Goal: Transaction & Acquisition: Book appointment/travel/reservation

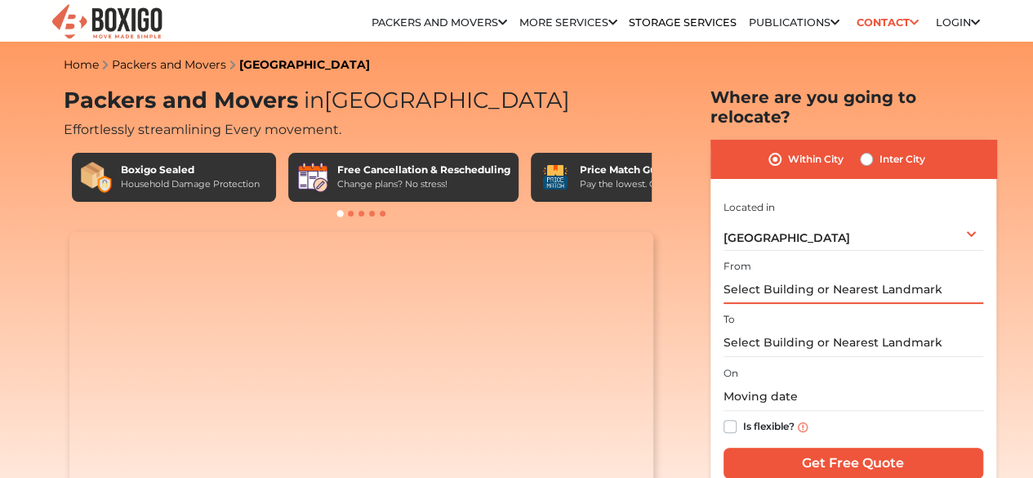
click at [800, 279] on input "text" at bounding box center [854, 289] width 260 height 29
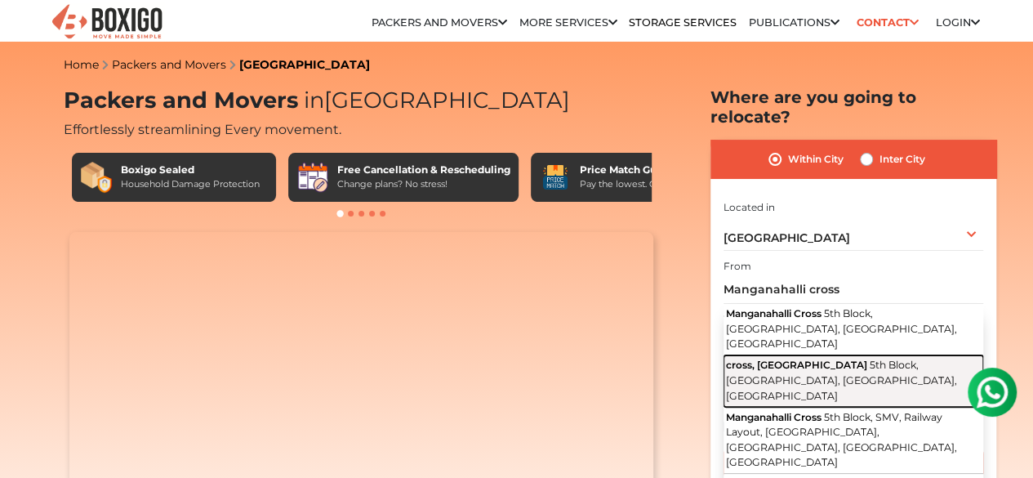
click at [867, 357] on button "cross, Manganahalli Road 5th Block, Jnana Ganga Nagar, Ullal, Karnataka" at bounding box center [854, 380] width 260 height 51
type input "cross, Manganahalli Road, 5th Block, Jnana Ganga Nagar, Ullal, Karnataka"
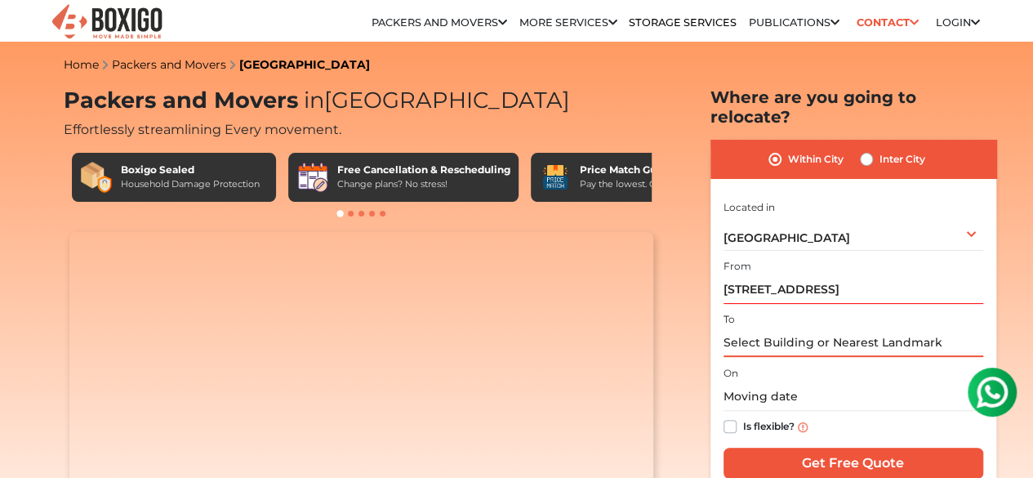
click at [794, 339] on input "text" at bounding box center [854, 342] width 260 height 29
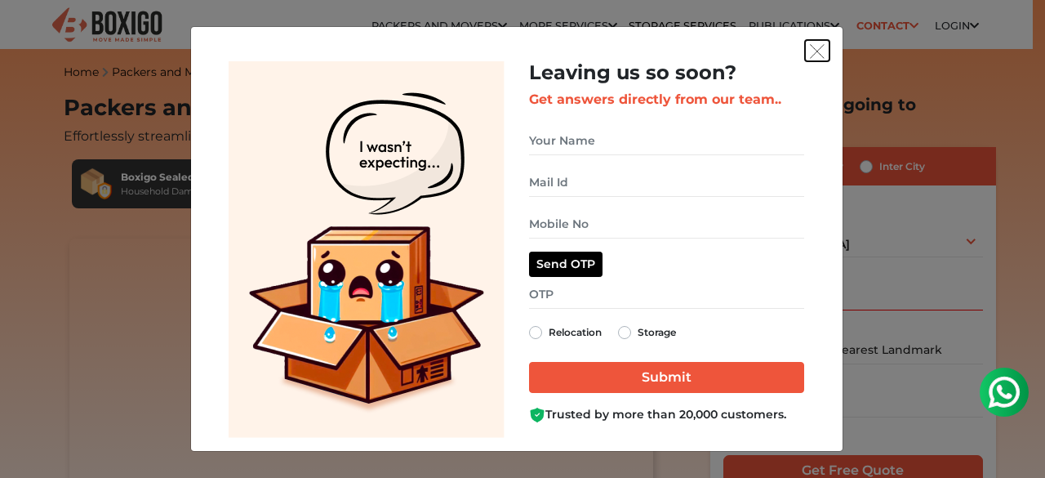
click at [817, 56] on img "get free quote dialog" at bounding box center [817, 51] width 15 height 15
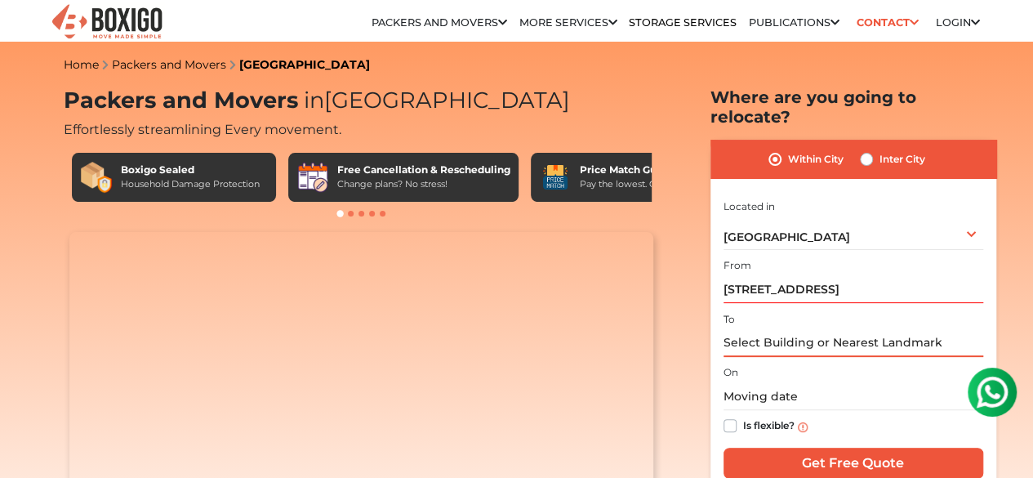
click at [777, 334] on input "text" at bounding box center [854, 342] width 260 height 29
paste input "[PERSON_NAME] Layout 6th Block, [GEOGRAPHIC_DATA]"
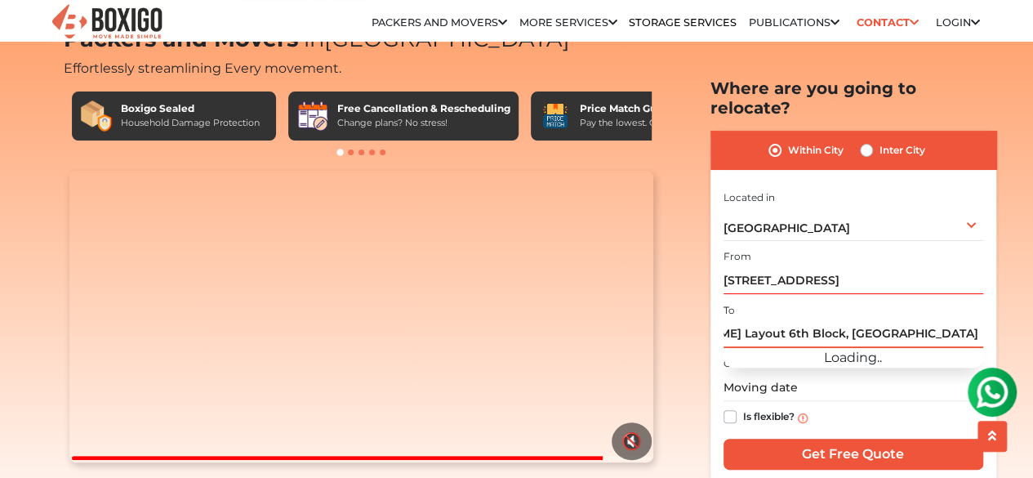
scroll to position [82, 0]
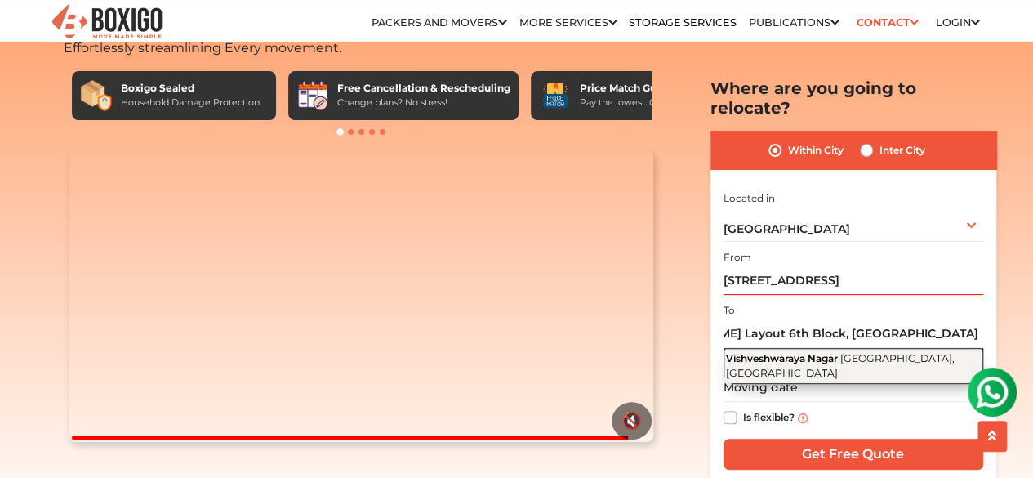
click at [818, 351] on span "Vishveshwaraya Nagar" at bounding box center [782, 357] width 112 height 12
type input "Vishveshwaraya Nagar, Bengaluru, Karnataka"
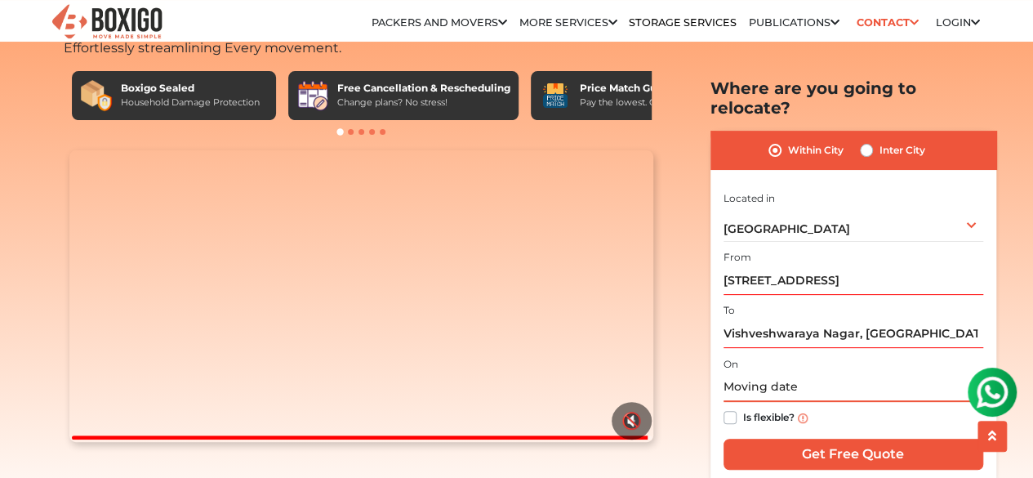
click at [768, 373] on input "text" at bounding box center [854, 387] width 260 height 29
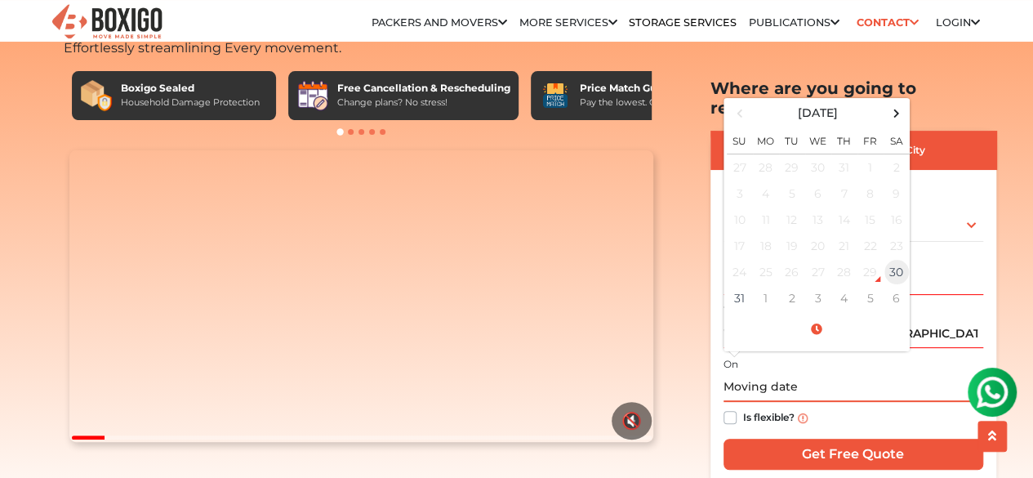
click at [898, 261] on td "30" at bounding box center [897, 272] width 26 height 26
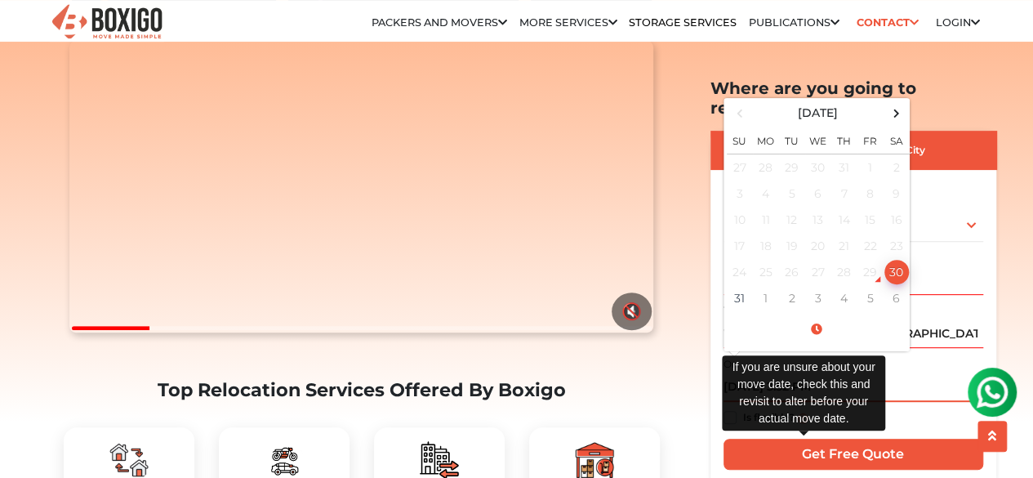
scroll to position [245, 0]
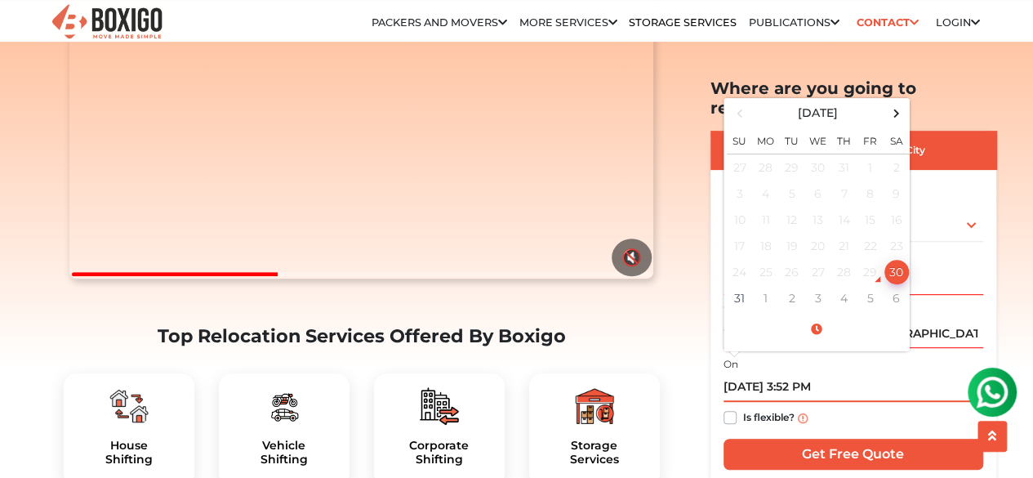
click at [812, 373] on input "08/30/2025 3:52 PM" at bounding box center [854, 387] width 260 height 29
click at [810, 373] on input "08/30/2025 3:52 PM" at bounding box center [854, 387] width 260 height 29
click at [809, 373] on input "08/30/2025 3:52 PM" at bounding box center [854, 387] width 260 height 29
click at [894, 259] on td "30" at bounding box center [897, 272] width 26 height 26
drag, startPoint x: 799, startPoint y: 363, endPoint x: 805, endPoint y: 385, distance: 22.8
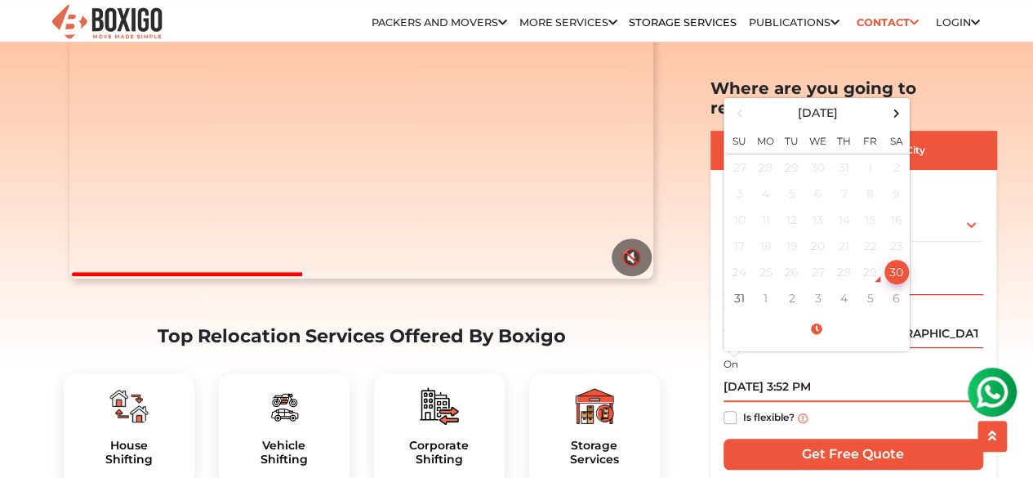
click at [799, 373] on input "08/30/2025 3:52 PM" at bounding box center [854, 387] width 260 height 29
click at [892, 259] on td "30" at bounding box center [897, 272] width 26 height 26
click at [814, 373] on input "08/30/2025 3:52 PM" at bounding box center [854, 387] width 260 height 29
click at [794, 373] on input "08/30/2025 3:00 PM" at bounding box center [854, 387] width 260 height 29
click at [796, 373] on input "08/30/2025 3:00 PM" at bounding box center [854, 387] width 260 height 29
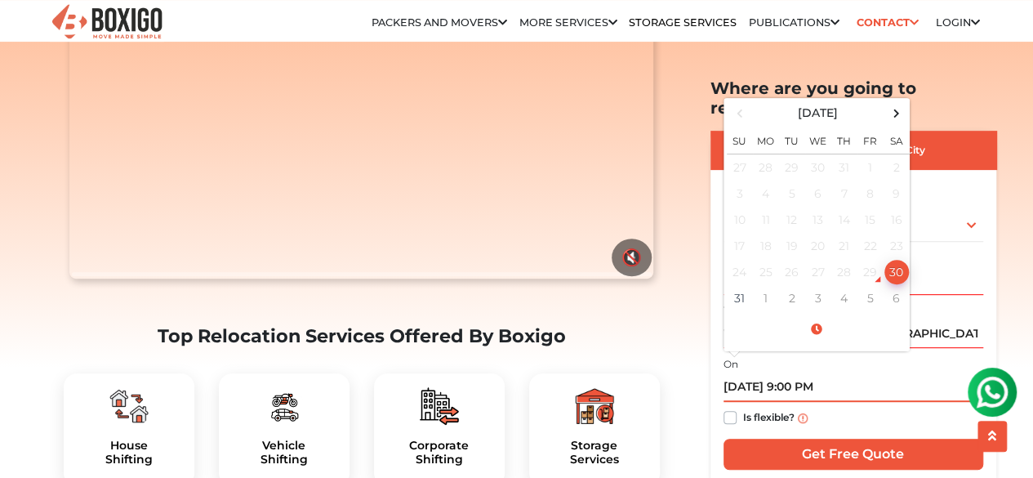
click at [827, 373] on input "08/30/2025 9:00 PM" at bounding box center [854, 387] width 260 height 29
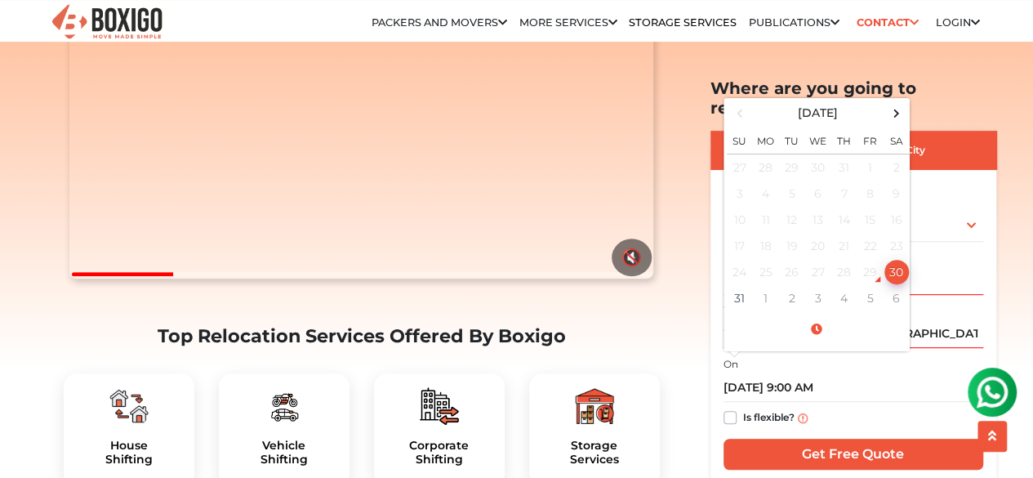
type input "08/30/2025 3:52 PM"
click at [743, 408] on label "Is flexible?" at bounding box center [768, 416] width 51 height 17
click at [727, 408] on input "Is flexible?" at bounding box center [730, 416] width 13 height 16
checkbox input "true"
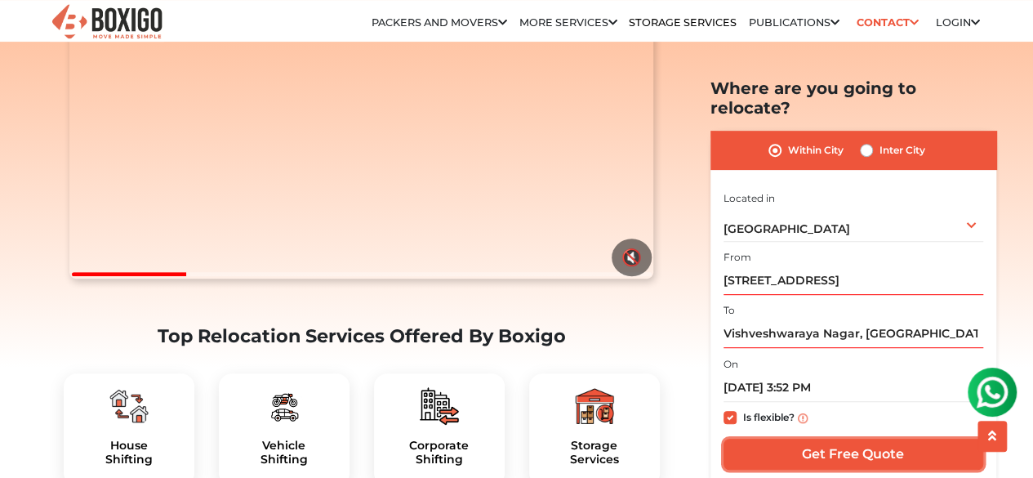
click at [777, 439] on input "Get Free Quote" at bounding box center [854, 454] width 260 height 31
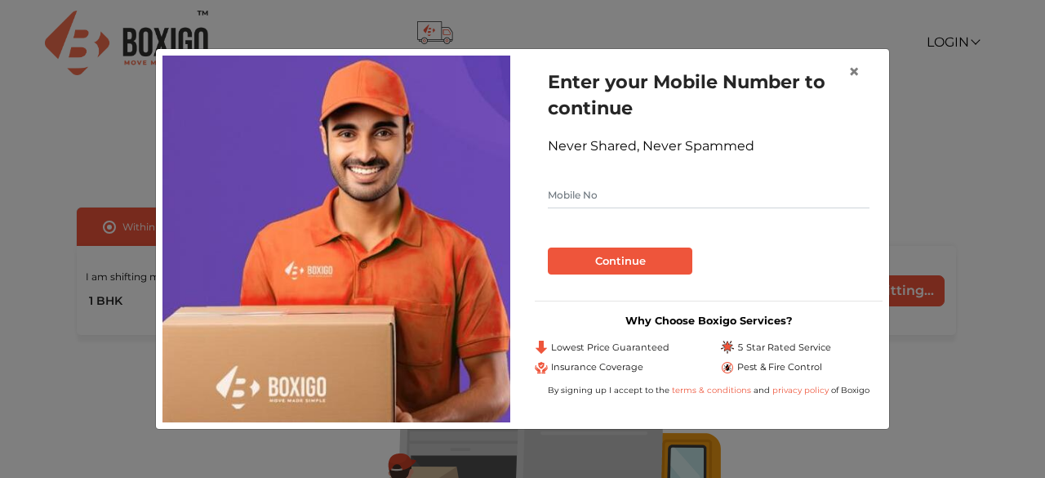
click at [678, 201] on input "text" at bounding box center [709, 195] width 322 height 26
type input "9742631558"
click at [548, 247] on button "Continue" at bounding box center [620, 261] width 145 height 28
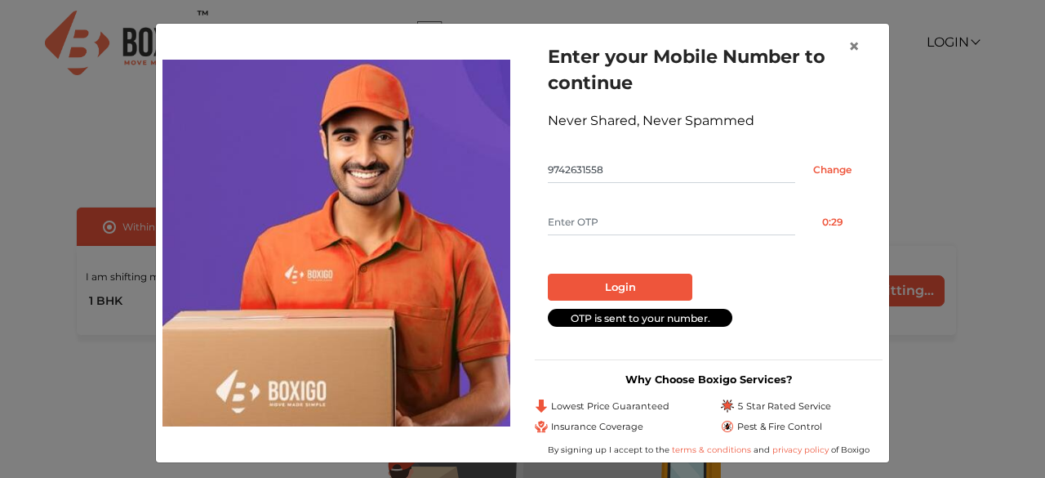
click at [554, 211] on input "text" at bounding box center [671, 222] width 247 height 26
type input "4881"
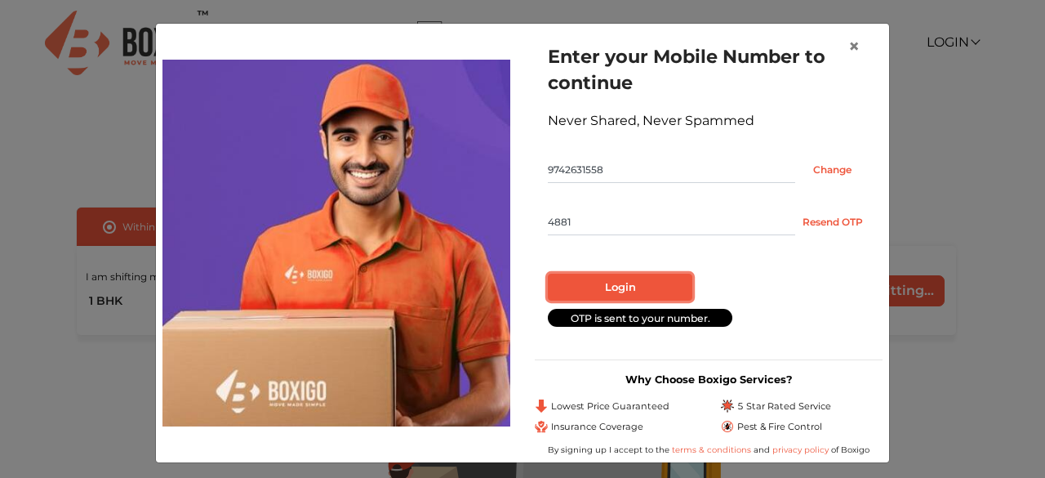
click at [619, 285] on button "Login" at bounding box center [620, 288] width 145 height 28
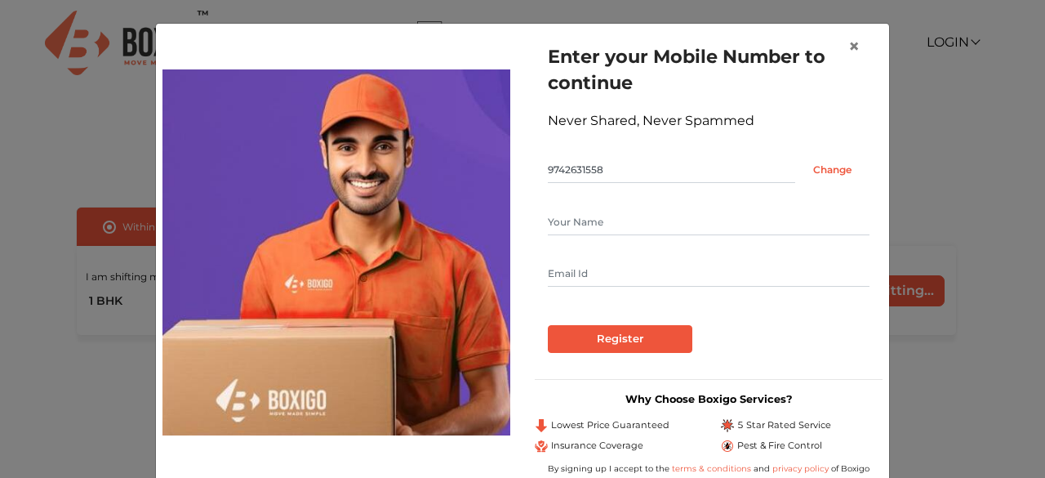
click at [595, 216] on input "text" at bounding box center [709, 222] width 322 height 26
type input "[PERSON_NAME] S"
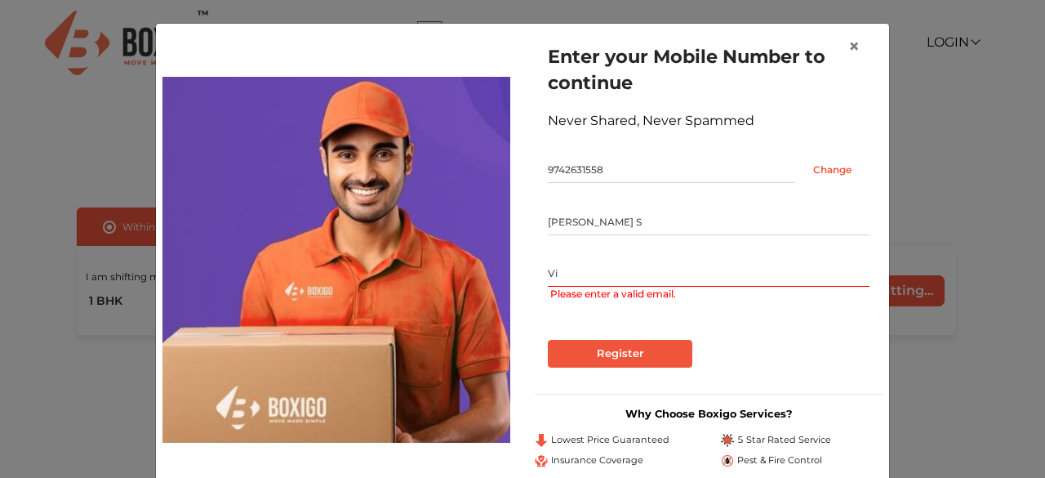
type input "V"
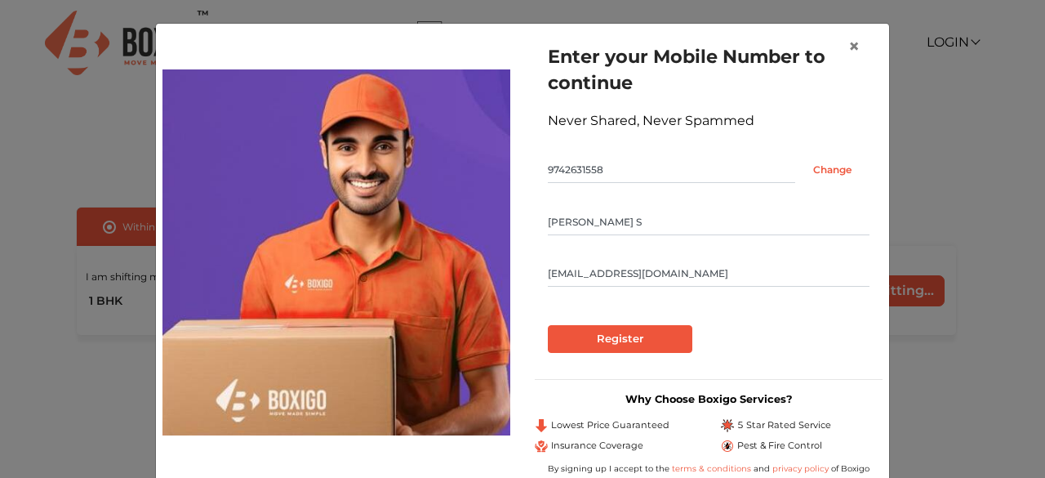
type input "[EMAIL_ADDRESS][DOMAIN_NAME]"
click at [582, 339] on input "Register" at bounding box center [620, 339] width 145 height 28
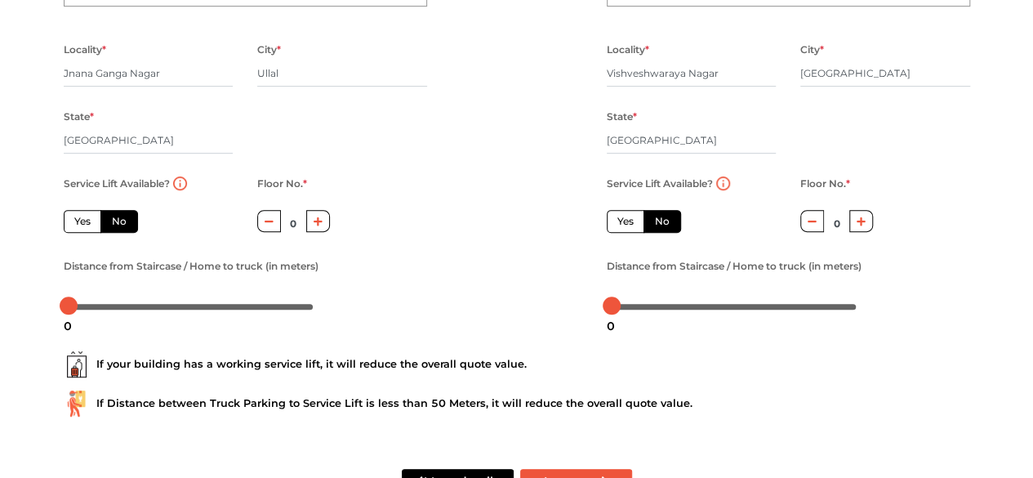
scroll to position [212, 0]
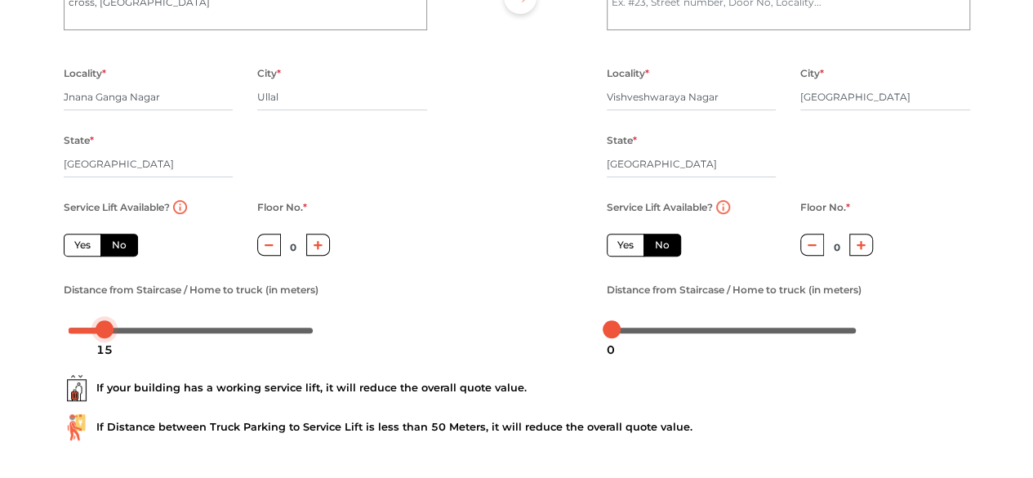
drag, startPoint x: 64, startPoint y: 334, endPoint x: 100, endPoint y: 337, distance: 36.1
click at [100, 265] on body "Plan your move Enter your floor info Add your inventory Your move summary My Mo…" at bounding box center [516, 27] width 1033 height 478
drag, startPoint x: 103, startPoint y: 333, endPoint x: 91, endPoint y: 330, distance: 12.7
click at [91, 330] on div at bounding box center [92, 329] width 18 height 18
drag, startPoint x: 609, startPoint y: 333, endPoint x: 659, endPoint y: 333, distance: 49.8
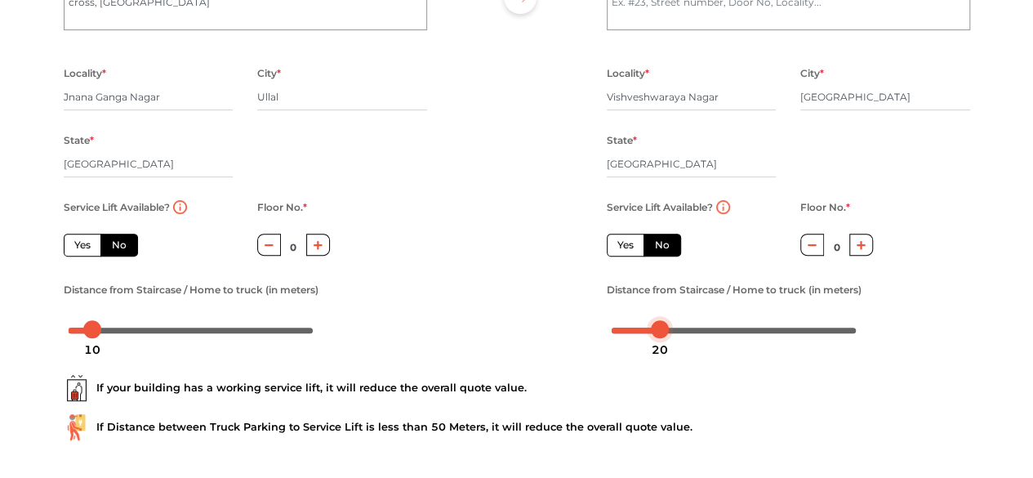
click at [659, 333] on div at bounding box center [660, 329] width 18 height 18
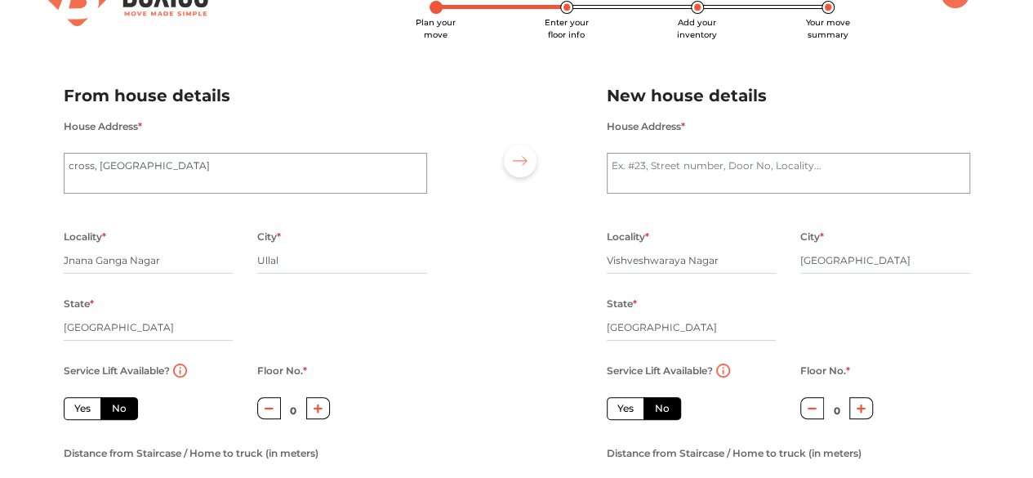
scroll to position [0, 0]
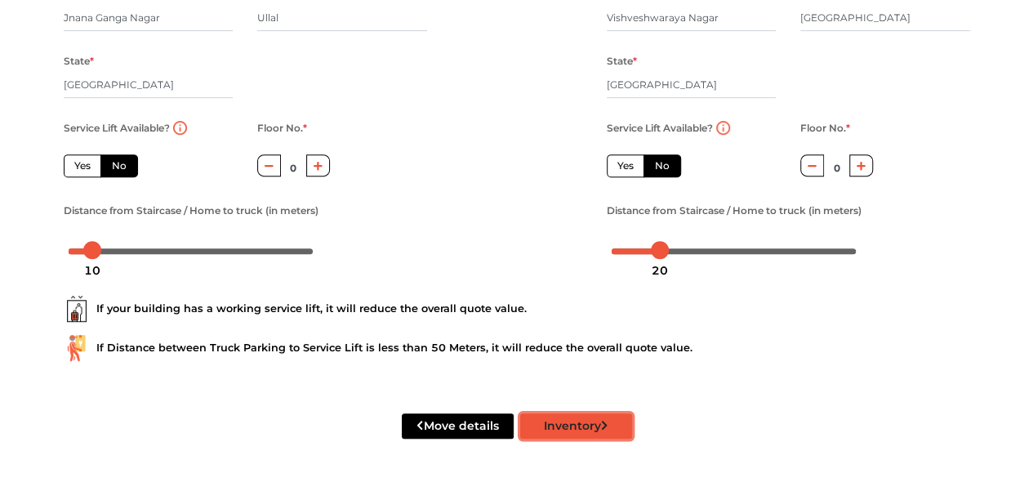
click at [600, 428] on button "Inventory" at bounding box center [576, 425] width 112 height 25
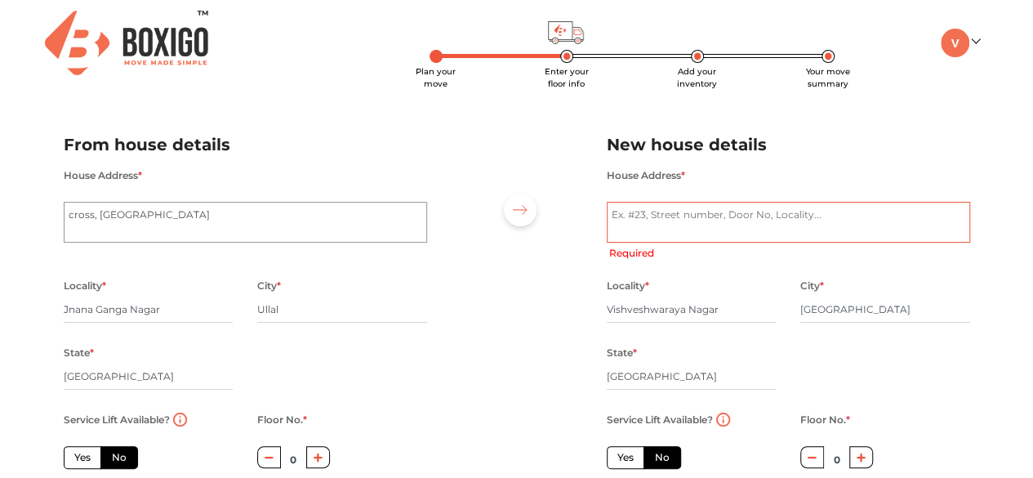
click at [686, 210] on textarea "House Address *" at bounding box center [788, 222] width 363 height 41
paste textarea "[PERSON_NAME] Layout 6th Block, [GEOGRAPHIC_DATA]"
radio input "true"
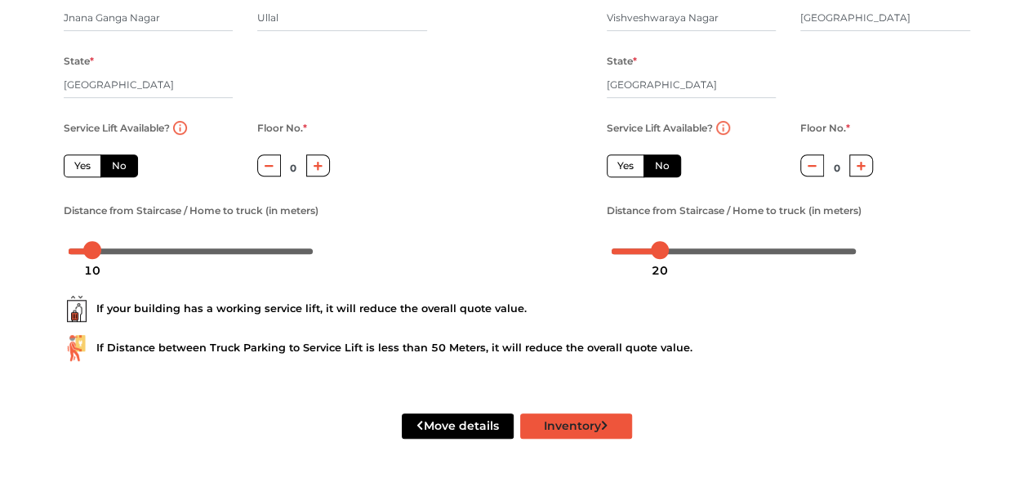
type textarea "[PERSON_NAME] Layout 6th Block, [GEOGRAPHIC_DATA]"
click at [558, 422] on button "Inventory" at bounding box center [576, 425] width 112 height 25
radio input "true"
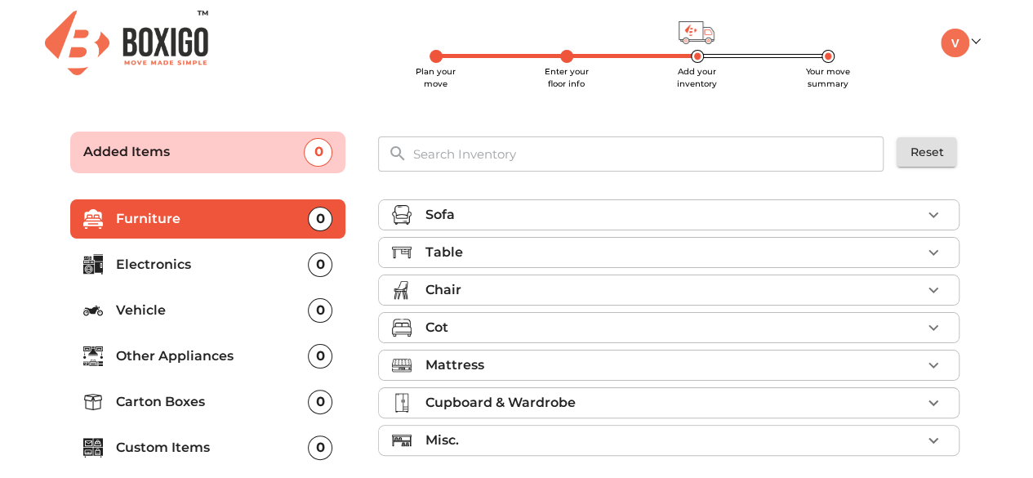
click at [593, 220] on div "Sofa" at bounding box center [673, 215] width 497 height 20
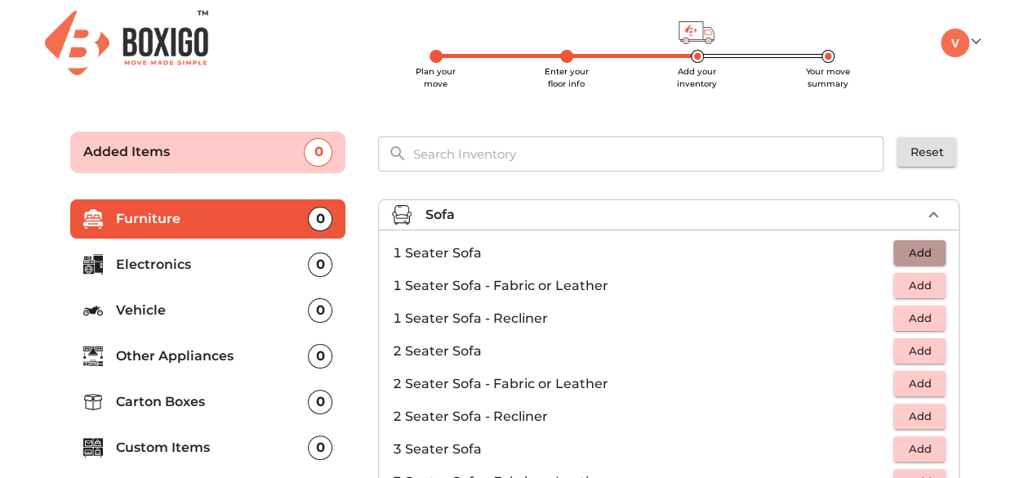
click at [902, 249] on span "Add" at bounding box center [920, 252] width 36 height 19
click at [928, 254] on icon "button" at bounding box center [933, 252] width 11 height 11
click at [551, 216] on div "Sofa 2 Added" at bounding box center [673, 215] width 497 height 20
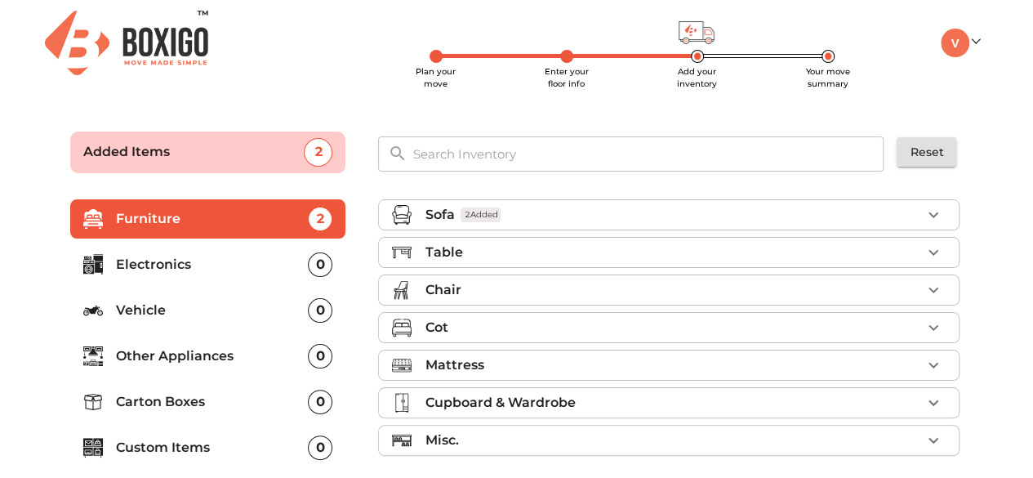
click at [519, 255] on div "Table" at bounding box center [673, 253] width 497 height 20
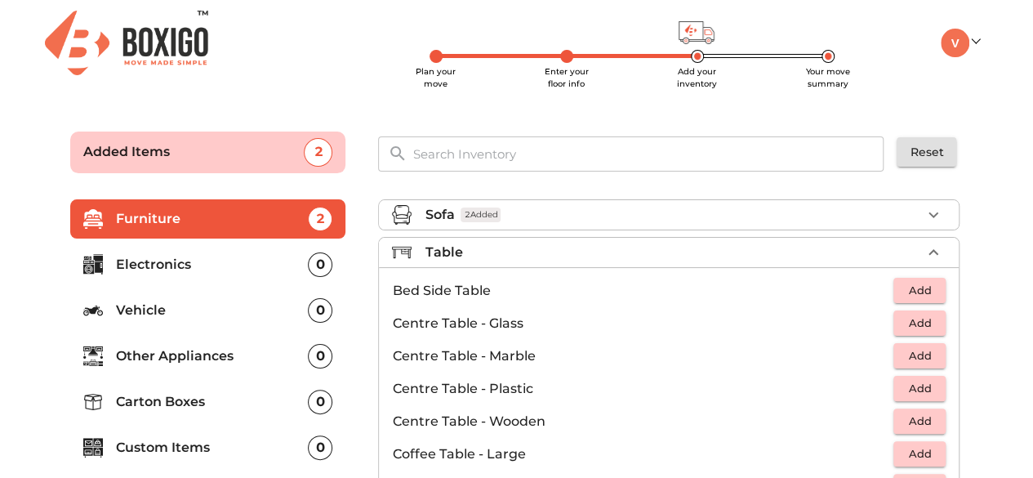
click at [913, 328] on span "Add" at bounding box center [920, 323] width 36 height 19
click at [921, 415] on span "Add" at bounding box center [920, 421] width 36 height 19
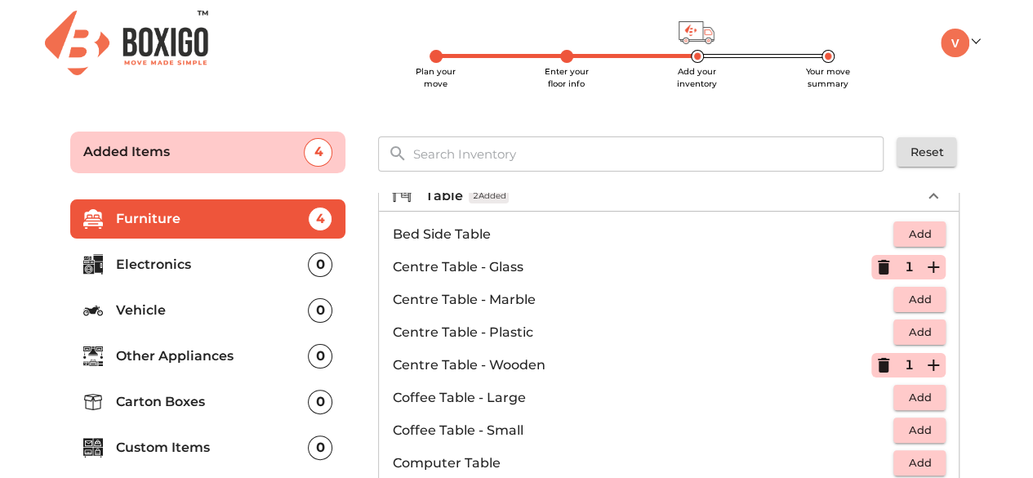
scroll to position [82, 0]
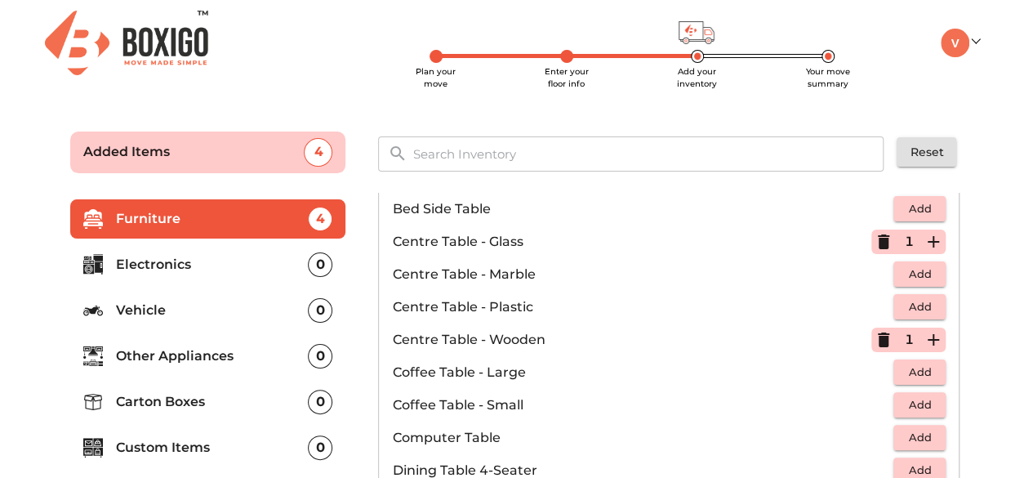
click at [902, 405] on span "Add" at bounding box center [920, 404] width 36 height 19
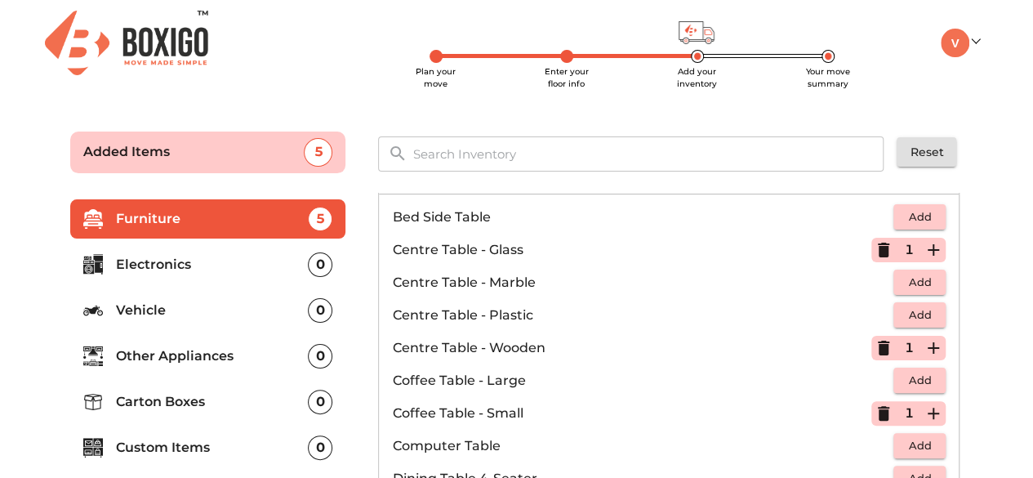
scroll to position [0, 0]
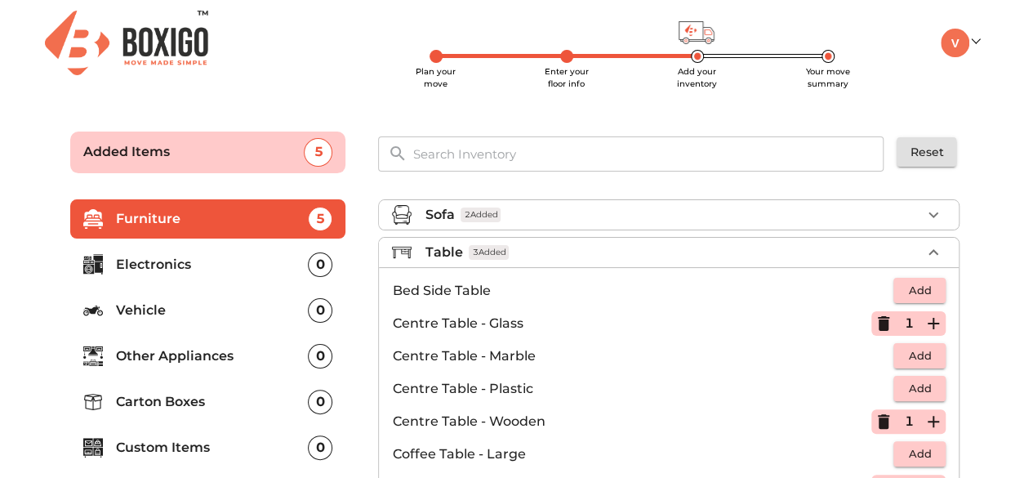
click at [480, 251] on span "3 Added" at bounding box center [489, 253] width 40 height 16
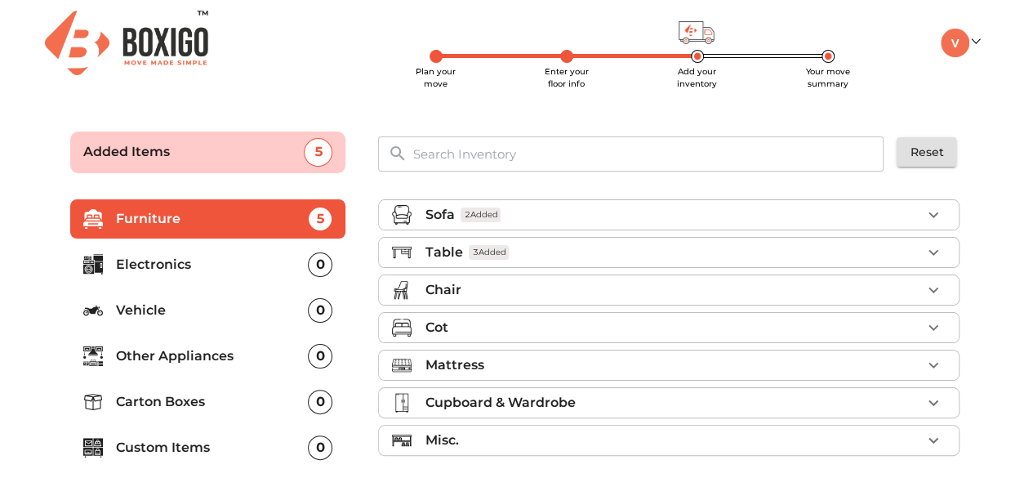
click at [470, 294] on div "Chair" at bounding box center [673, 290] width 497 height 20
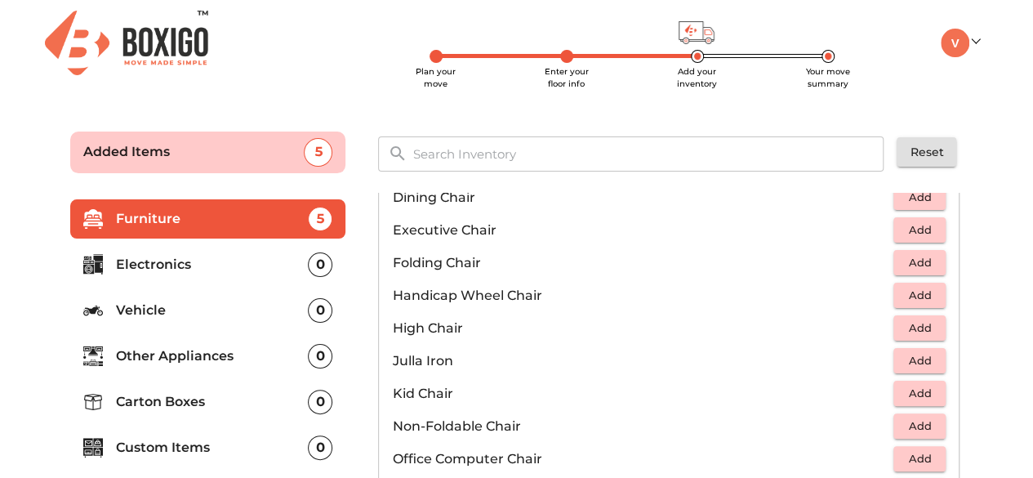
scroll to position [408, 0]
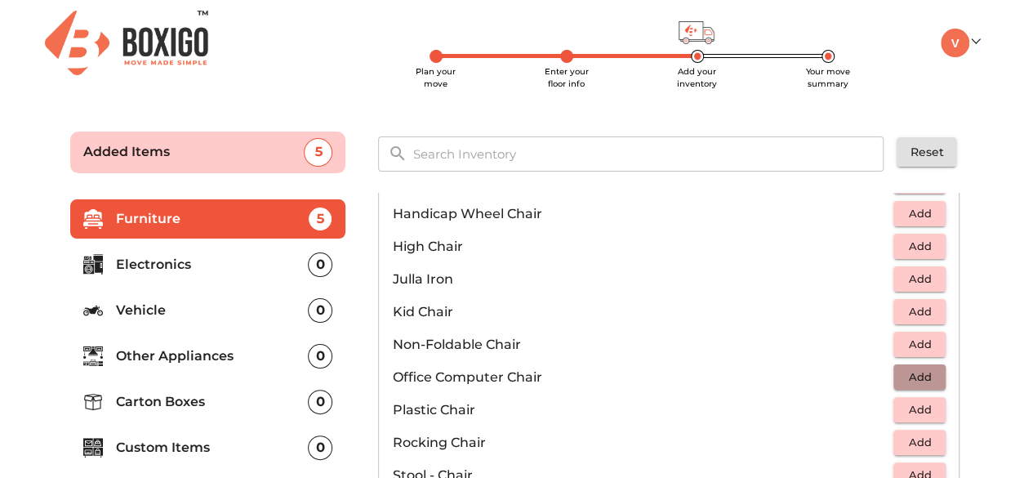
click at [916, 368] on span "Add" at bounding box center [920, 377] width 36 height 19
click at [905, 407] on span "Add" at bounding box center [920, 409] width 36 height 19
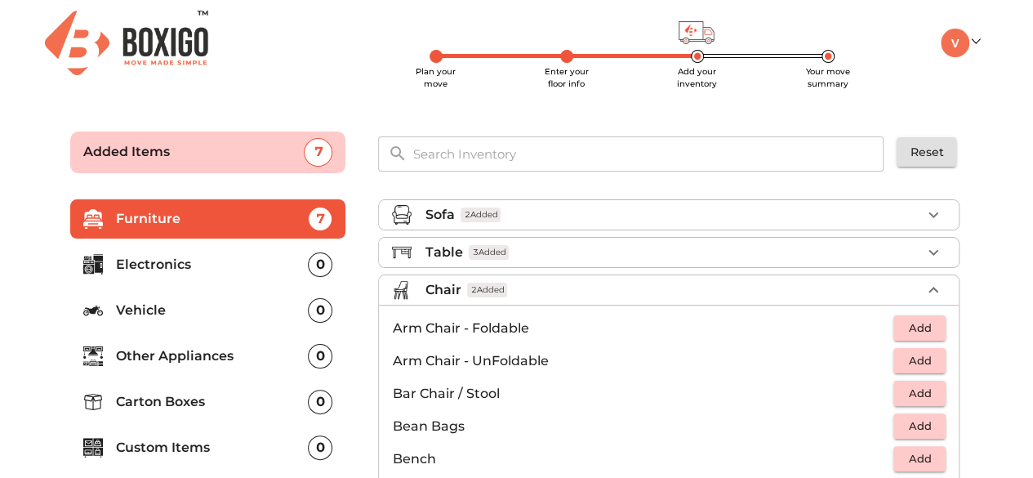
scroll to position [0, 0]
click at [472, 291] on span "2 Added" at bounding box center [487, 291] width 40 height 16
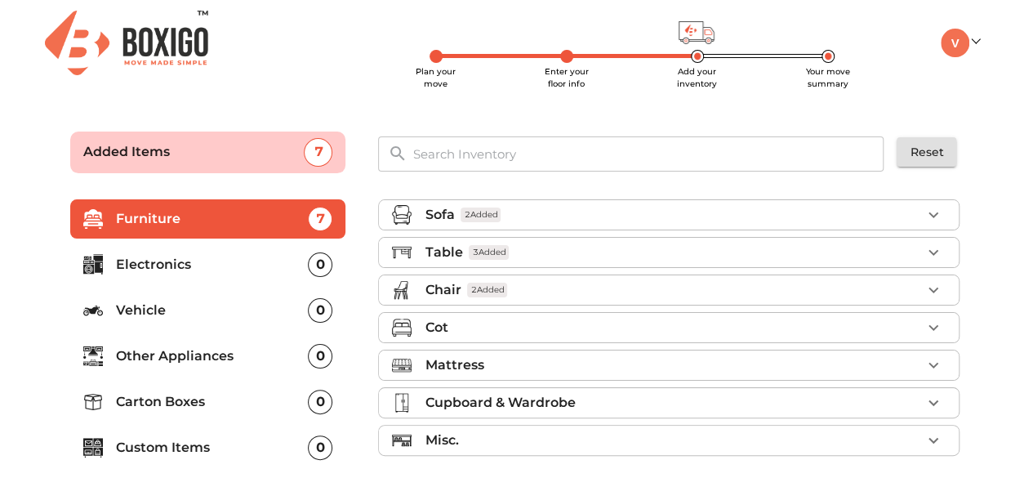
click at [467, 329] on div "Cot" at bounding box center [673, 328] width 497 height 20
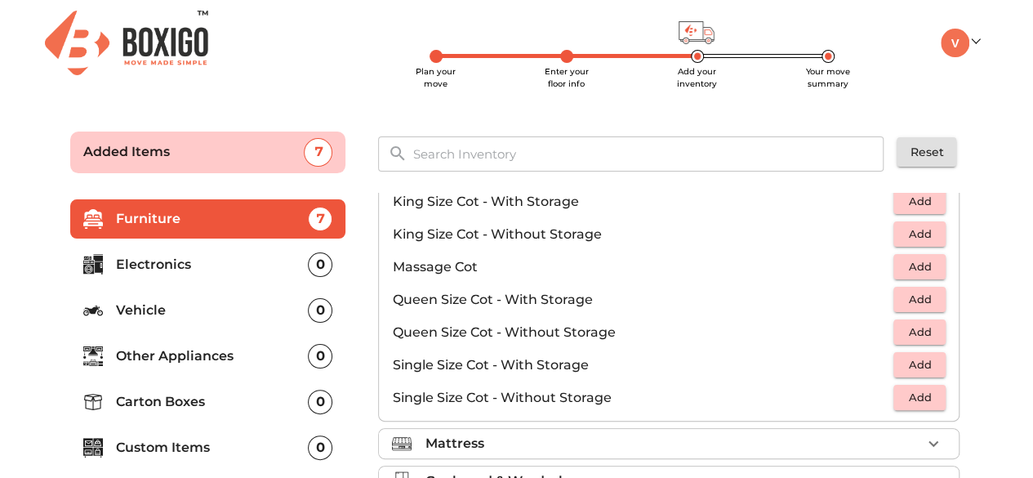
scroll to position [433, 0]
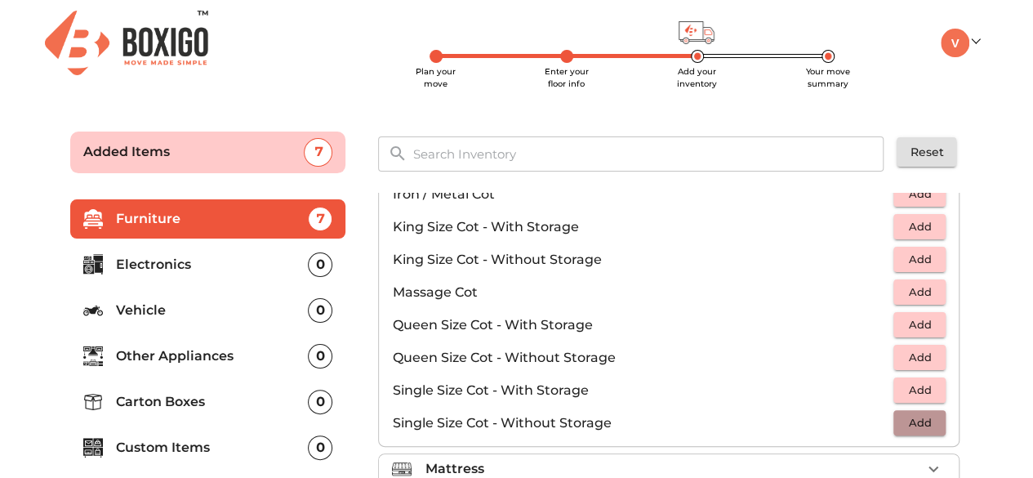
click at [907, 416] on span "Add" at bounding box center [920, 422] width 36 height 19
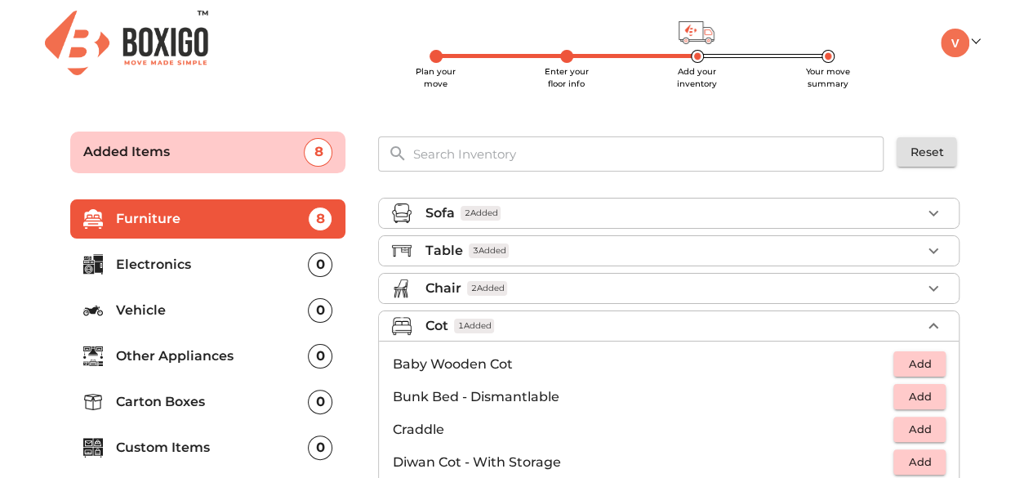
scroll to position [0, 0]
click at [481, 320] on span "1 Added" at bounding box center [474, 328] width 40 height 16
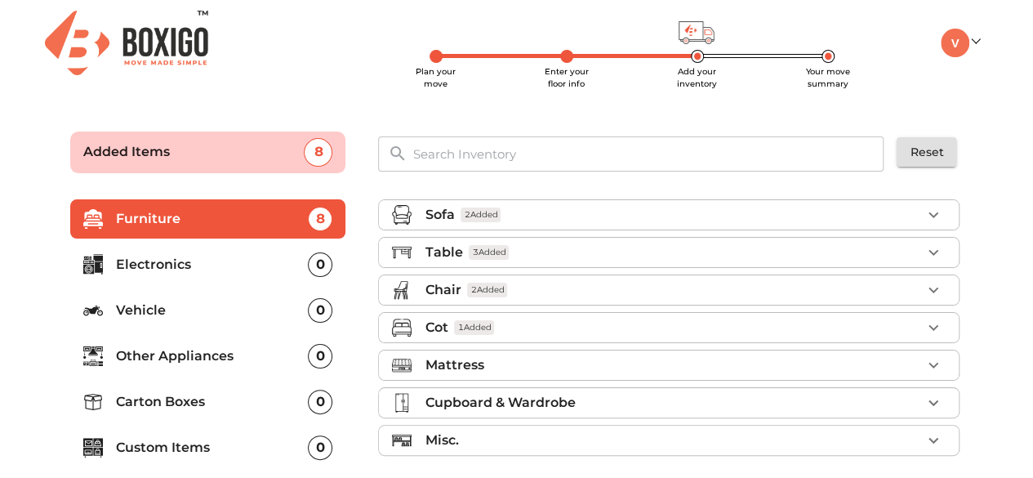
click at [523, 357] on div "Mattress" at bounding box center [673, 365] width 497 height 20
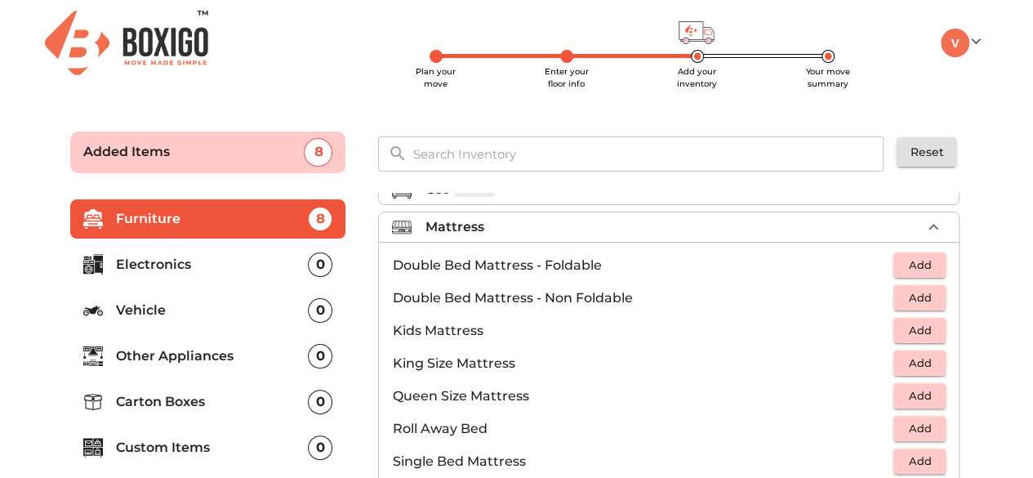
scroll to position [163, 0]
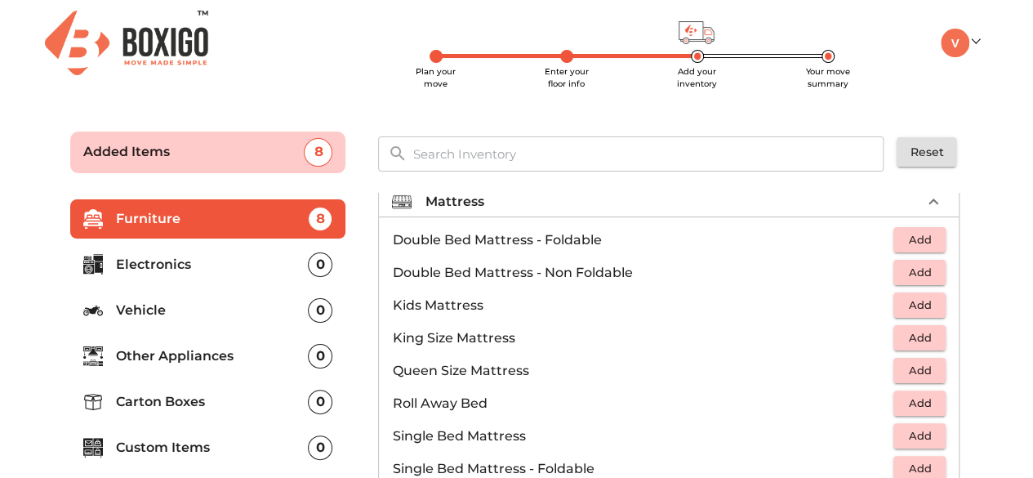
click at [928, 395] on span "Add" at bounding box center [920, 403] width 36 height 19
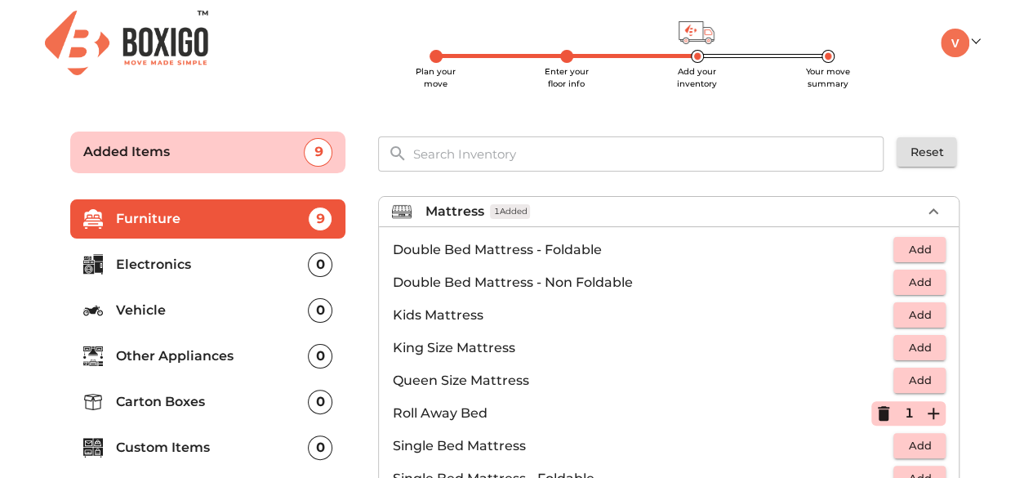
scroll to position [245, 0]
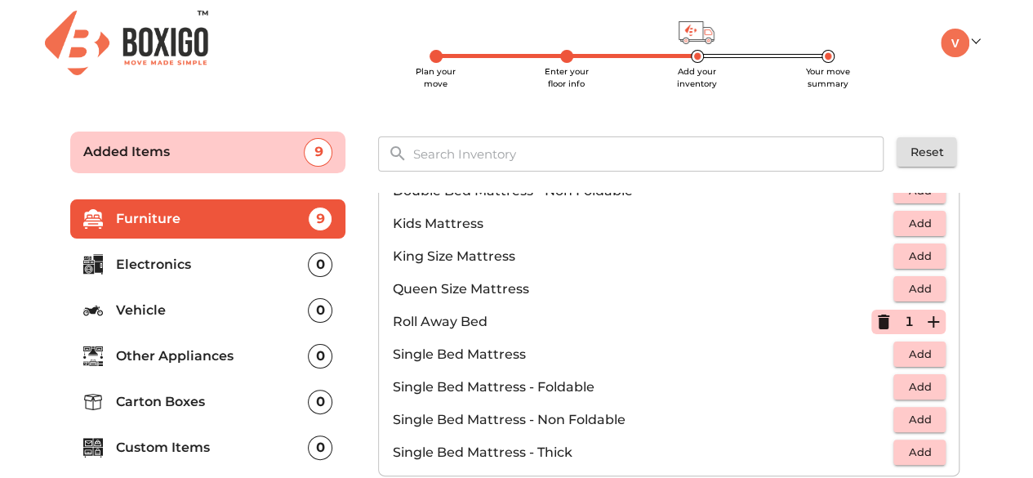
click at [932, 314] on icon "button" at bounding box center [934, 322] width 20 height 20
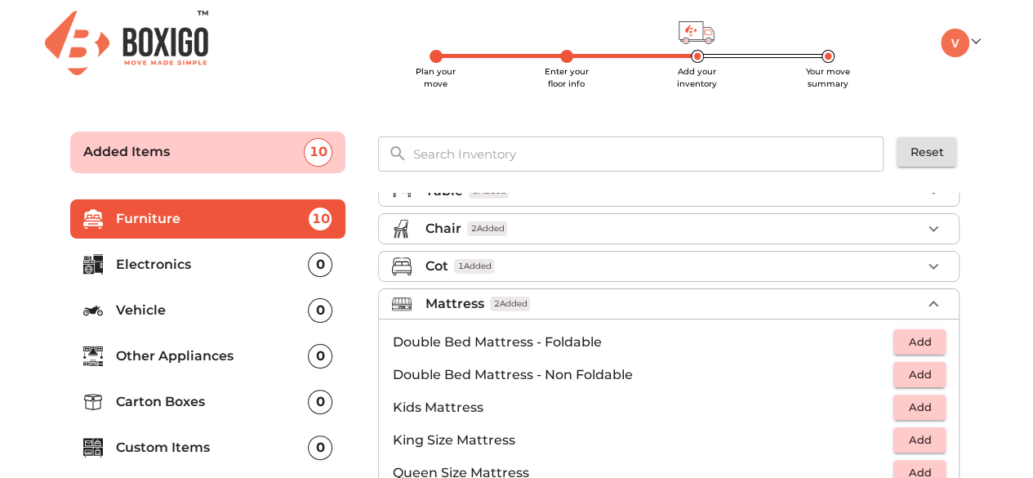
scroll to position [0, 0]
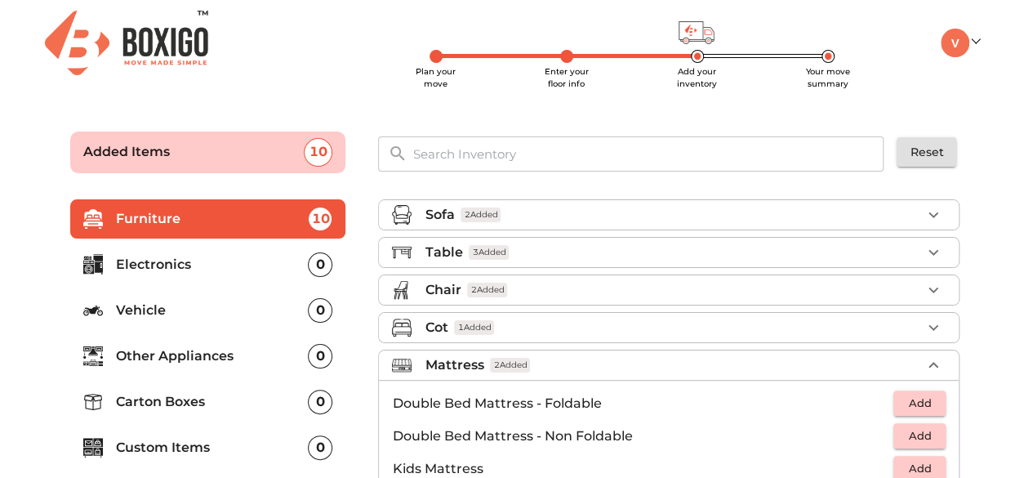
click at [583, 364] on div "Mattress 2 Added" at bounding box center [673, 365] width 497 height 20
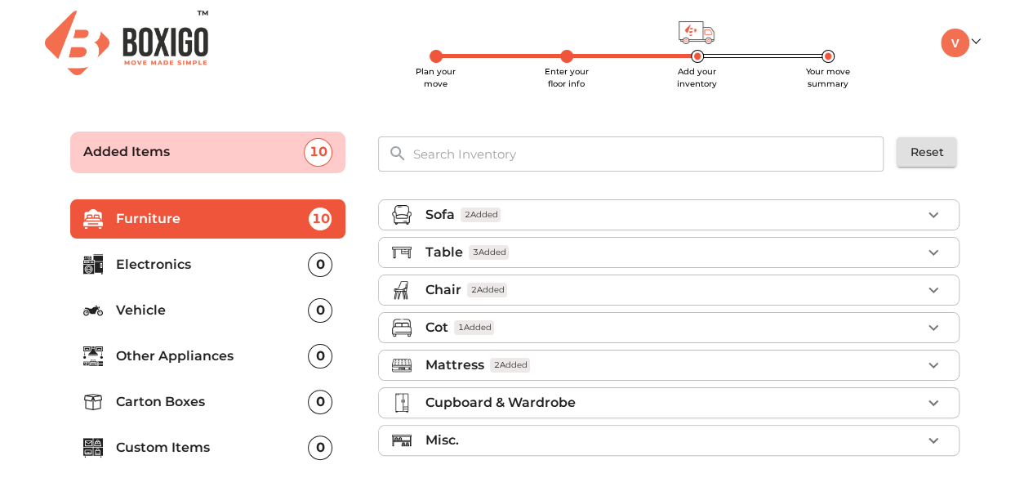
click at [504, 329] on div "Cot 1 Added" at bounding box center [673, 328] width 497 height 20
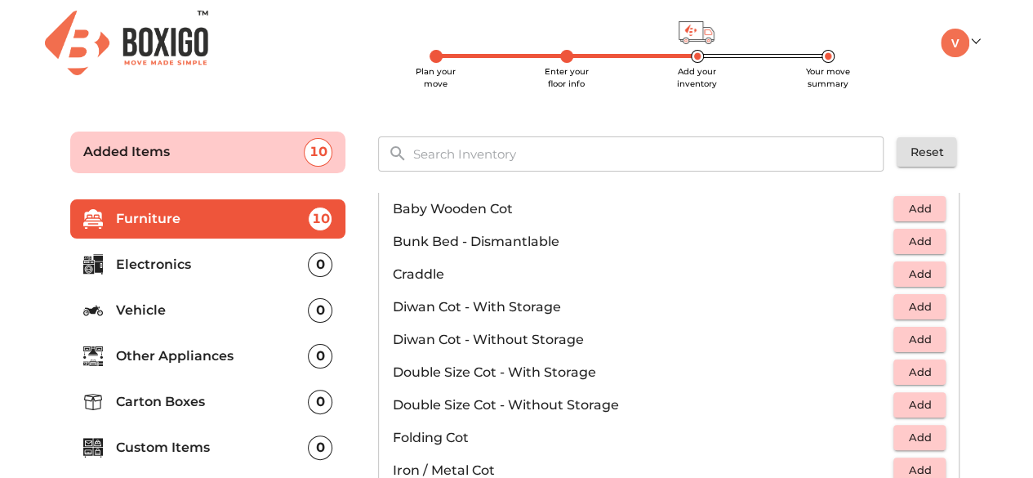
scroll to position [163, 0]
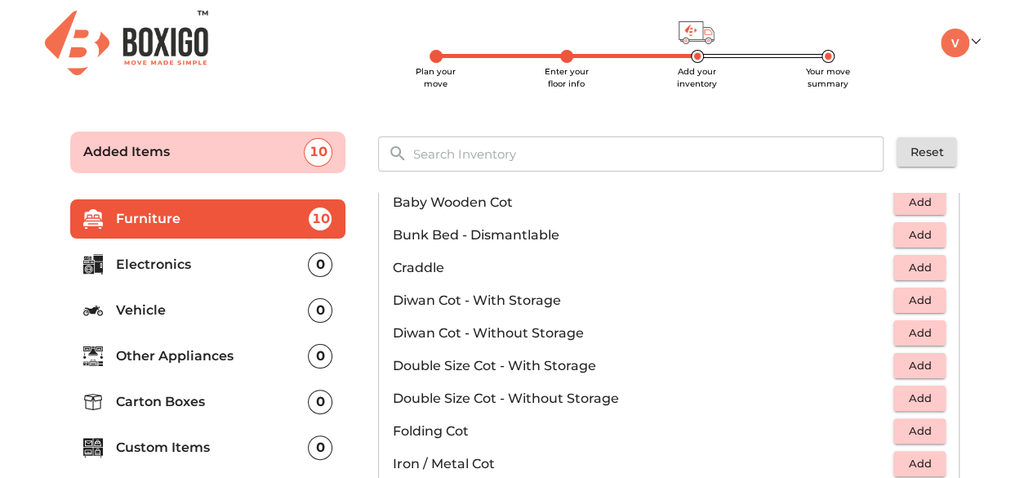
click at [918, 298] on span "Add" at bounding box center [920, 300] width 36 height 19
click at [931, 303] on icon "button" at bounding box center [934, 301] width 20 height 20
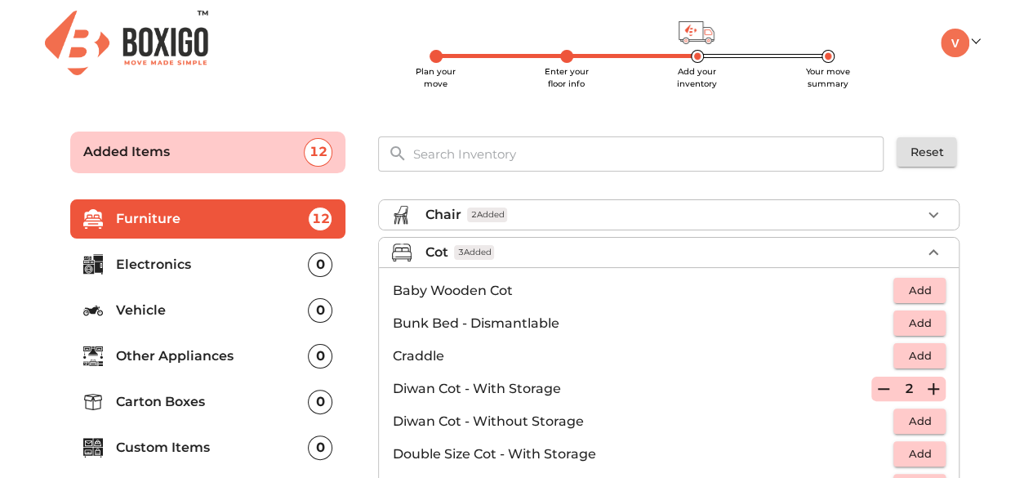
scroll to position [0, 0]
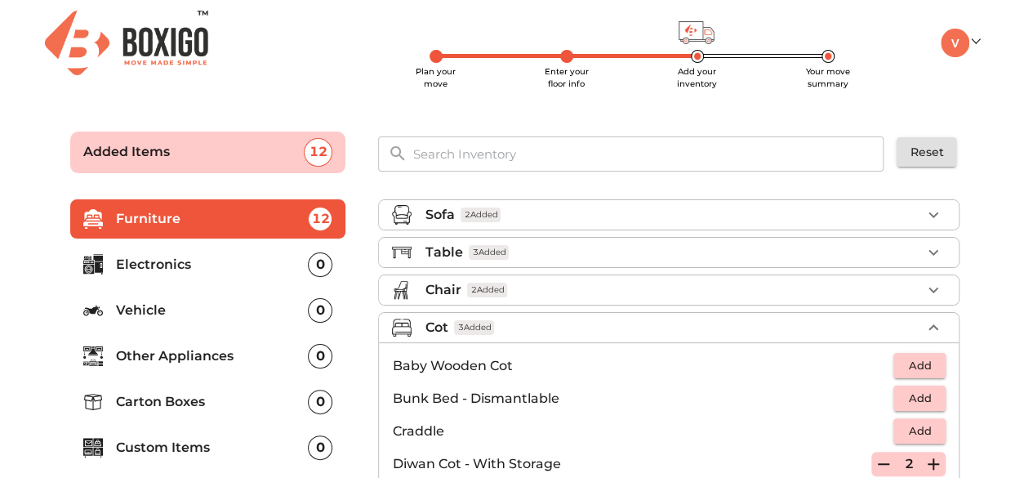
click at [493, 328] on span "3 Added" at bounding box center [474, 328] width 40 height 16
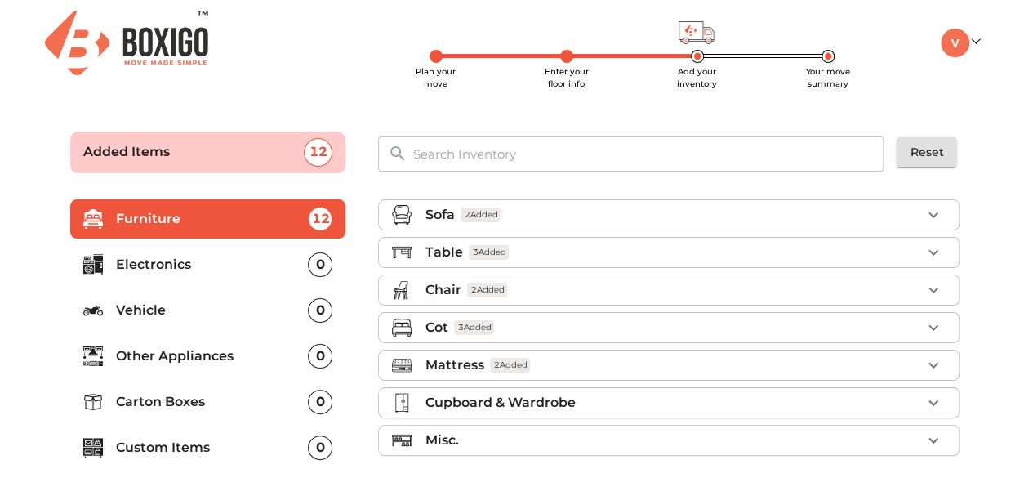
click at [479, 396] on p "Cupboard & Wardrobe" at bounding box center [500, 403] width 150 height 20
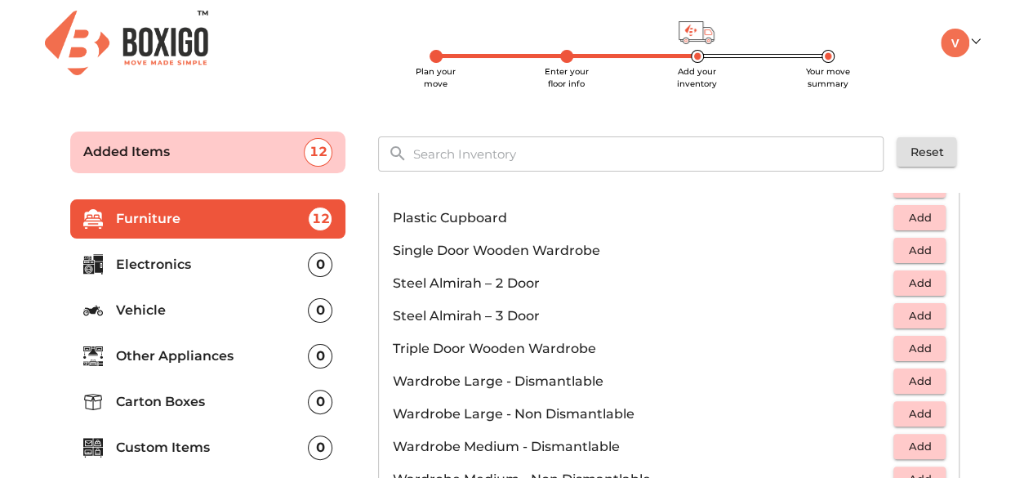
scroll to position [384, 0]
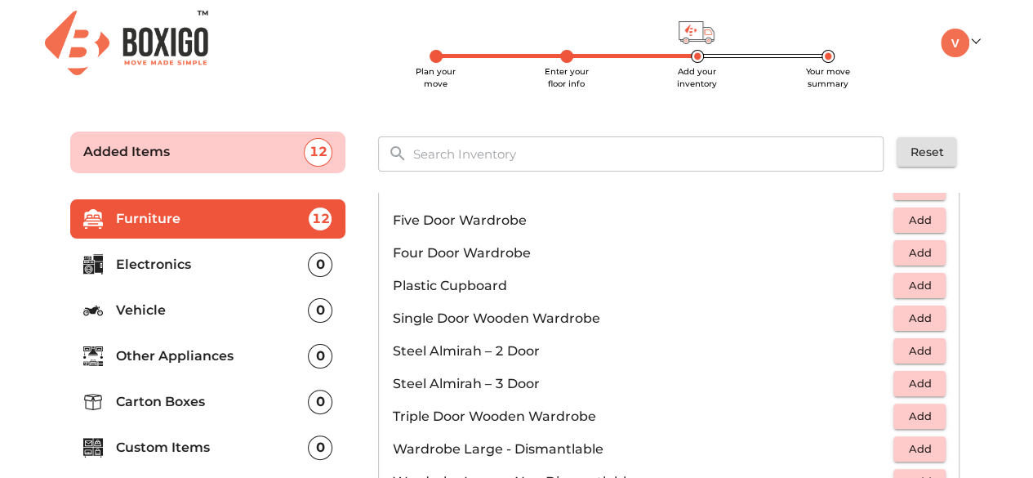
click at [904, 342] on span "Add" at bounding box center [920, 350] width 36 height 19
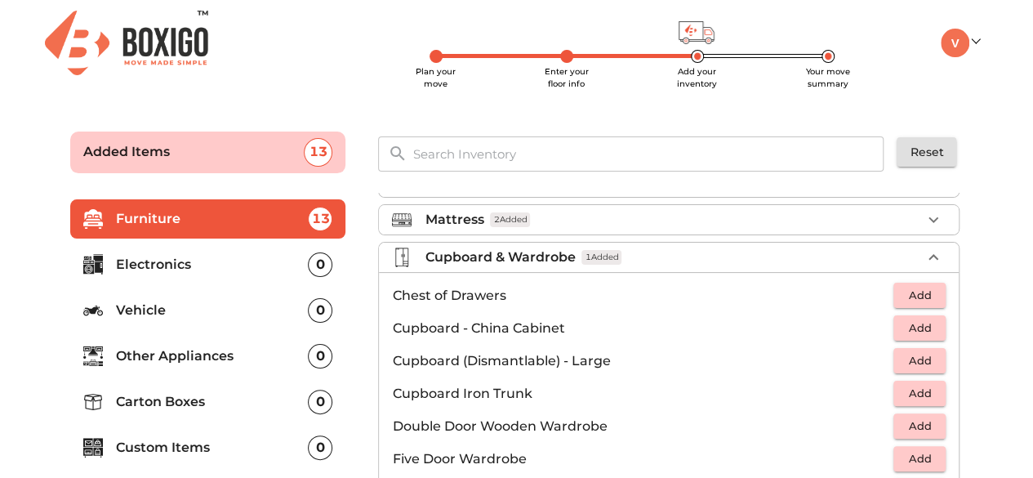
scroll to position [139, 0]
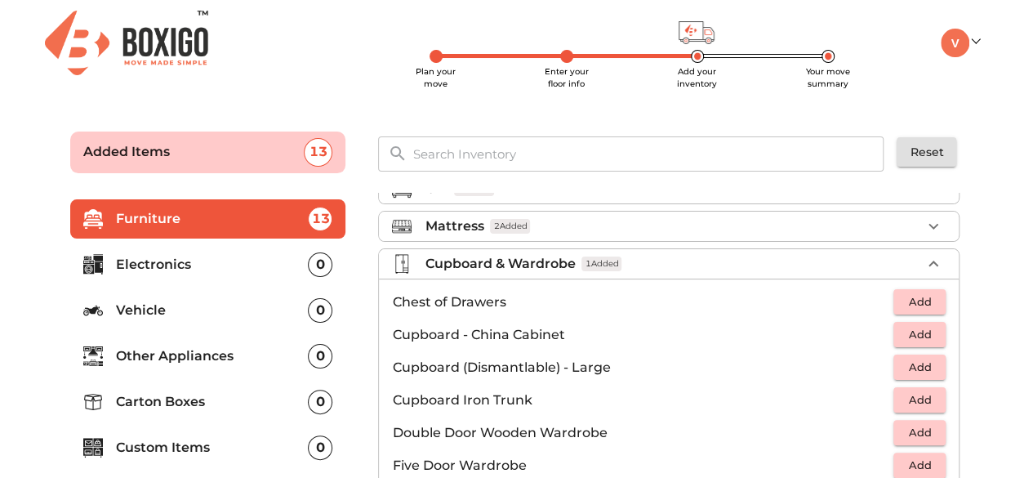
click at [485, 269] on p "Cupboard & Wardrobe" at bounding box center [500, 264] width 150 height 20
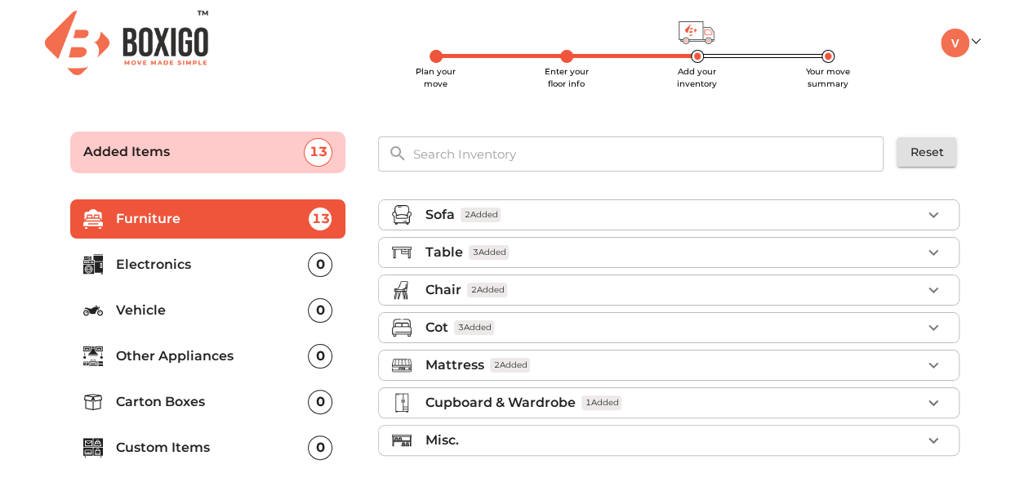
scroll to position [78, 0]
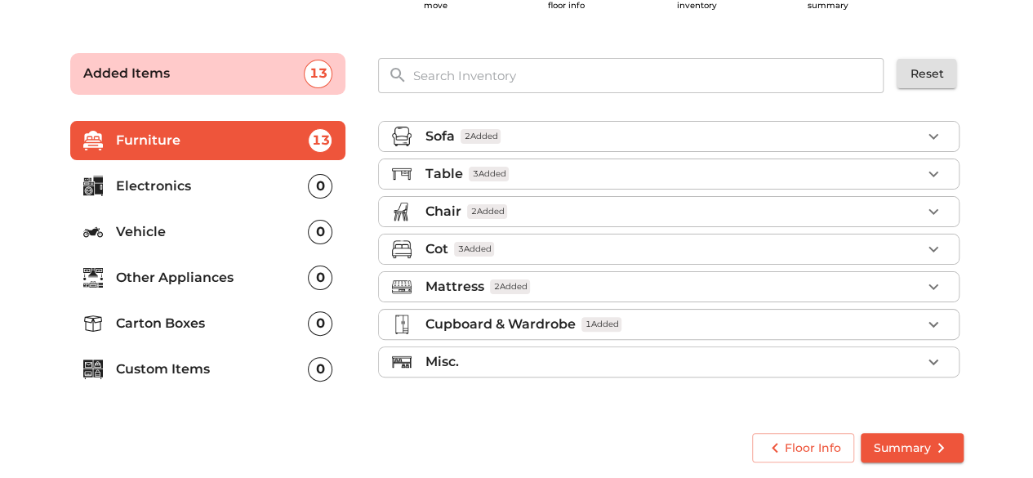
click at [514, 357] on div "Misc." at bounding box center [673, 362] width 497 height 20
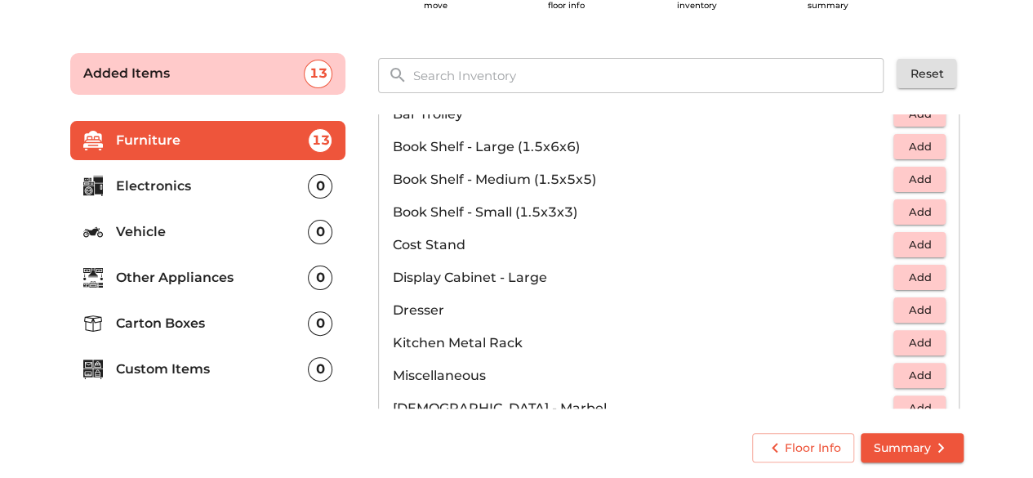
scroll to position [408, 0]
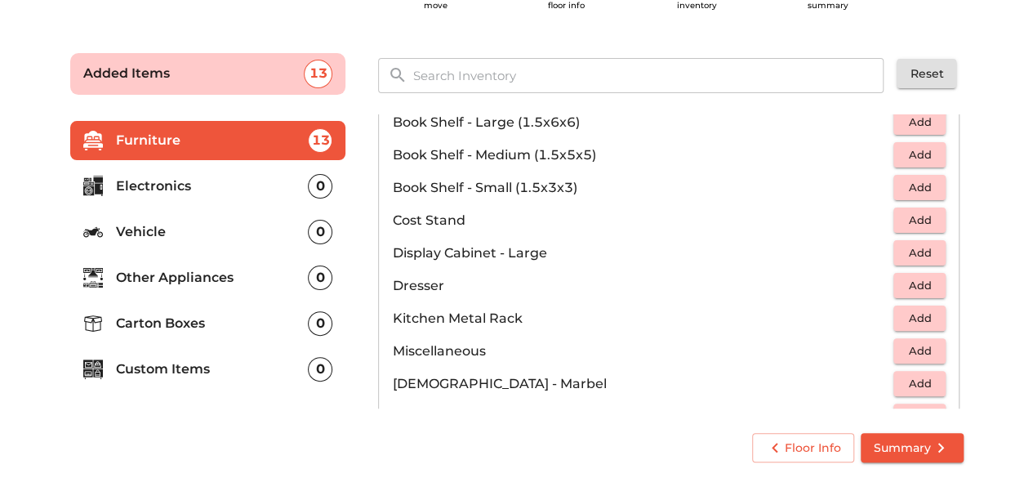
click at [916, 309] on span "Add" at bounding box center [920, 318] width 36 height 19
click at [923, 341] on span "Add" at bounding box center [920, 350] width 36 height 19
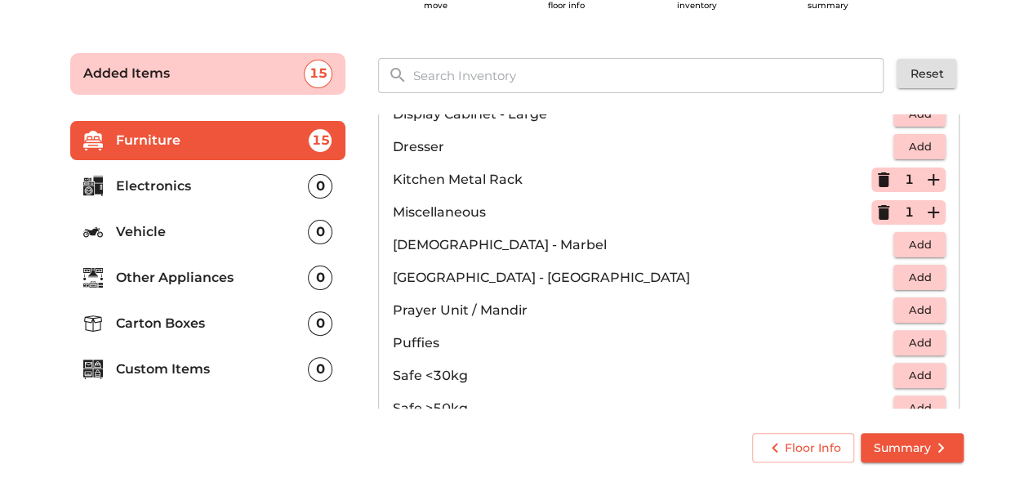
scroll to position [572, 0]
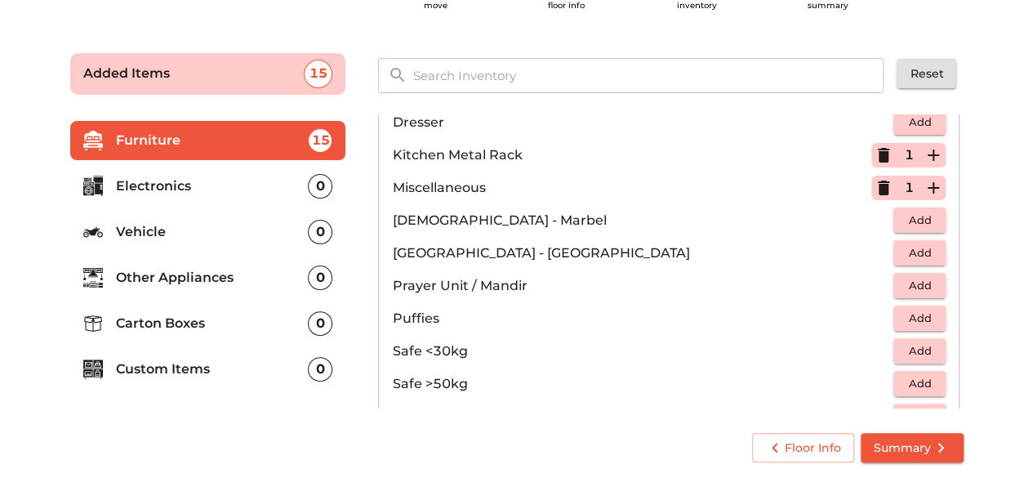
click at [916, 277] on span "Add" at bounding box center [920, 285] width 36 height 19
click at [878, 282] on icon "button" at bounding box center [883, 286] width 11 height 15
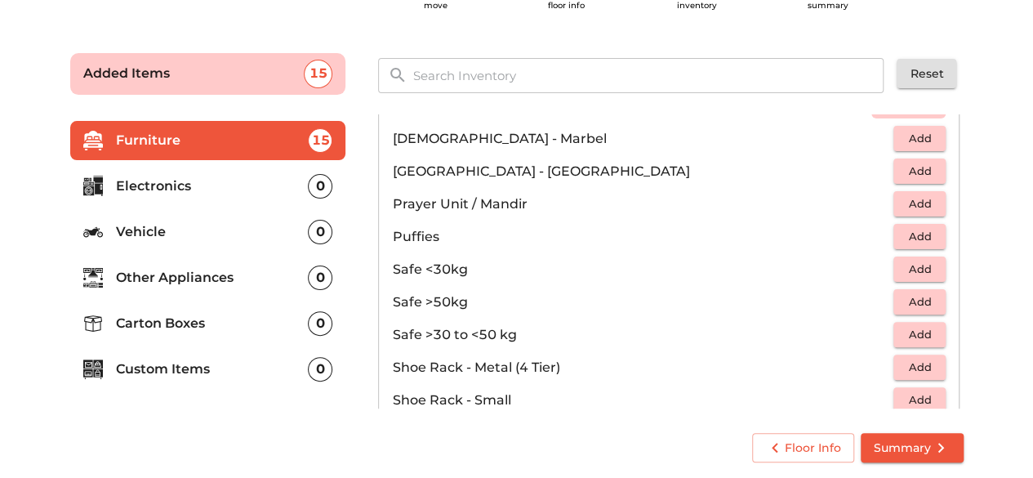
click at [910, 326] on span "Add" at bounding box center [920, 334] width 36 height 19
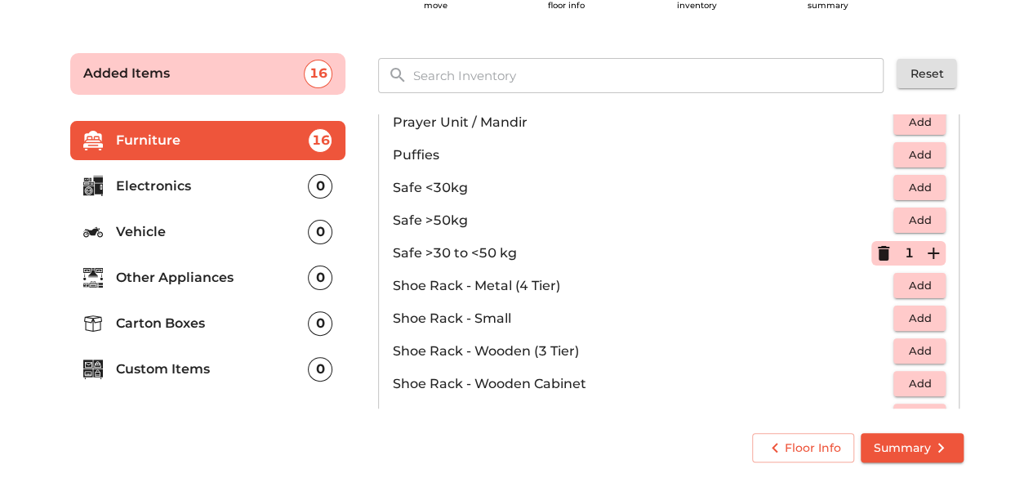
click at [911, 324] on button "Add" at bounding box center [920, 317] width 52 height 25
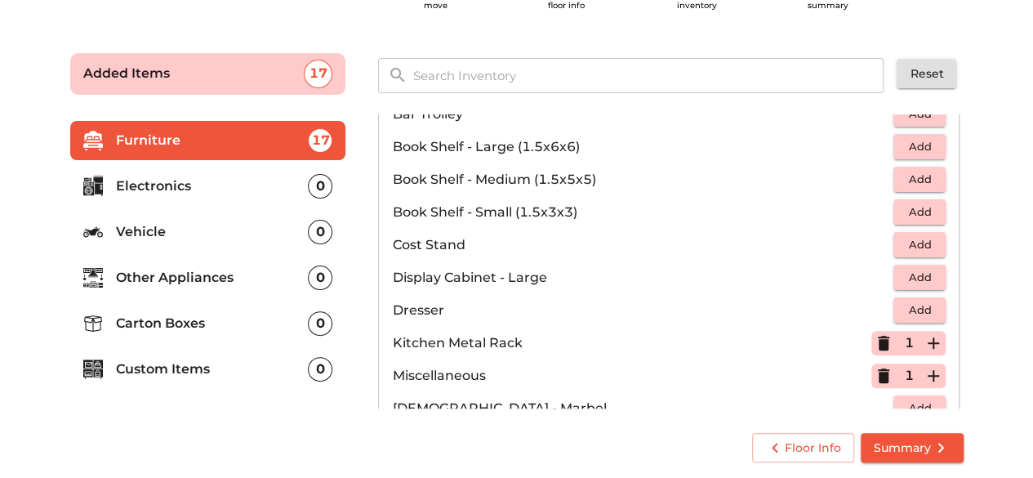
scroll to position [139, 0]
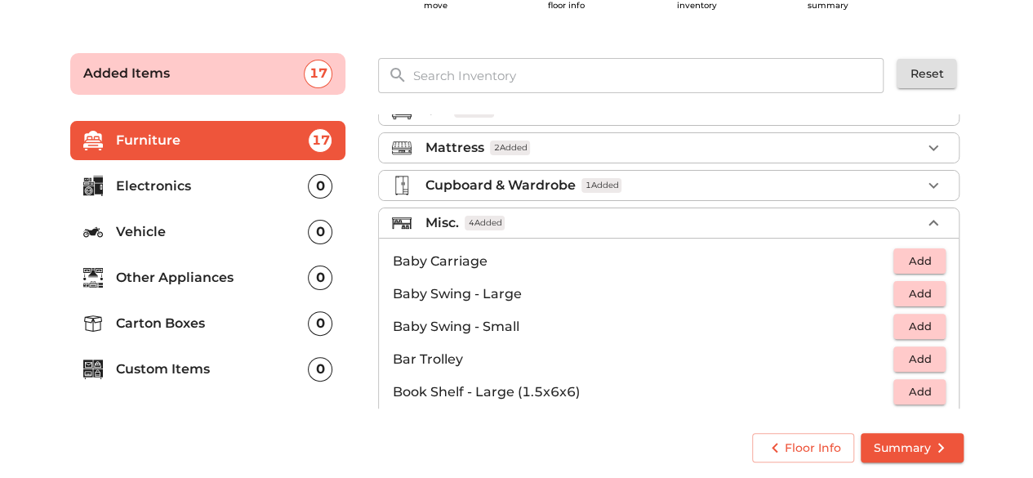
click at [459, 221] on div "Misc. 4 Added" at bounding box center [673, 223] width 497 height 20
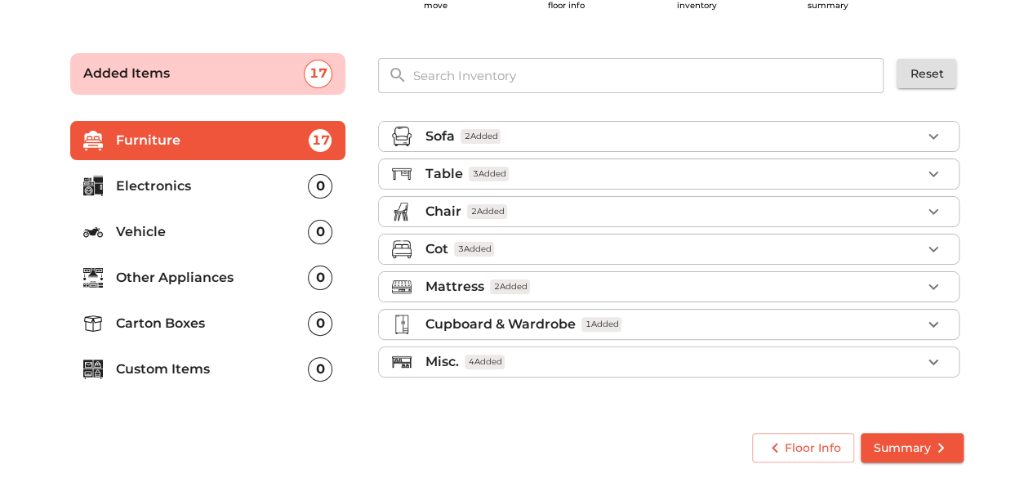
scroll to position [0, 0]
click at [239, 187] on p "Electronics" at bounding box center [212, 186] width 193 height 20
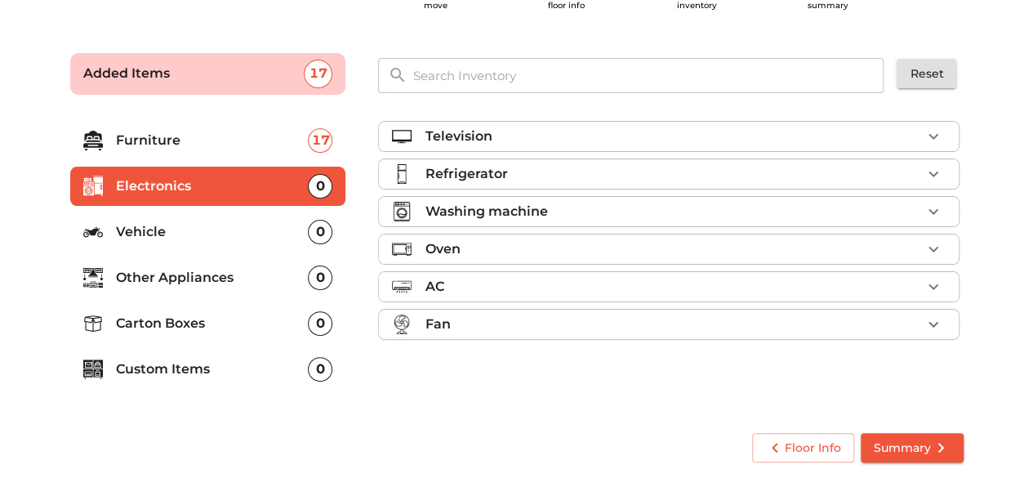
click at [453, 127] on p "Television" at bounding box center [458, 137] width 67 height 20
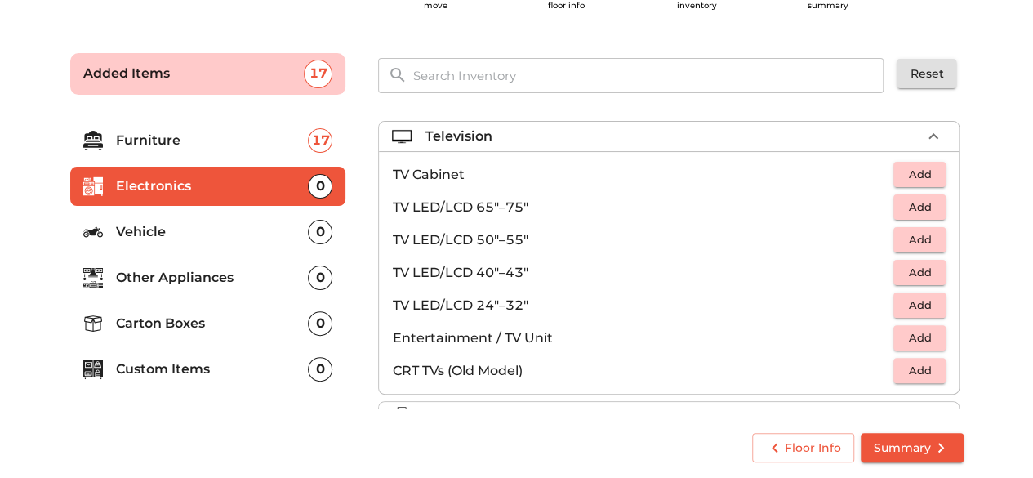
click at [925, 227] on button "Add" at bounding box center [920, 239] width 52 height 25
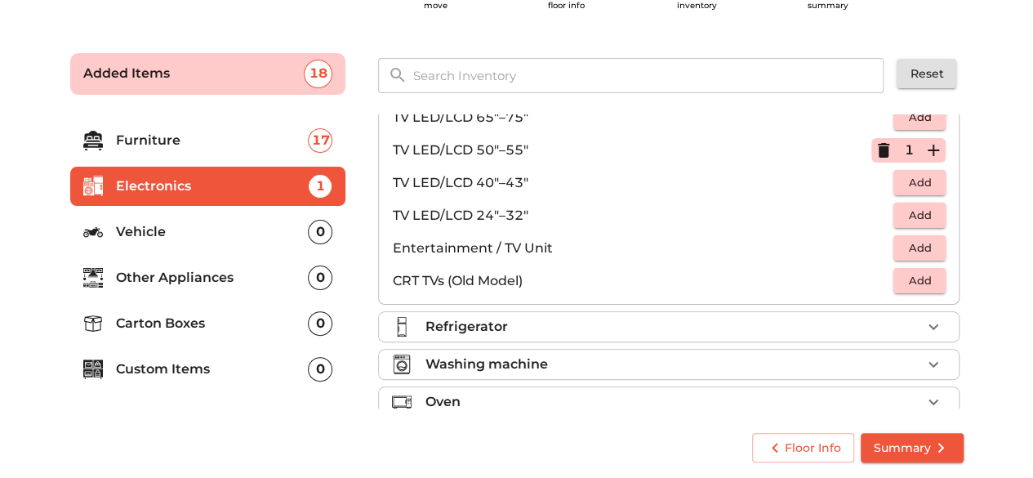
scroll to position [163, 0]
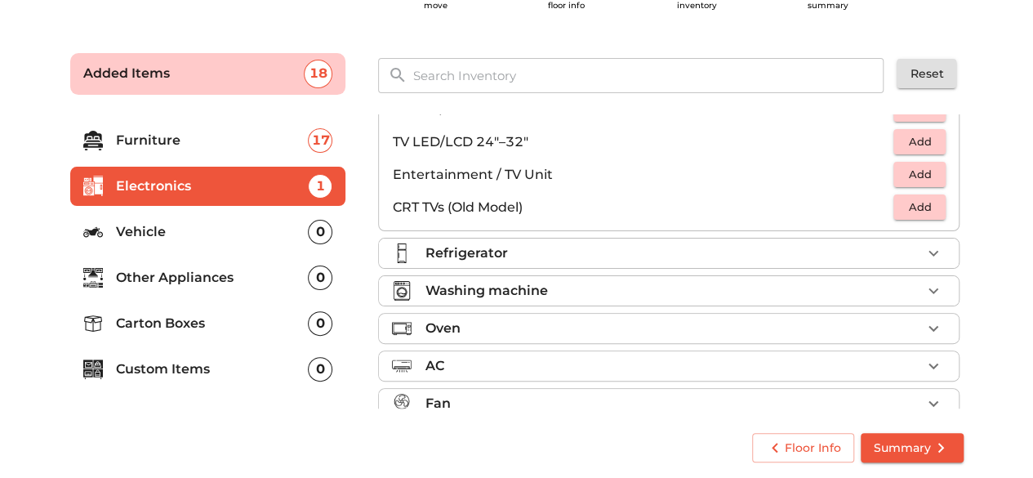
click at [469, 252] on p "Refrigerator" at bounding box center [466, 253] width 82 height 20
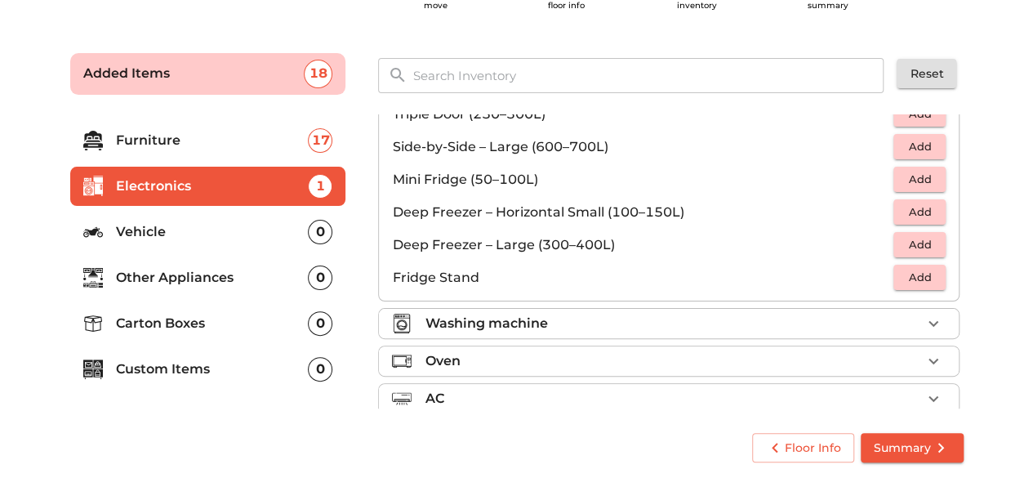
click at [947, 288] on li "Fridge Stand Add" at bounding box center [669, 277] width 580 height 33
click at [924, 280] on span "Add" at bounding box center [920, 277] width 36 height 19
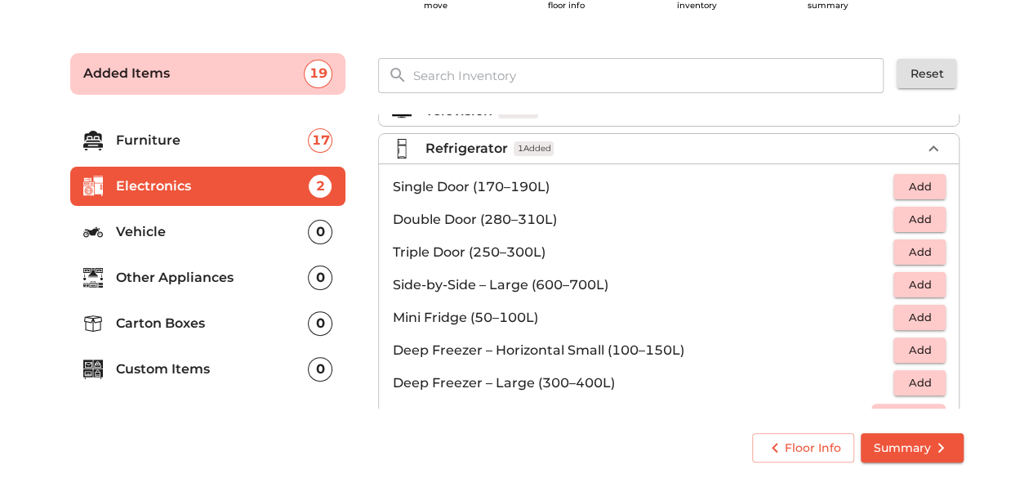
scroll to position [0, 0]
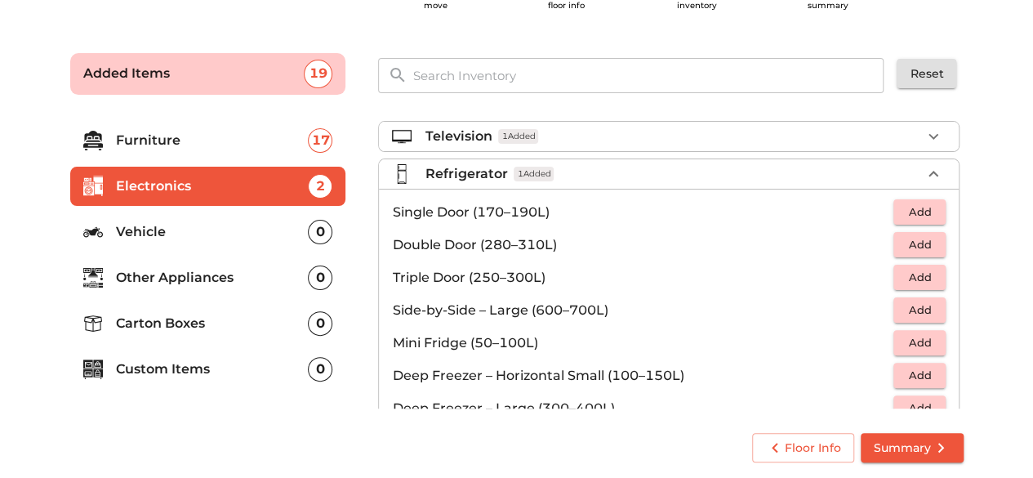
click at [906, 241] on span "Add" at bounding box center [920, 244] width 36 height 19
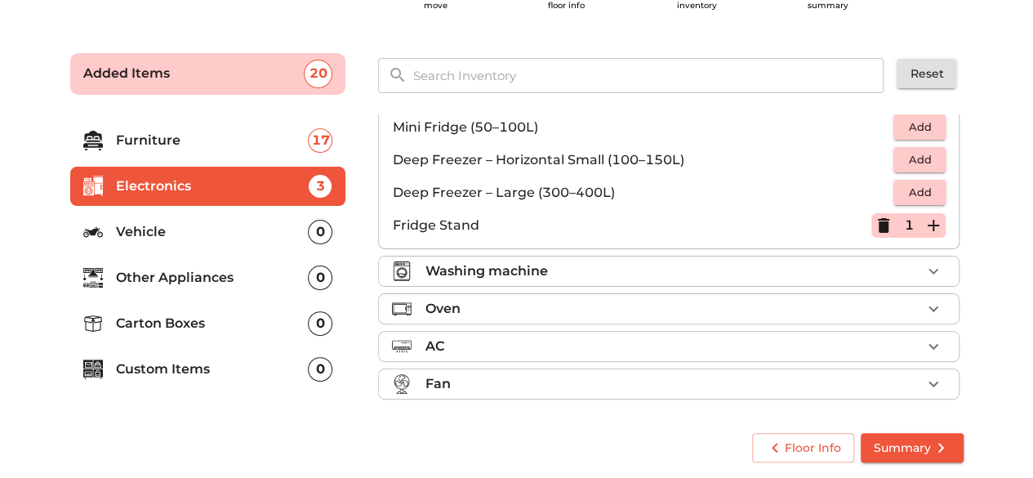
click at [454, 272] on p "Washing machine" at bounding box center [486, 271] width 123 height 20
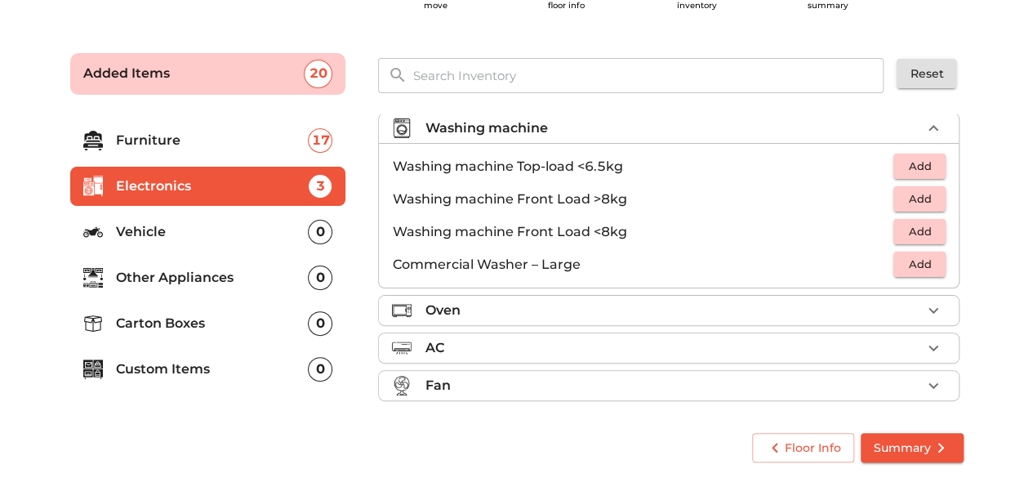
scroll to position [74, 0]
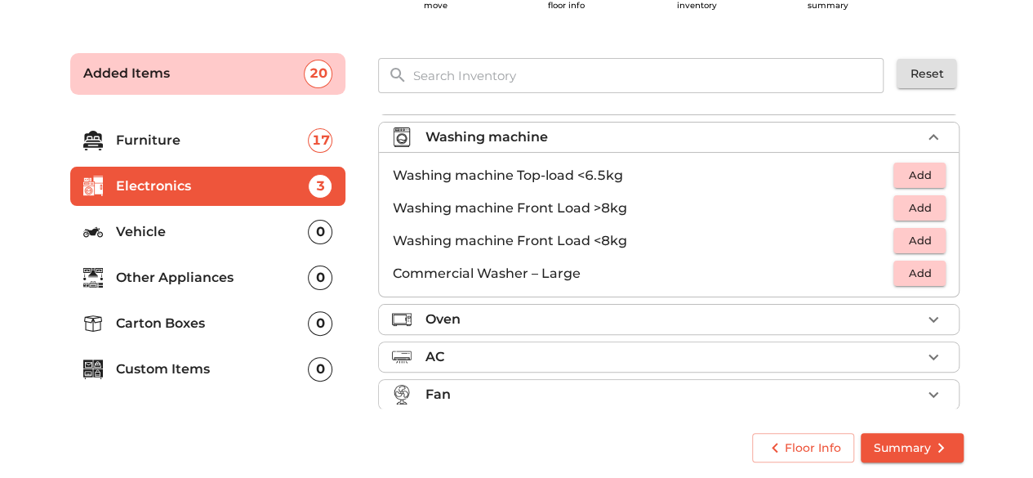
click at [553, 210] on p "Washing machine Front Load >8kg" at bounding box center [643, 208] width 502 height 20
click at [930, 206] on button "Add" at bounding box center [920, 207] width 52 height 25
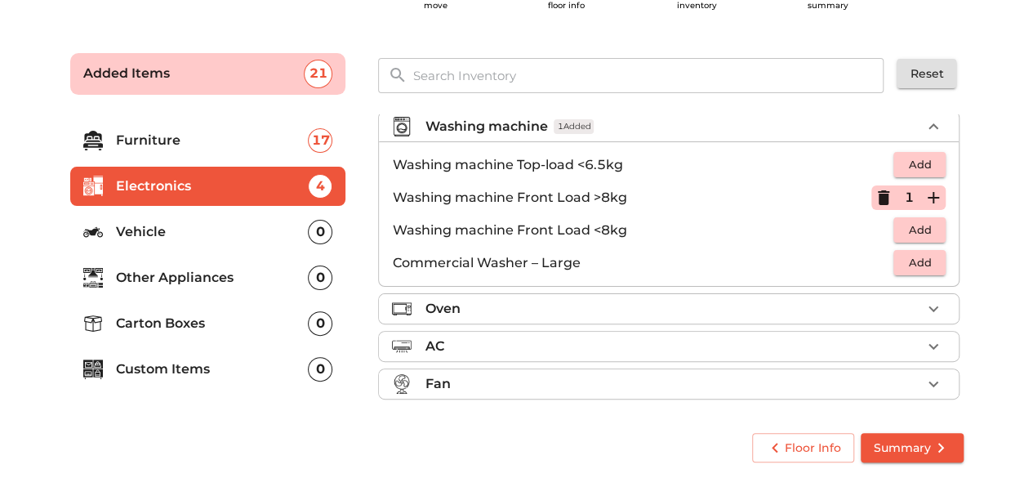
click at [488, 299] on div "Oven" at bounding box center [673, 309] width 497 height 20
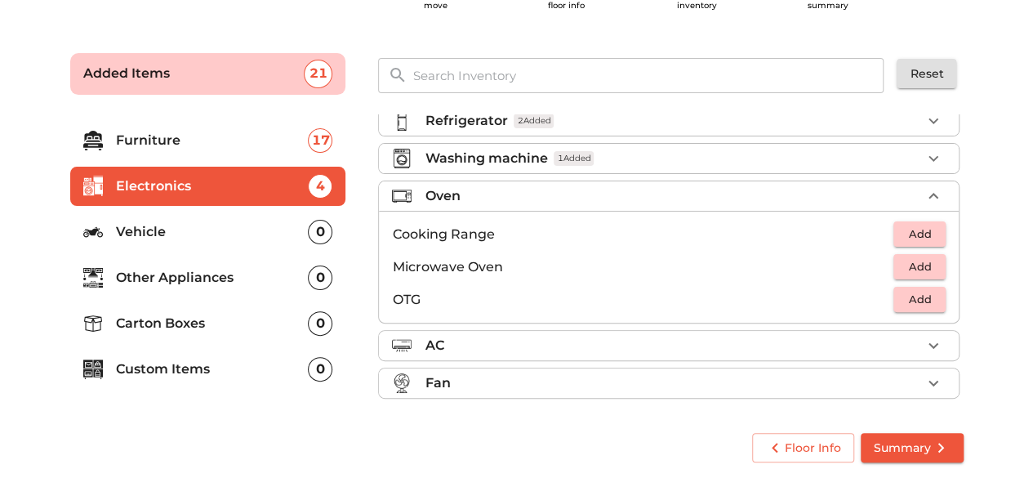
scroll to position [52, 0]
click at [519, 189] on div "Oven" at bounding box center [673, 197] width 497 height 20
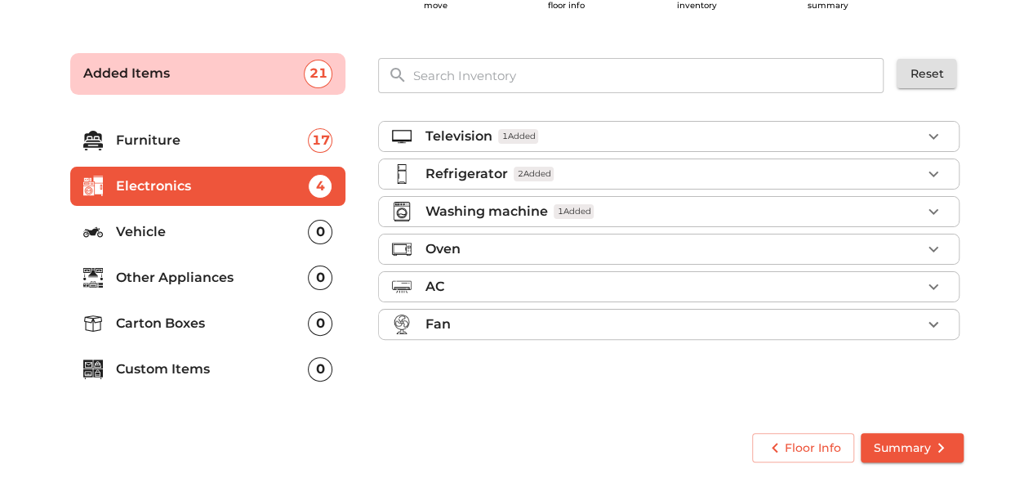
scroll to position [0, 0]
click at [527, 283] on div "AC" at bounding box center [673, 287] width 497 height 20
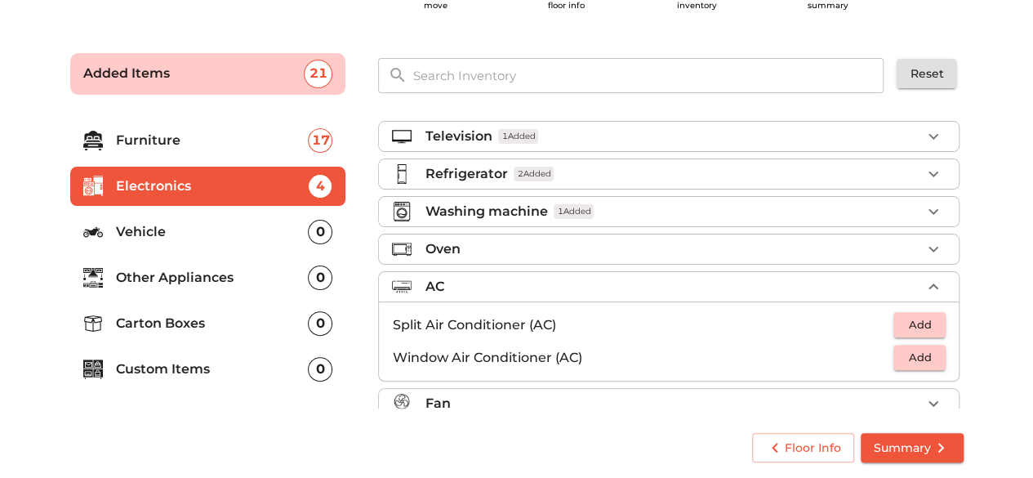
click at [527, 283] on div "AC" at bounding box center [673, 287] width 497 height 20
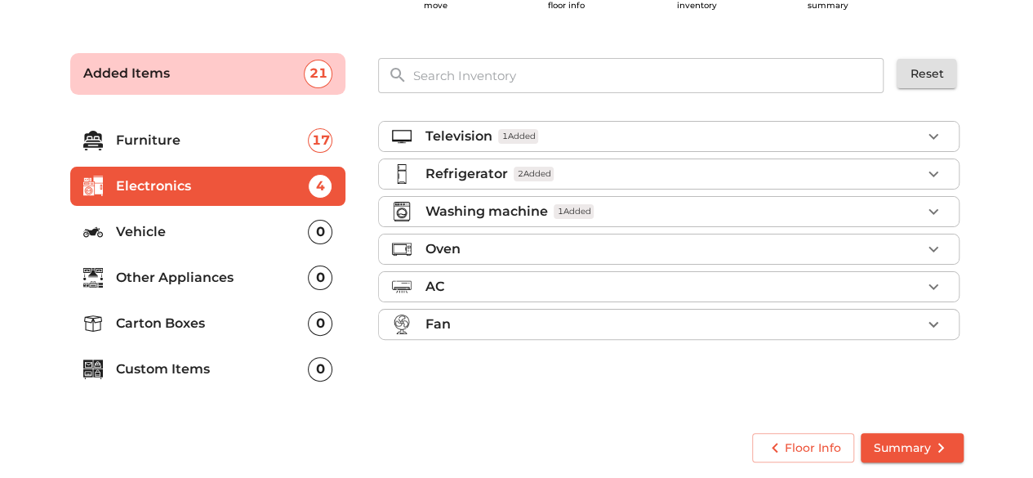
click at [537, 322] on div "Fan" at bounding box center [673, 324] width 497 height 20
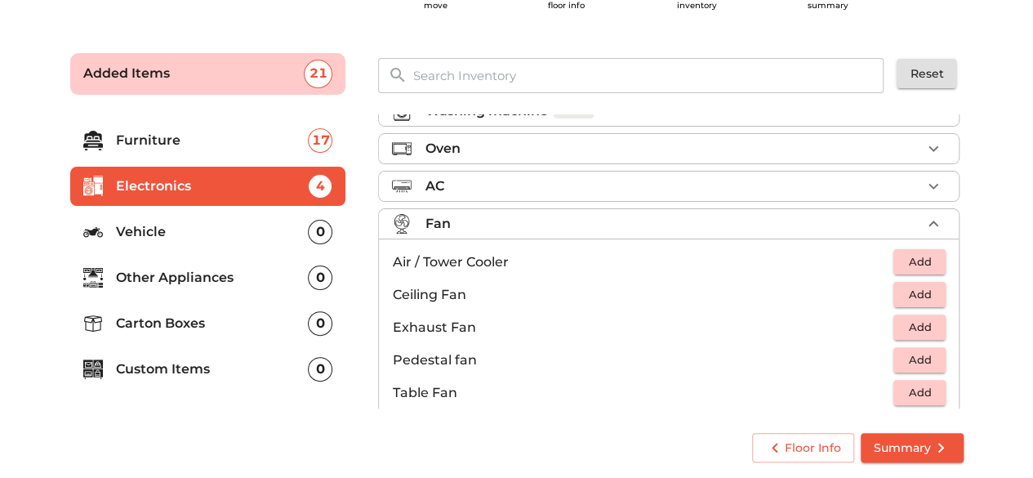
scroll to position [118, 0]
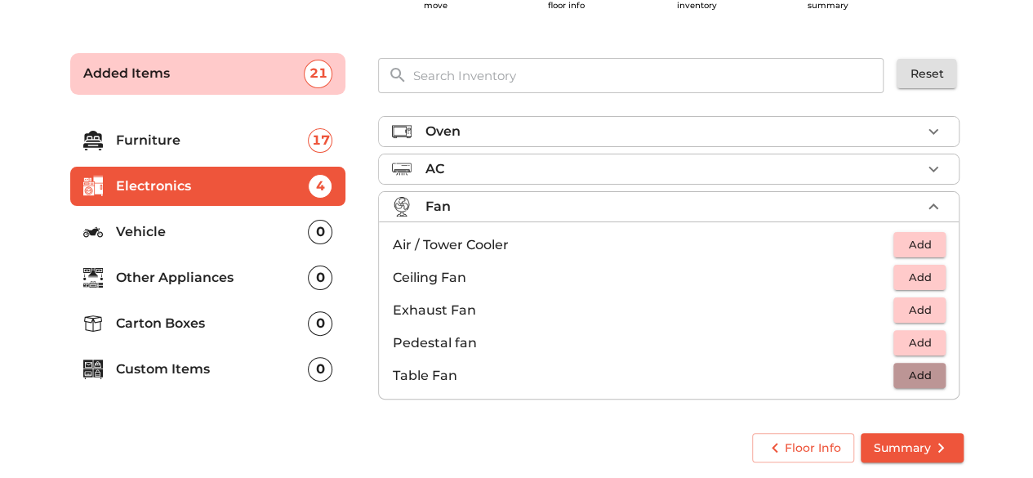
click at [894, 372] on button "Add" at bounding box center [920, 375] width 52 height 25
click at [149, 277] on p "Other Appliances" at bounding box center [212, 278] width 193 height 20
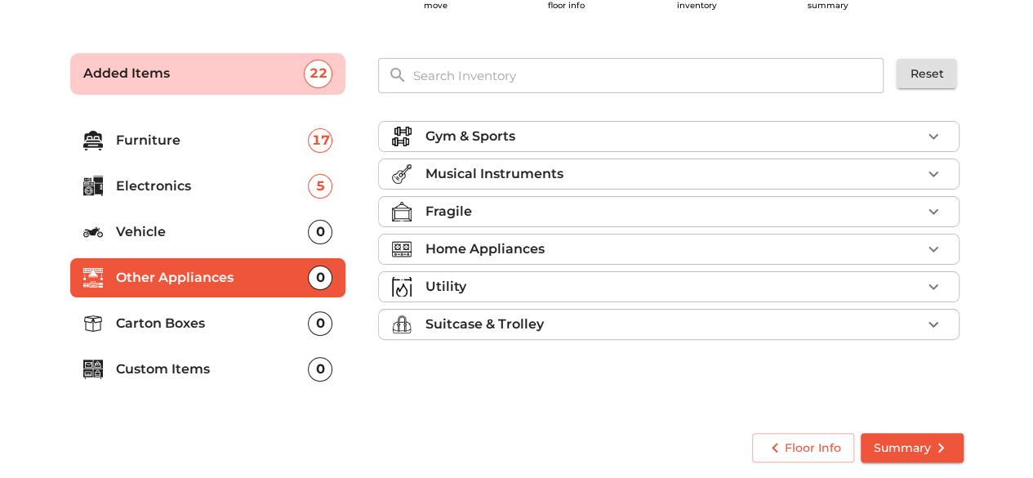
click at [478, 140] on p "Gym & Sports" at bounding box center [470, 137] width 90 height 20
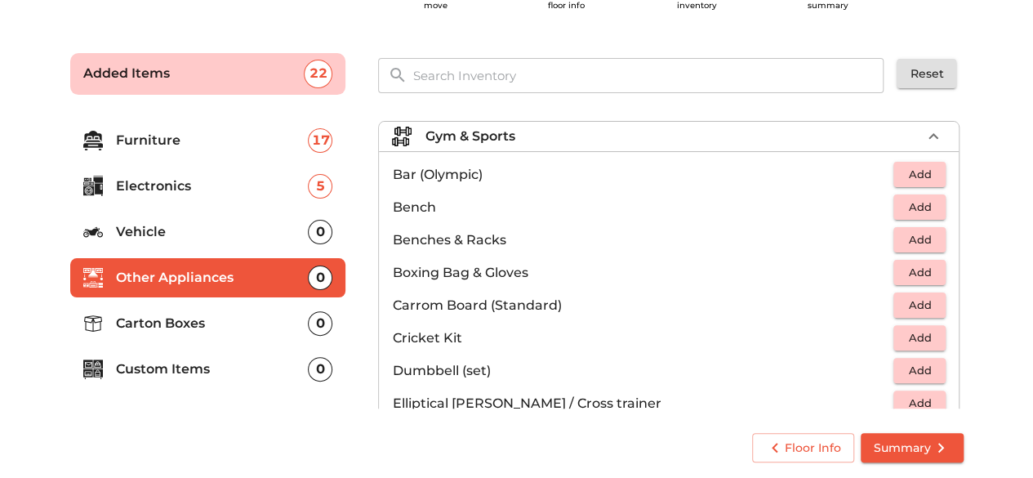
click at [460, 139] on p "Gym & Sports" at bounding box center [470, 137] width 90 height 20
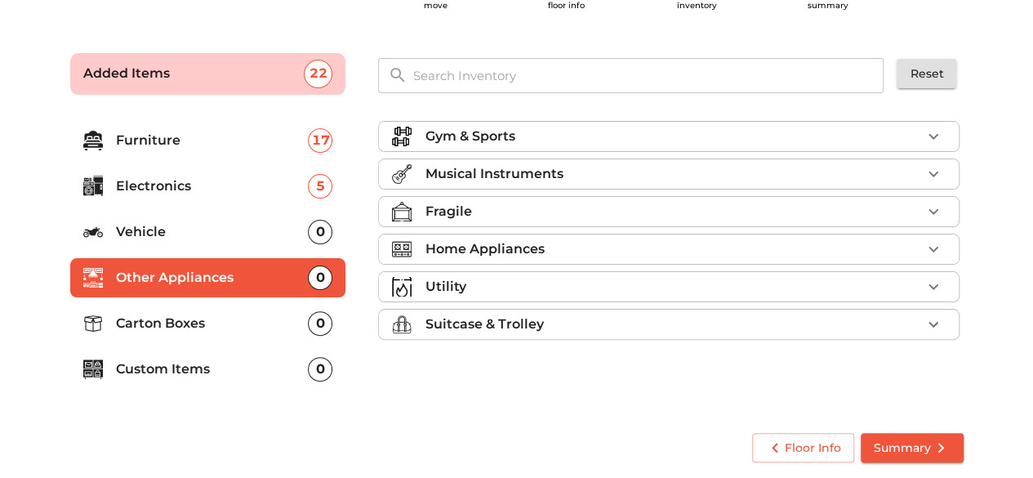
click at [467, 208] on p "Fragile" at bounding box center [448, 212] width 47 height 20
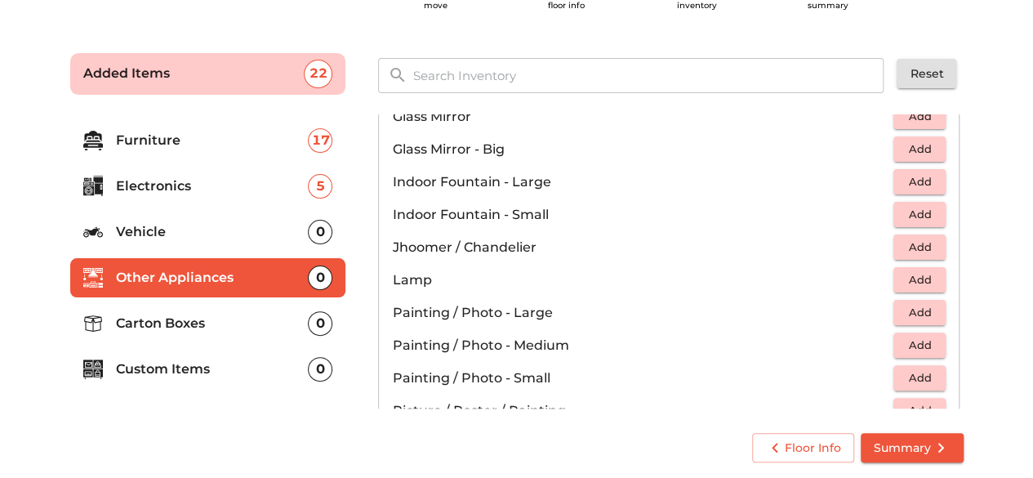
scroll to position [572, 0]
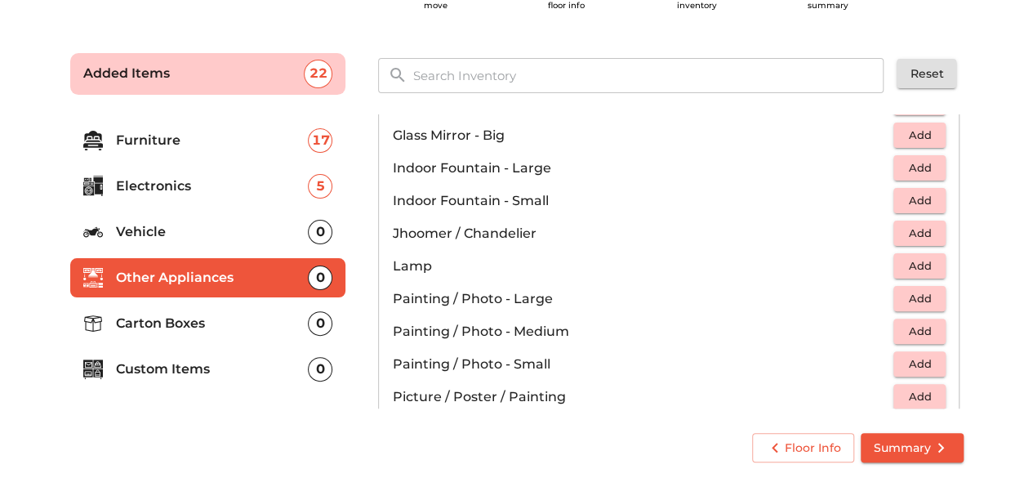
click at [915, 354] on span "Add" at bounding box center [920, 363] width 36 height 19
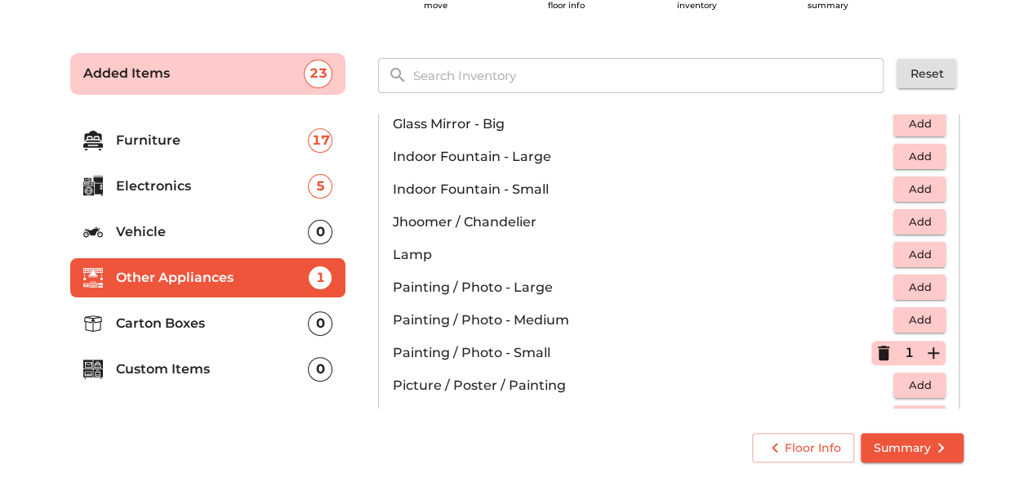
scroll to position [653, 0]
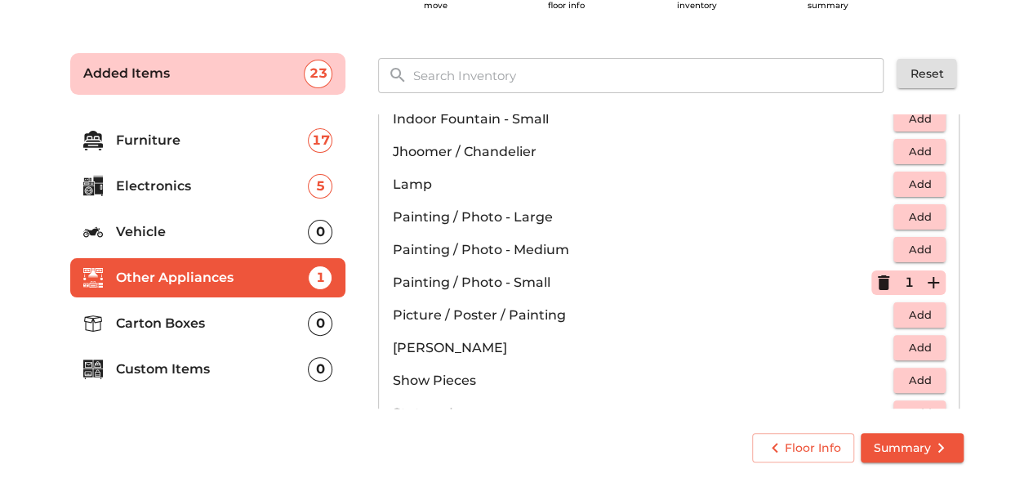
click at [878, 279] on icon "button" at bounding box center [883, 282] width 11 height 15
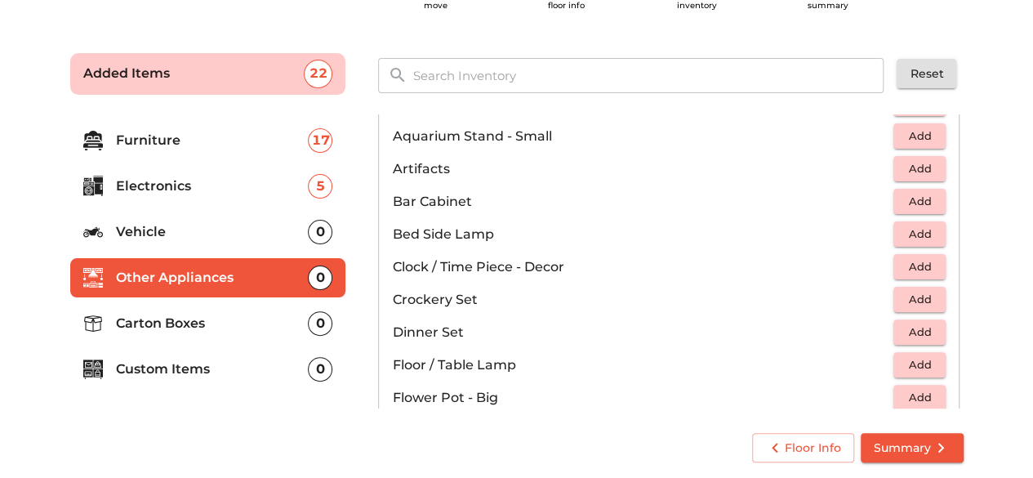
scroll to position [0, 0]
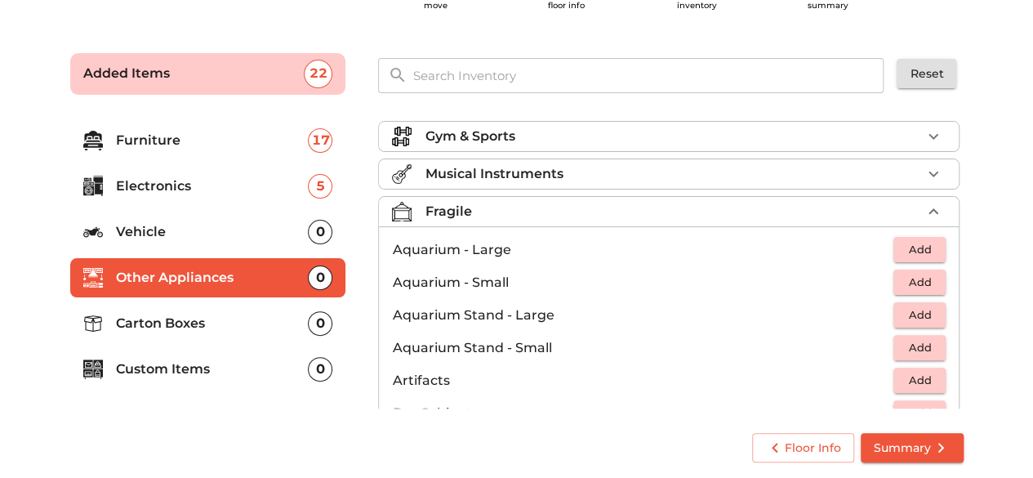
click at [438, 209] on p "Fragile" at bounding box center [448, 212] width 47 height 20
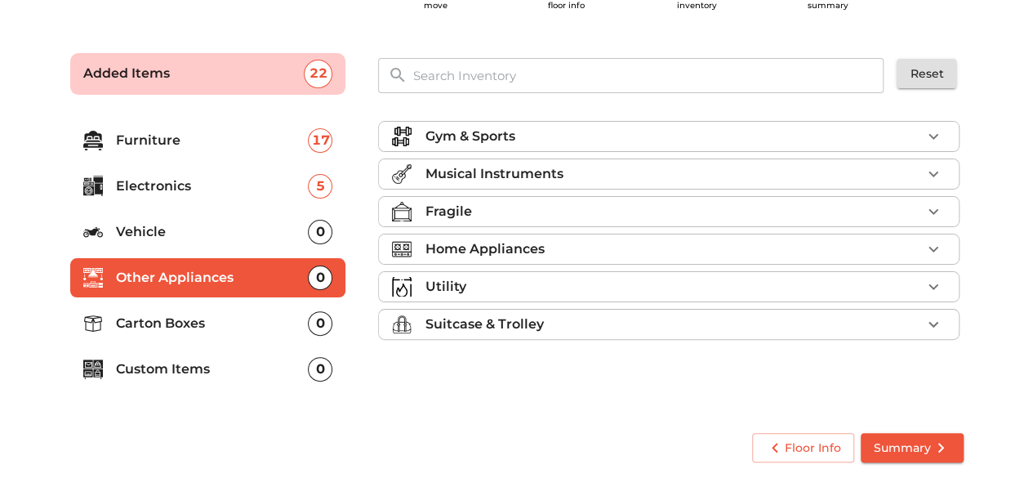
click at [447, 247] on p "Home Appliances" at bounding box center [484, 249] width 119 height 20
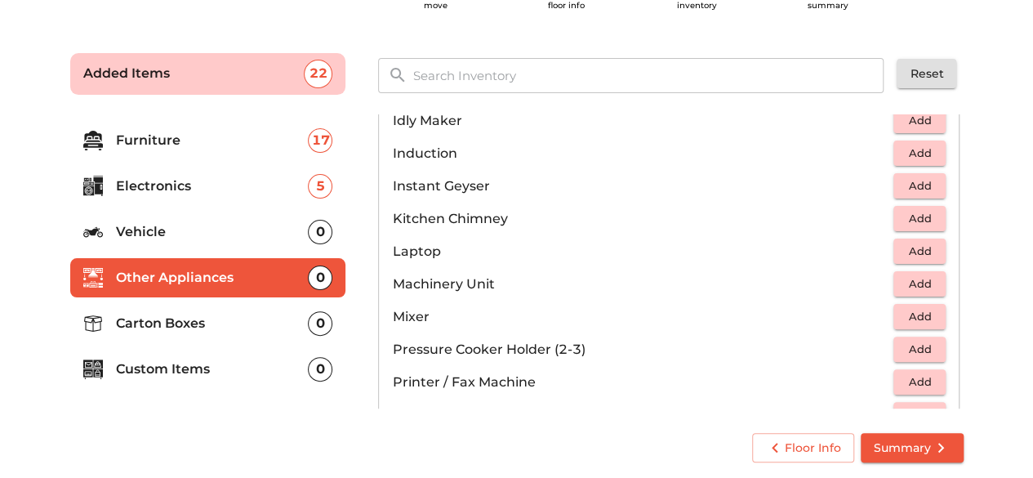
scroll to position [653, 0]
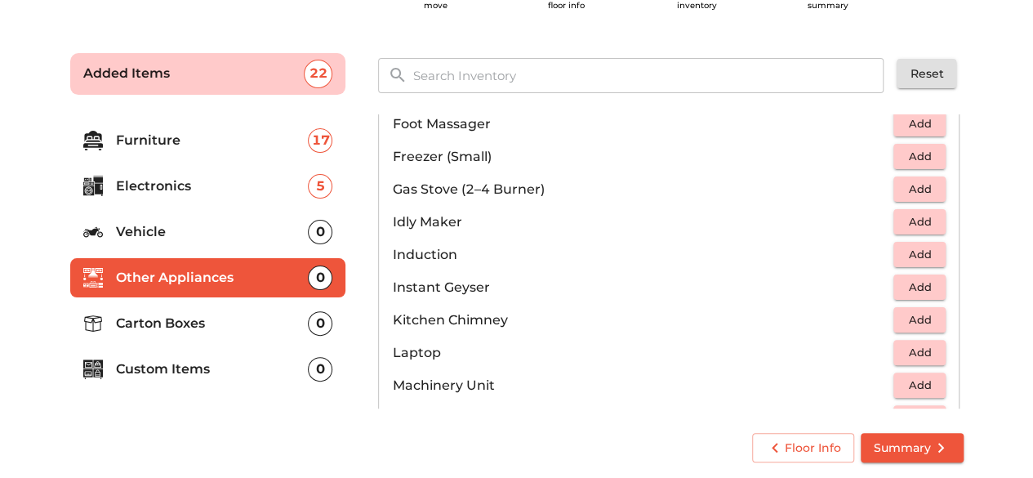
click at [902, 181] on span "Add" at bounding box center [920, 189] width 36 height 19
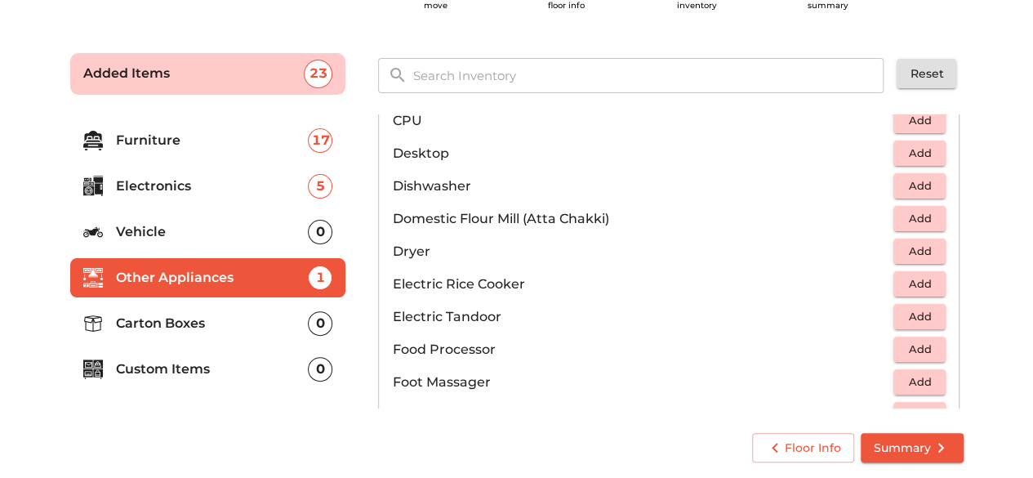
scroll to position [0, 0]
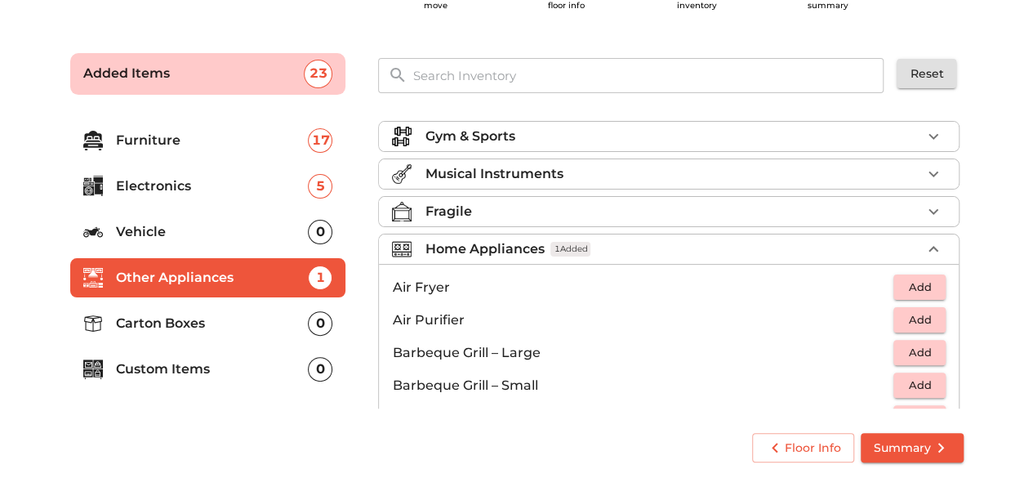
click at [412, 249] on div at bounding box center [408, 249] width 33 height 20
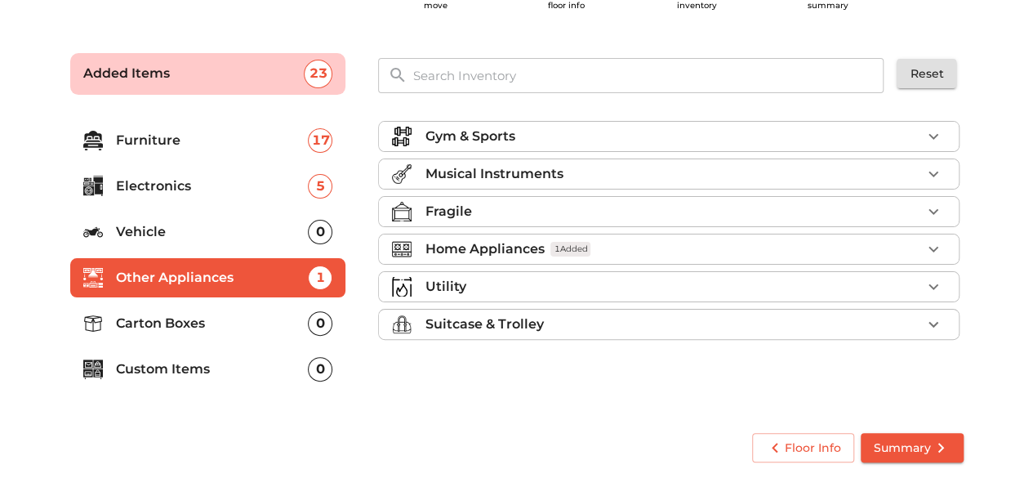
click at [446, 286] on p "Utility" at bounding box center [445, 287] width 41 height 20
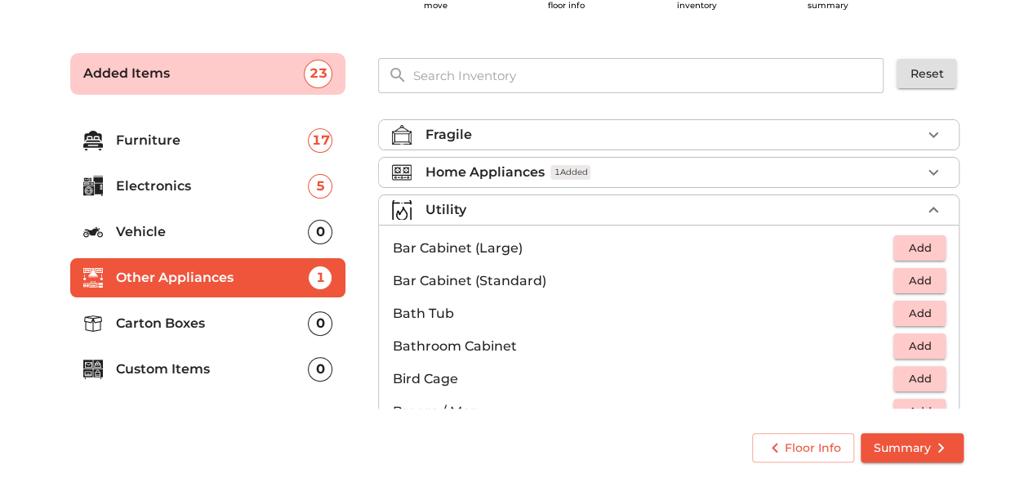
scroll to position [163, 0]
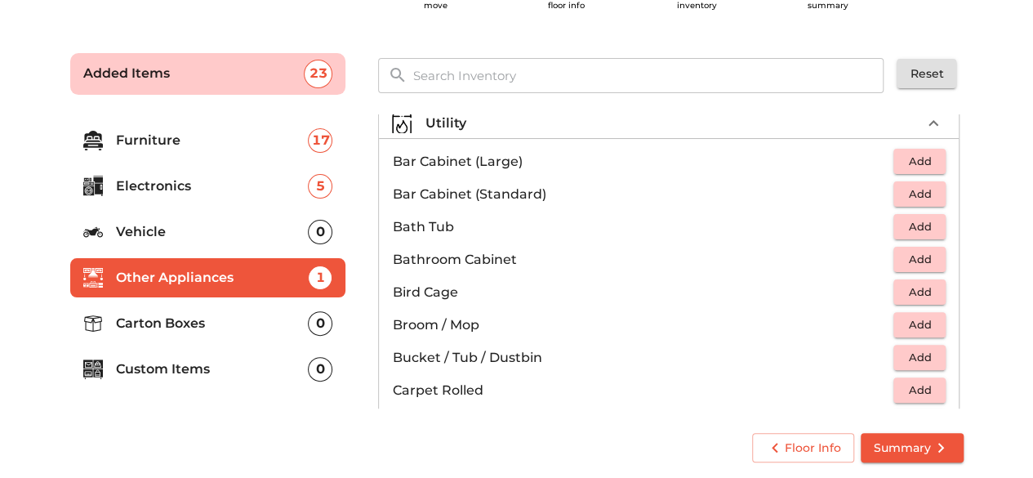
click at [921, 221] on span "Add" at bounding box center [920, 226] width 36 height 19
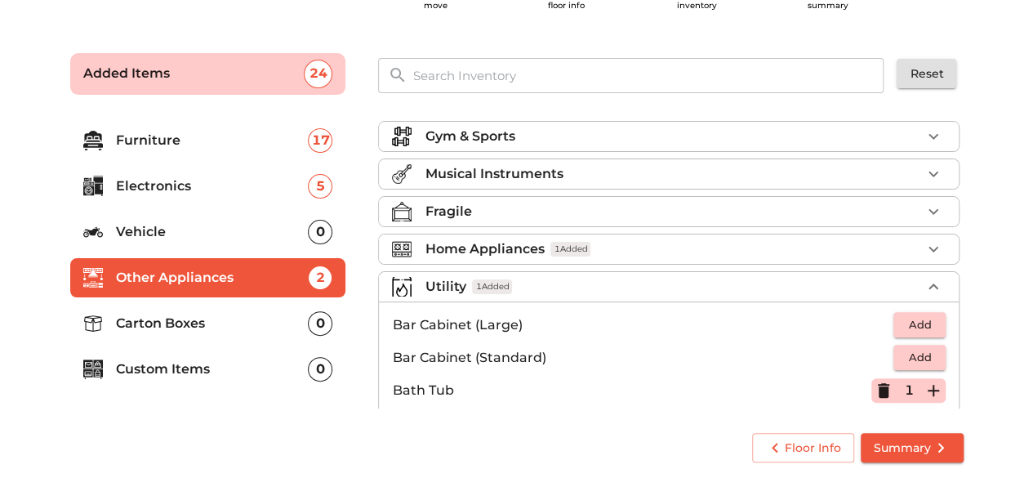
click at [434, 272] on li "Utility 1 Added" at bounding box center [669, 286] width 580 height 29
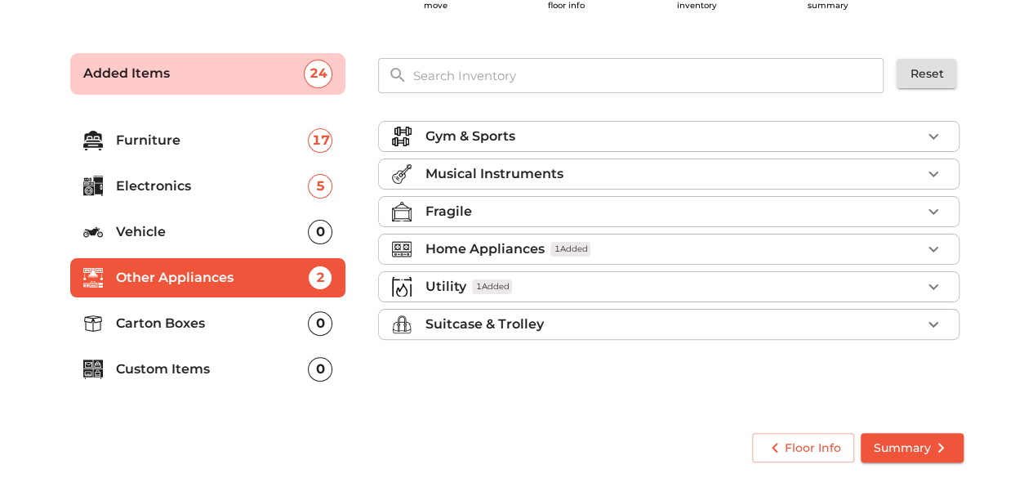
click at [456, 327] on p "Suitcase & Trolley" at bounding box center [484, 324] width 118 height 20
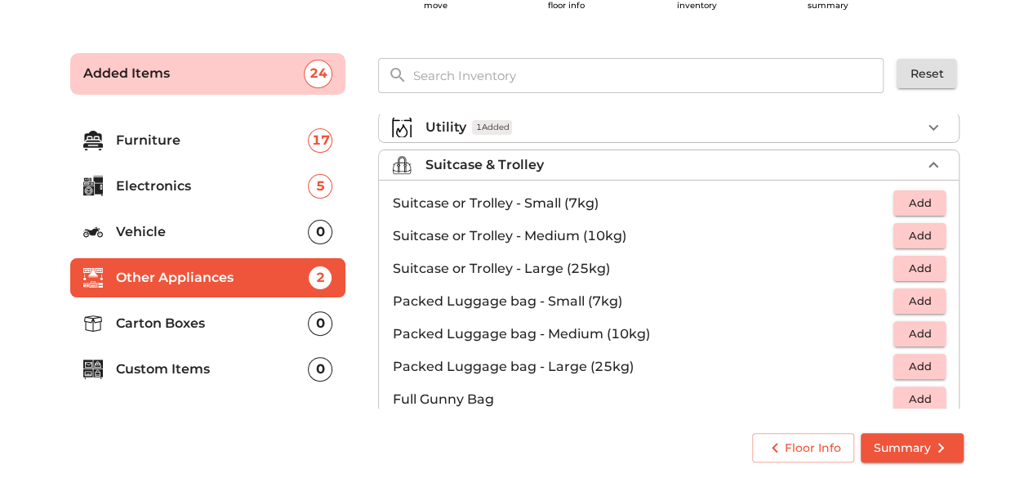
scroll to position [163, 0]
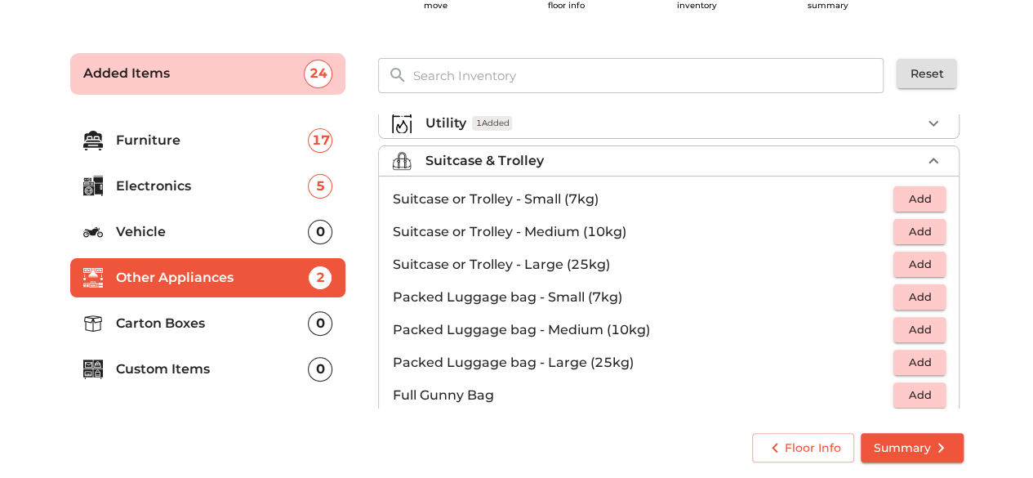
click at [902, 288] on span "Add" at bounding box center [920, 297] width 36 height 19
click at [925, 299] on icon "button" at bounding box center [934, 298] width 20 height 20
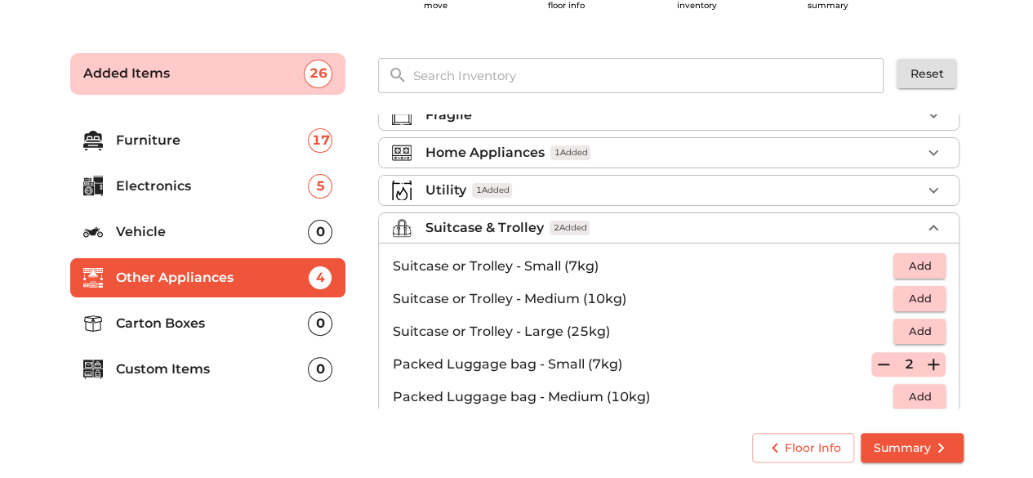
scroll to position [82, 0]
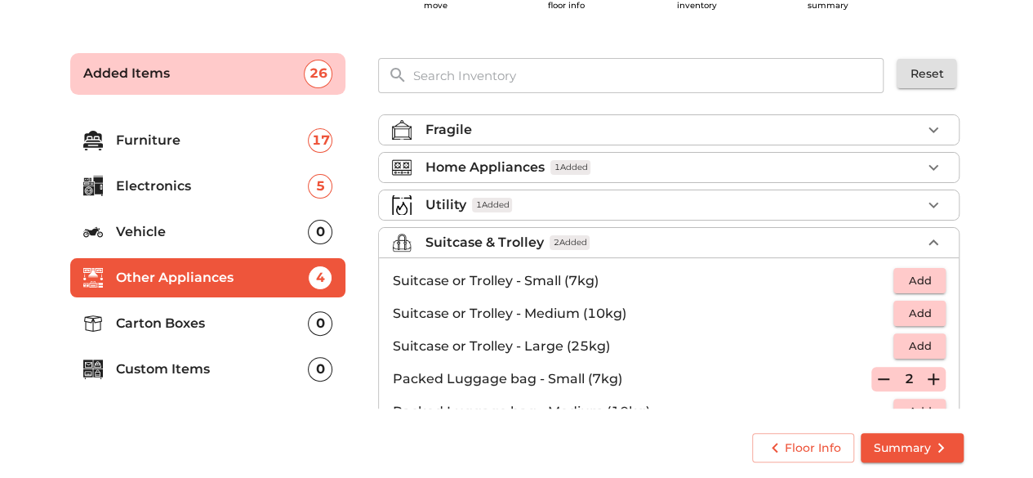
click at [881, 372] on icon "button" at bounding box center [884, 379] width 20 height 20
click at [882, 372] on icon "button" at bounding box center [884, 379] width 20 height 20
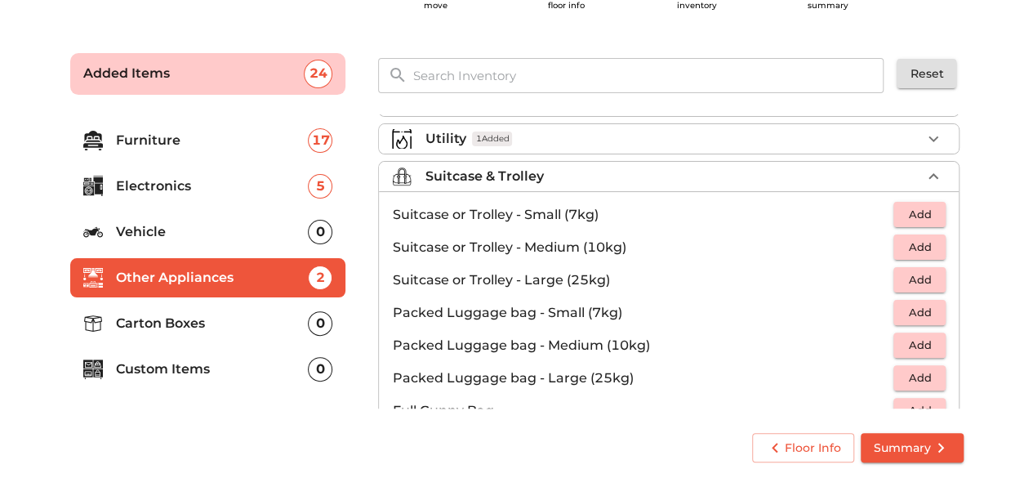
scroll to position [163, 0]
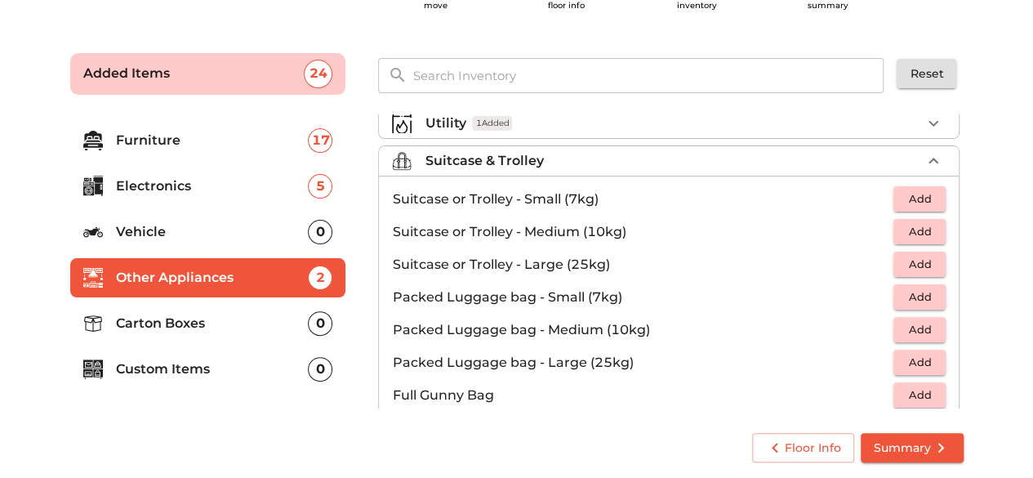
click at [925, 324] on span "Add" at bounding box center [920, 329] width 36 height 19
click at [936, 329] on button "button" at bounding box center [933, 330] width 25 height 25
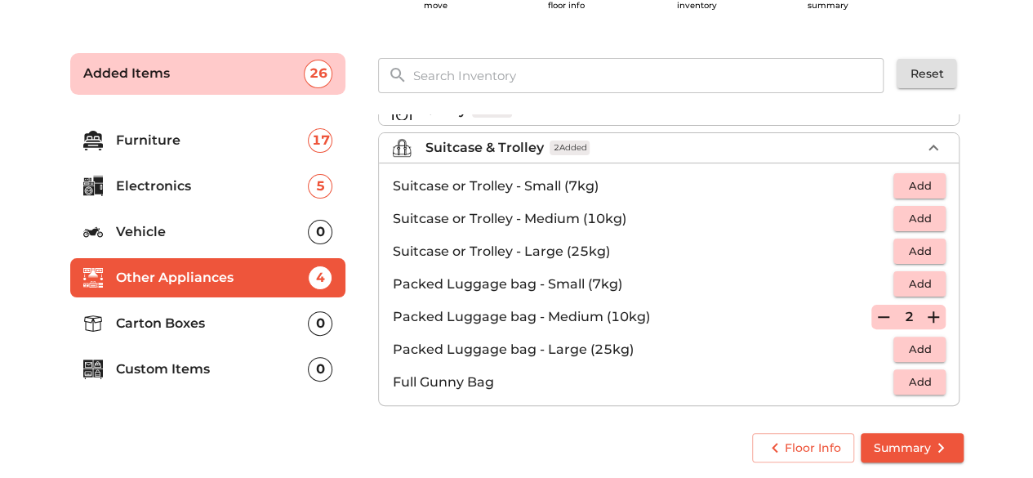
scroll to position [183, 0]
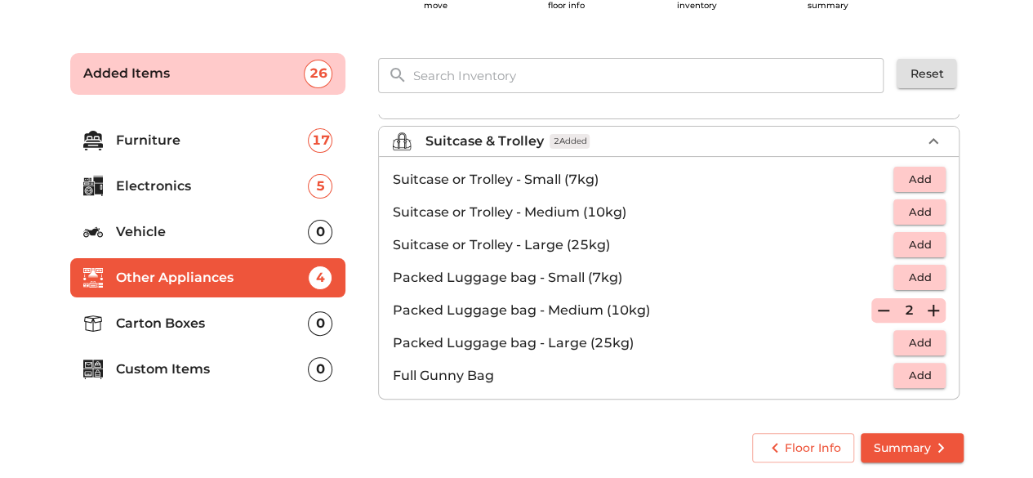
click at [456, 146] on p "Suitcase & Trolley" at bounding box center [484, 142] width 118 height 20
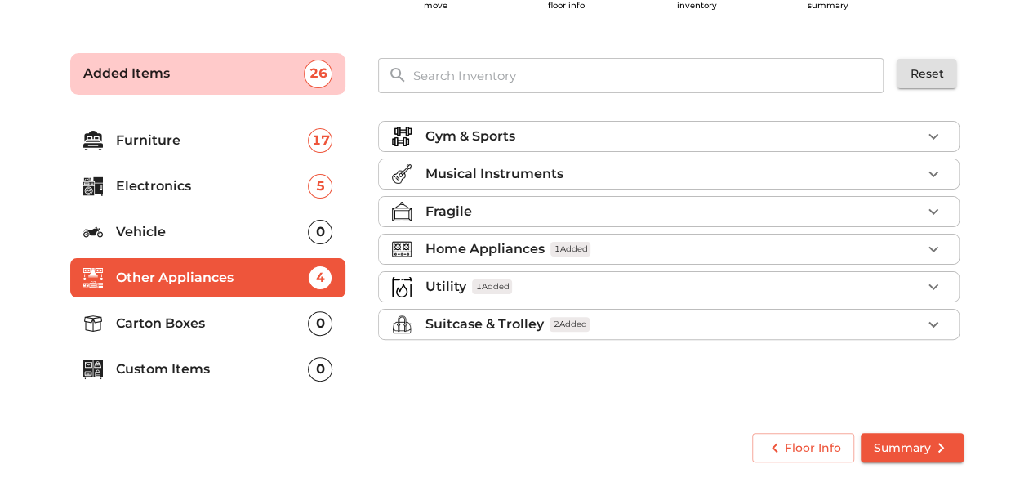
scroll to position [0, 0]
click at [154, 330] on p "Carton Boxes" at bounding box center [212, 324] width 193 height 20
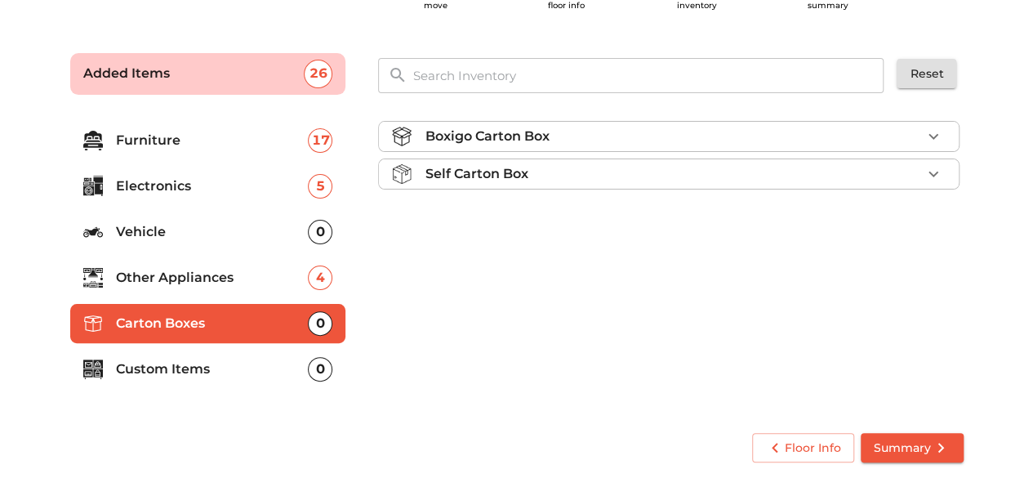
click at [519, 138] on p "Boxigo Carton Box" at bounding box center [487, 137] width 124 height 20
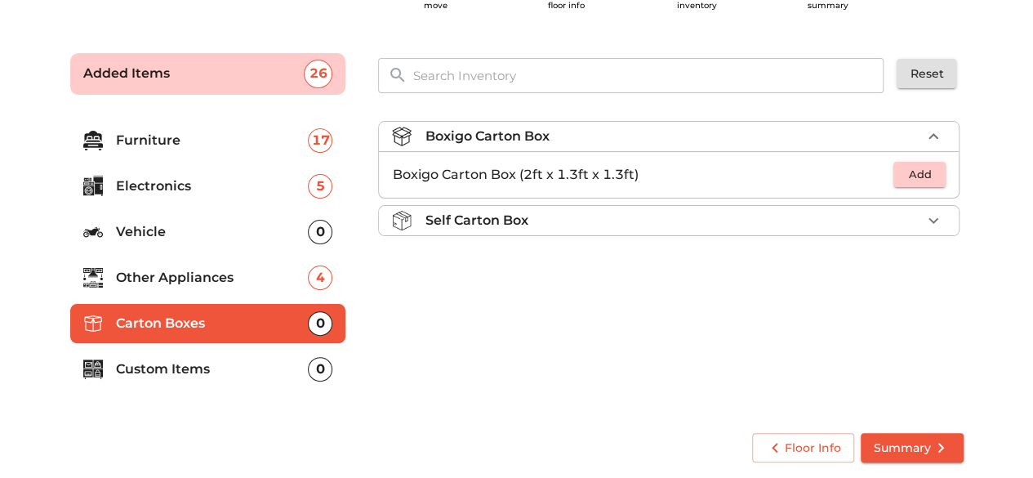
click at [519, 138] on p "Boxigo Carton Box" at bounding box center [487, 137] width 124 height 20
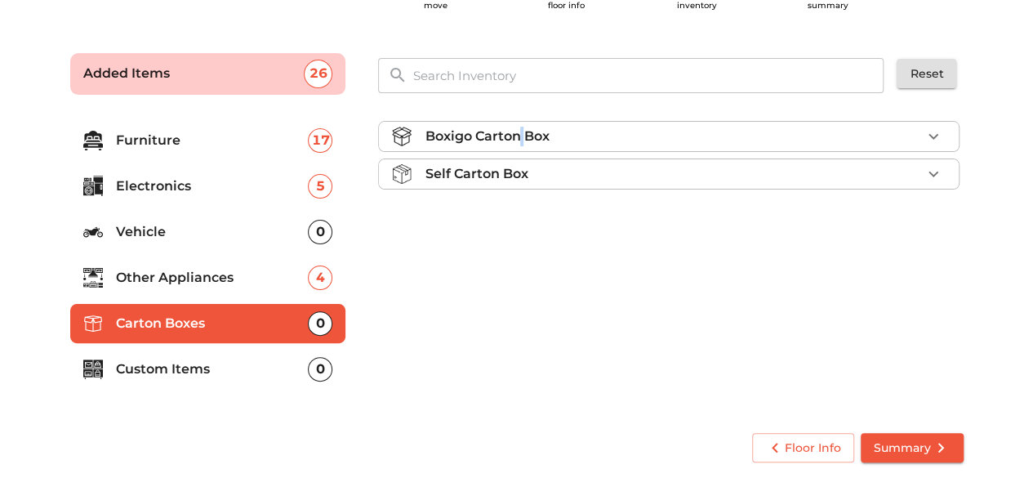
click at [519, 138] on p "Boxigo Carton Box" at bounding box center [487, 137] width 124 height 20
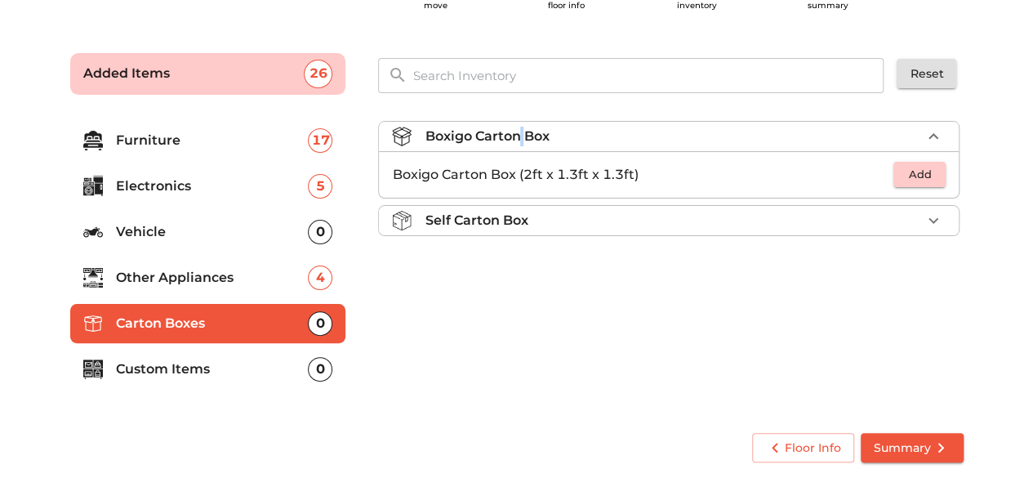
click at [519, 138] on p "Boxigo Carton Box" at bounding box center [487, 137] width 124 height 20
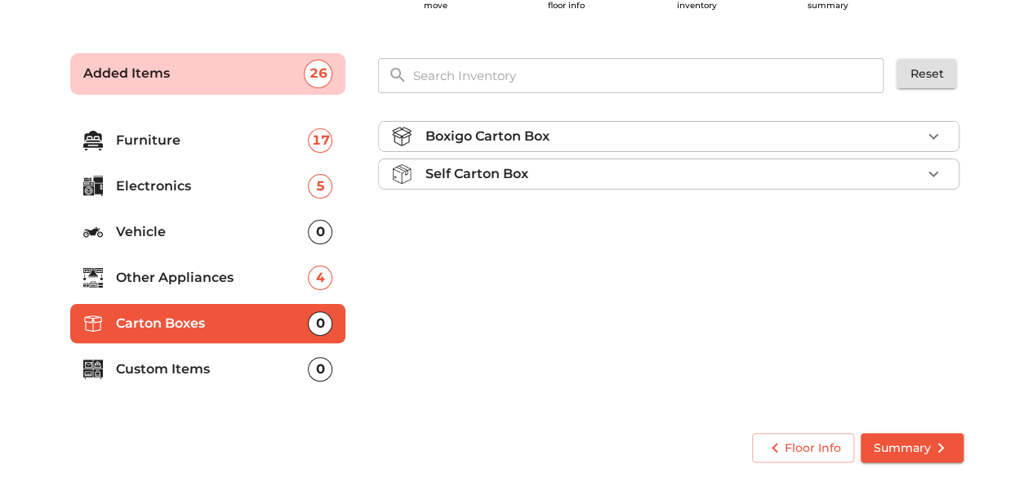
click at [534, 184] on li "Self Carton Box" at bounding box center [669, 173] width 580 height 29
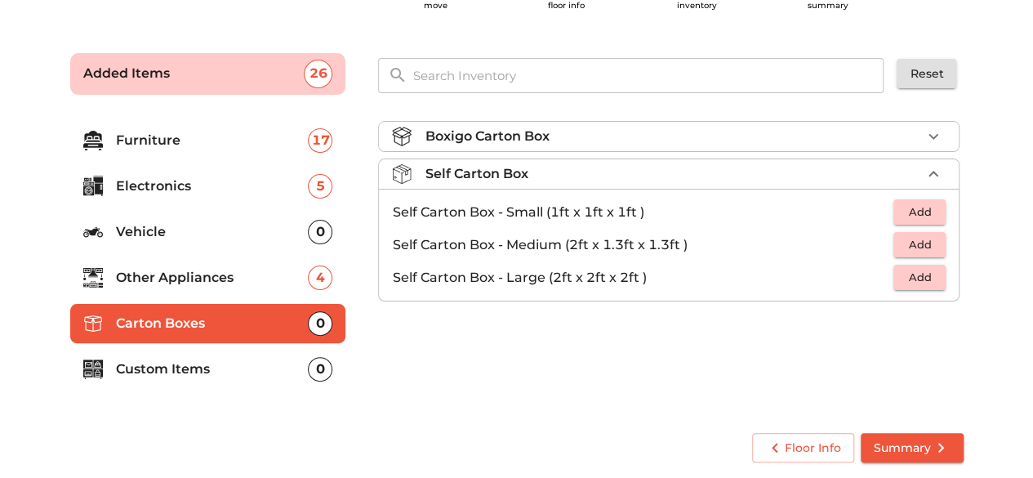
click at [532, 171] on div "Self Carton Box" at bounding box center [673, 174] width 497 height 20
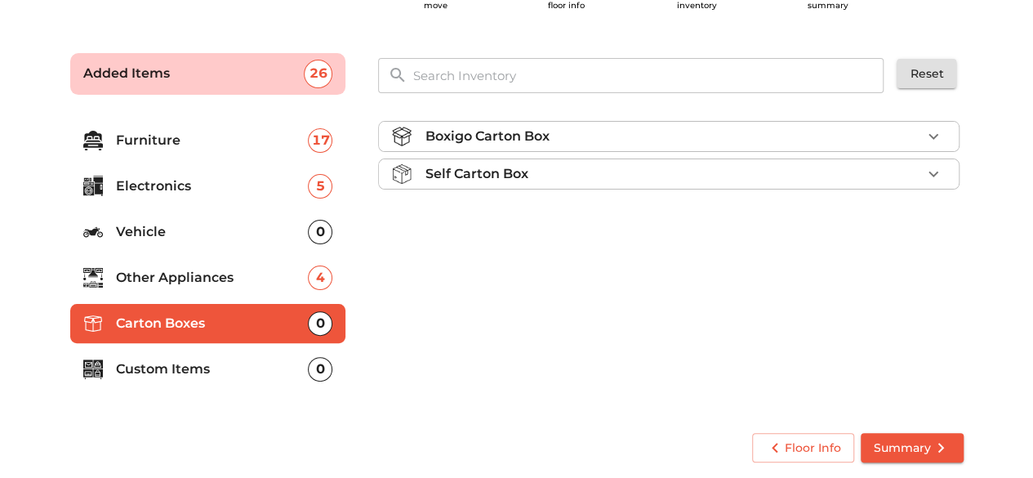
click at [524, 135] on p "Boxigo Carton Box" at bounding box center [487, 137] width 124 height 20
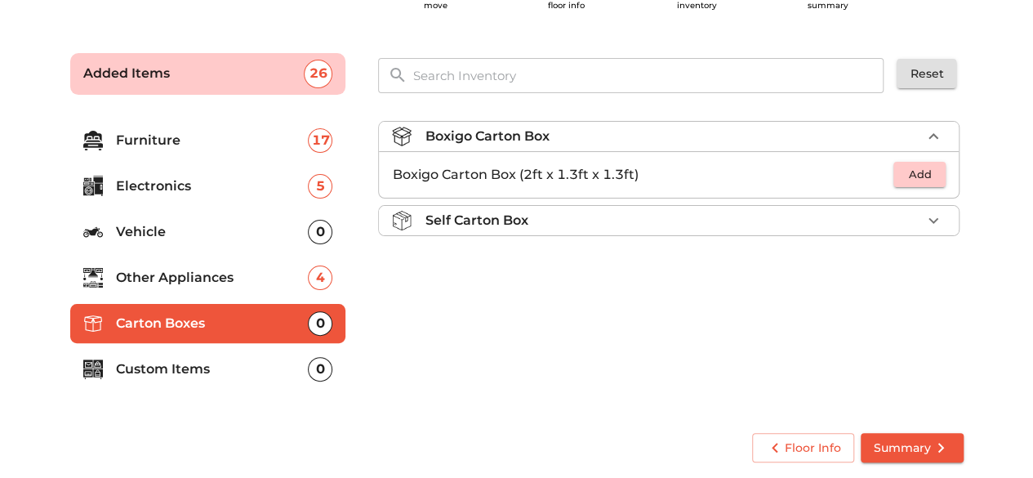
click at [924, 171] on span "Add" at bounding box center [920, 174] width 36 height 19
click at [937, 175] on icon "button" at bounding box center [934, 175] width 20 height 20
click at [709, 136] on div "Boxigo Carton Box 3 Added" at bounding box center [673, 137] width 497 height 20
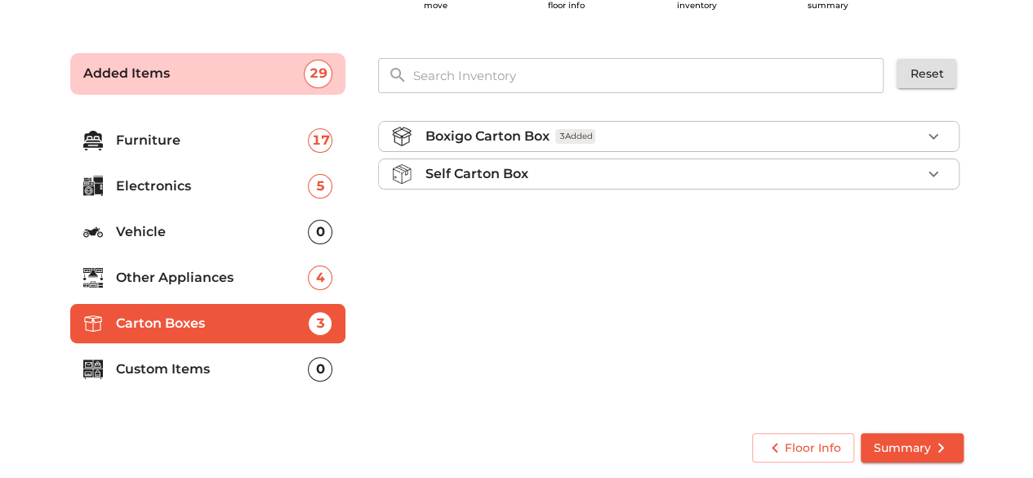
click at [201, 367] on p "Custom Items" at bounding box center [212, 369] width 193 height 20
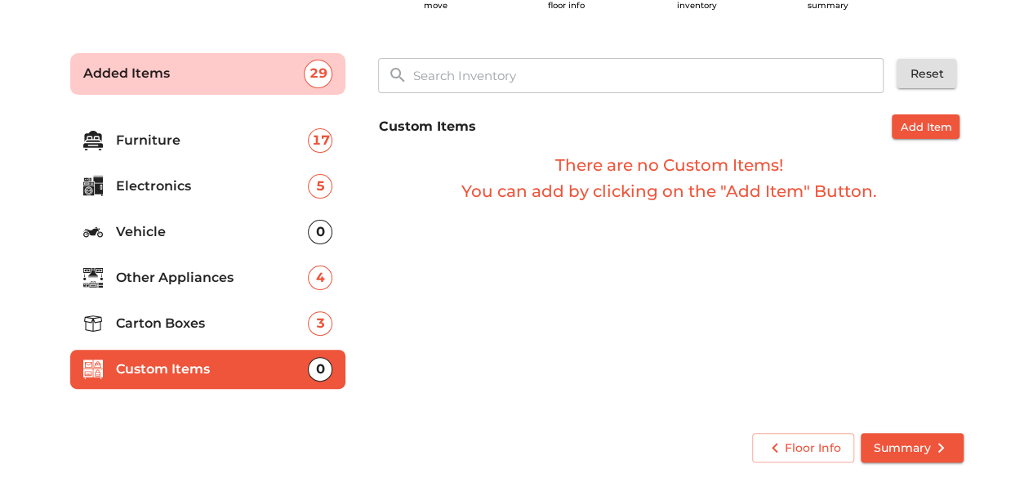
click at [911, 127] on span "Add Item" at bounding box center [925, 127] width 51 height 19
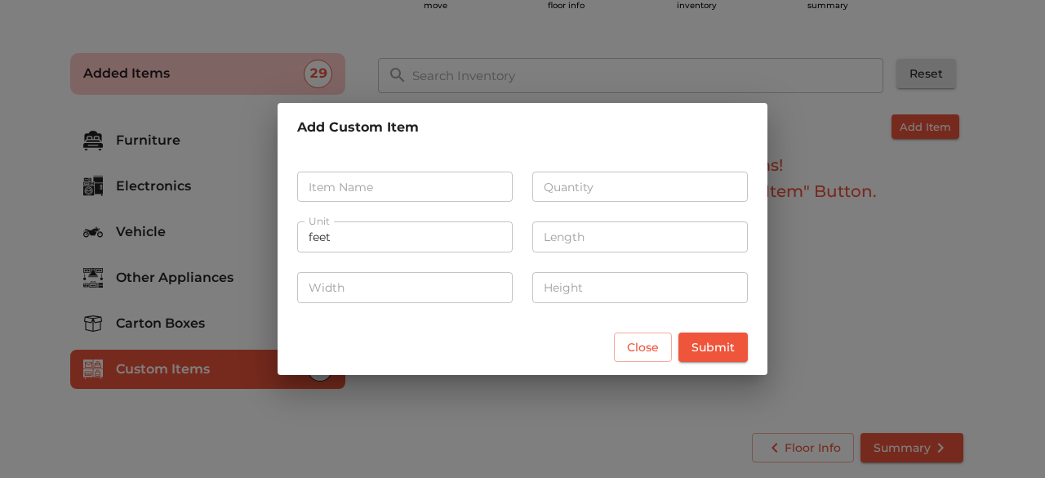
click at [352, 192] on input "text" at bounding box center [405, 187] width 216 height 31
type input "Kitchen"
click at [627, 349] on button "Close" at bounding box center [643, 347] width 58 height 30
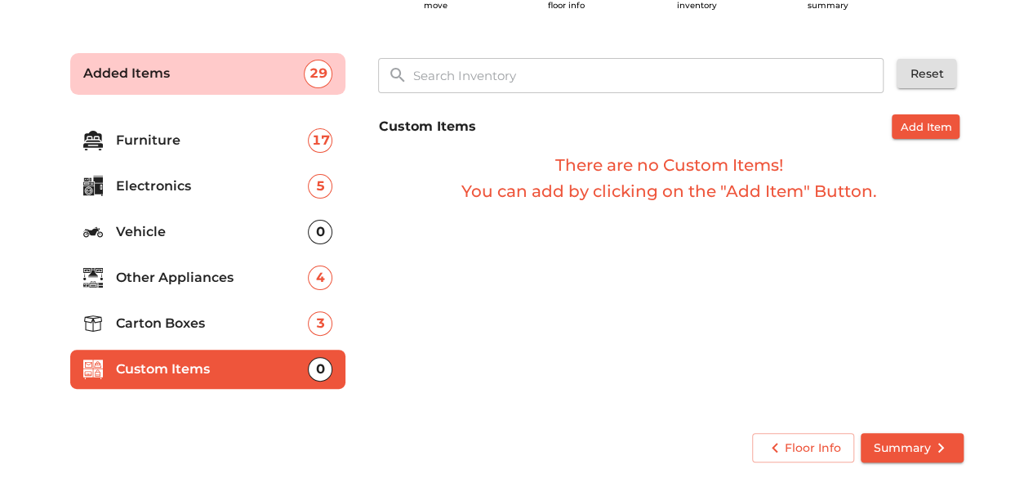
click at [915, 452] on span "Summary" at bounding box center [912, 448] width 77 height 20
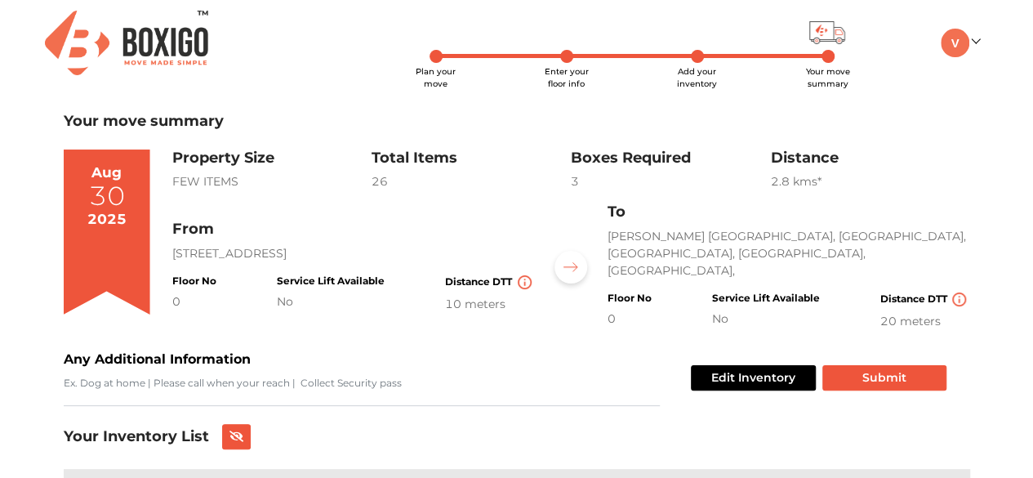
click at [91, 166] on div "[DATE]" at bounding box center [107, 231] width 87 height 165
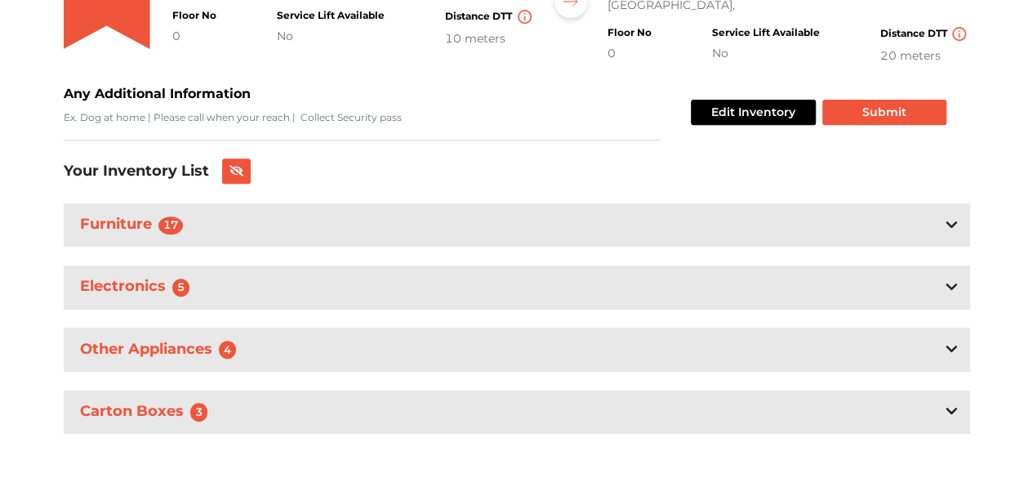
scroll to position [278, 0]
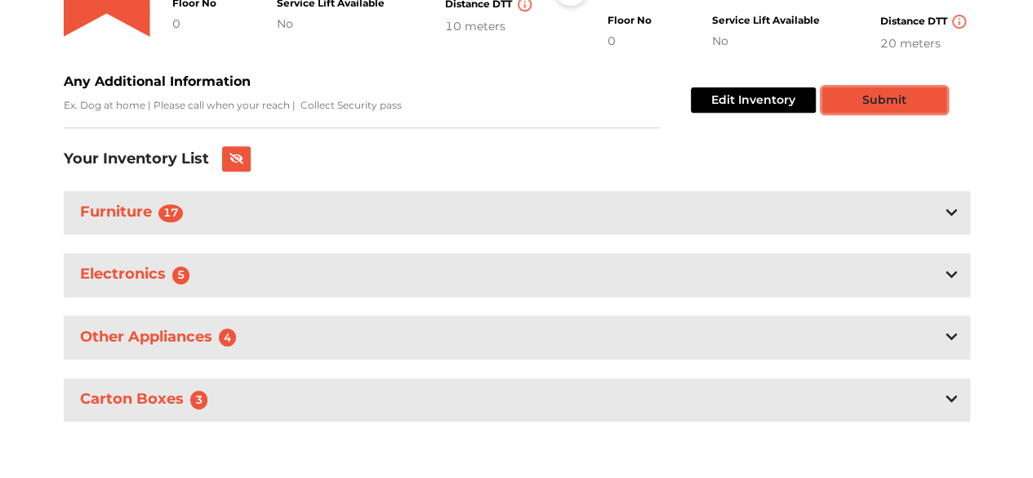
click at [843, 94] on button "Submit" at bounding box center [885, 99] width 124 height 25
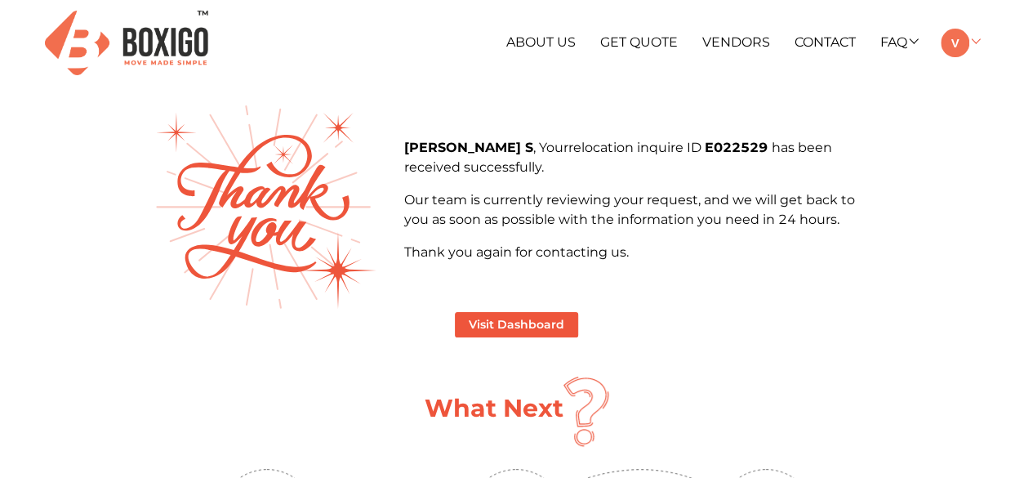
click at [961, 46] on img at bounding box center [955, 43] width 29 height 29
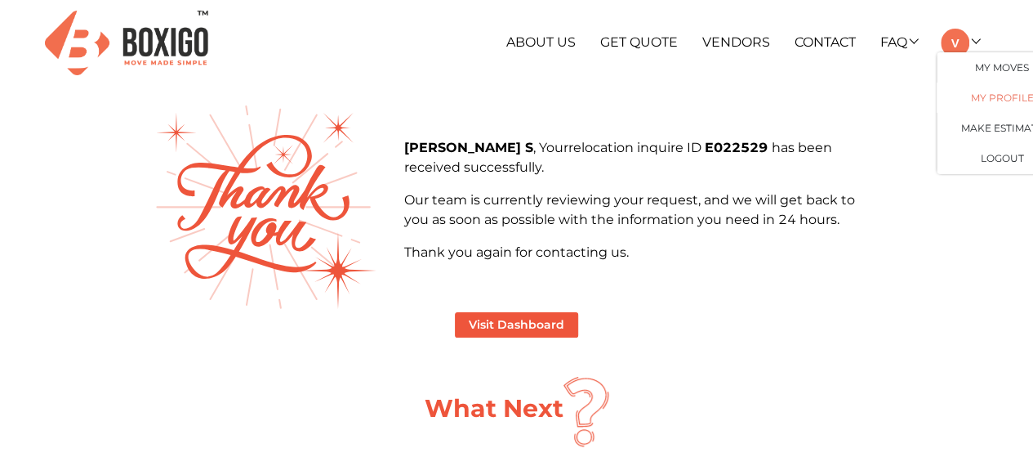
click at [975, 92] on link "My Profile" at bounding box center [1002, 97] width 131 height 30
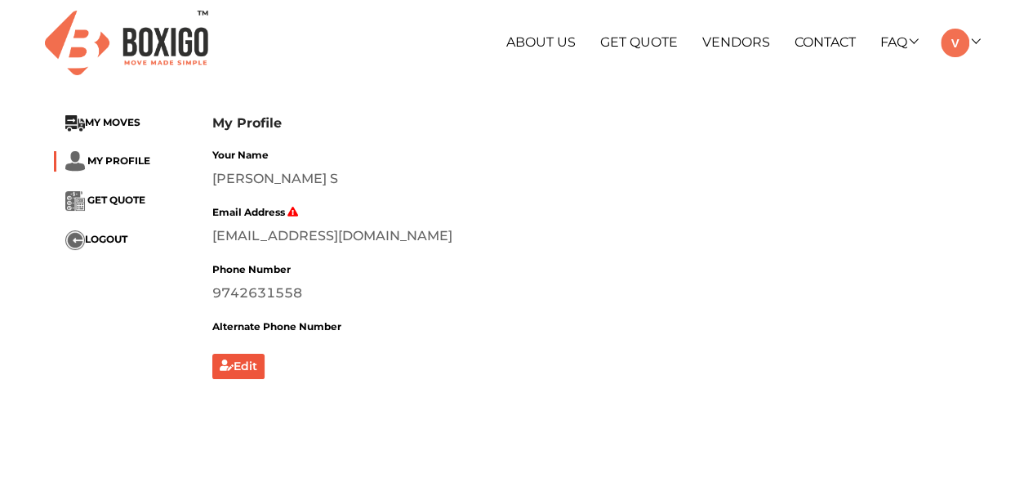
click at [118, 185] on ul "MY MOVES MY PROFILE GET QUOTE LOGOUT" at bounding box center [121, 182] width 134 height 135
click at [114, 208] on li "GET QUOTE" at bounding box center [121, 201] width 134 height 20
click at [108, 197] on span "GET QUOTE" at bounding box center [116, 200] width 58 height 12
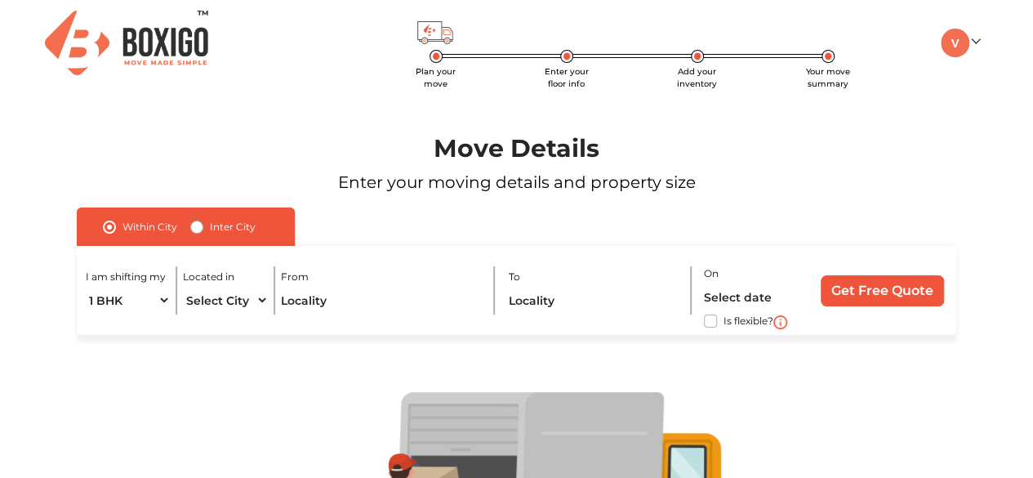
click at [96, 163] on h1 "Move Details" at bounding box center [517, 148] width 951 height 29
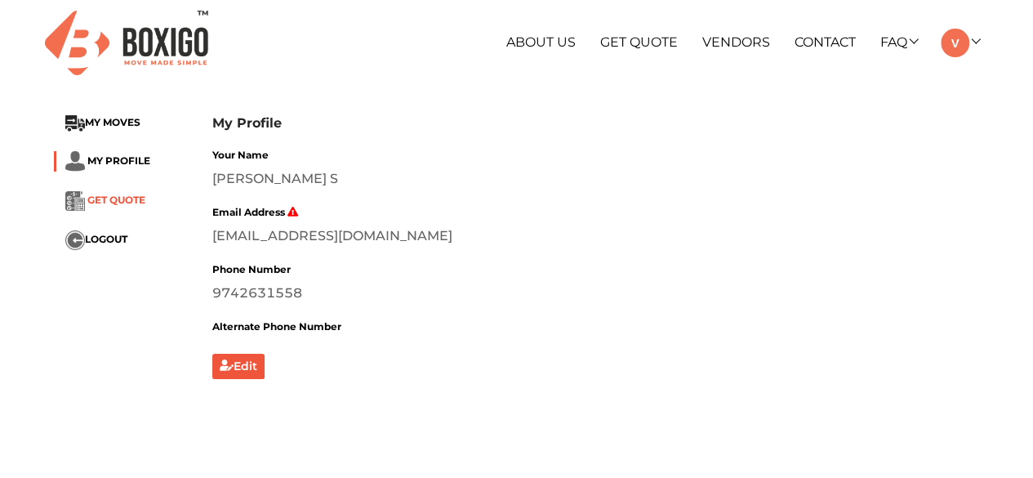
click at [119, 195] on span "GET QUOTE" at bounding box center [116, 200] width 58 height 12
click at [118, 120] on span "MY MOVES" at bounding box center [113, 123] width 56 height 12
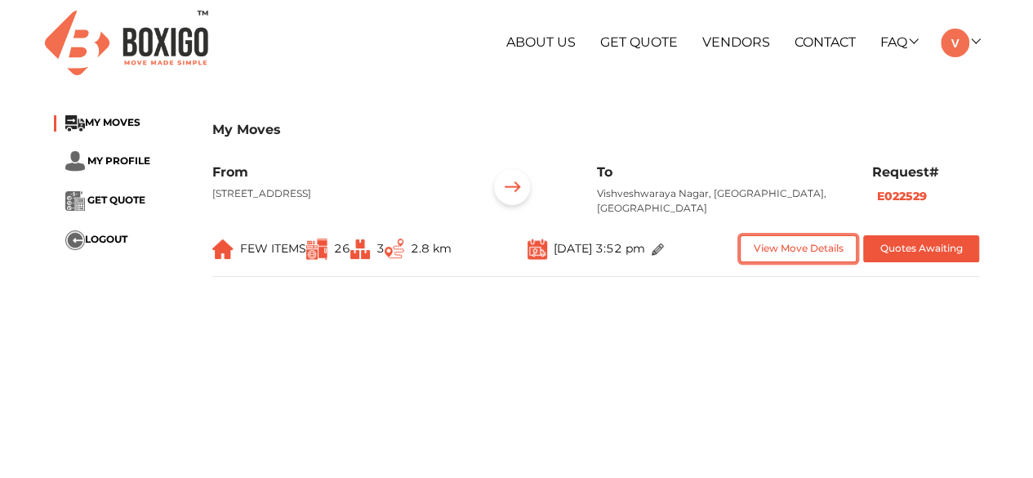
click at [817, 251] on button "View Move Details" at bounding box center [798, 248] width 117 height 27
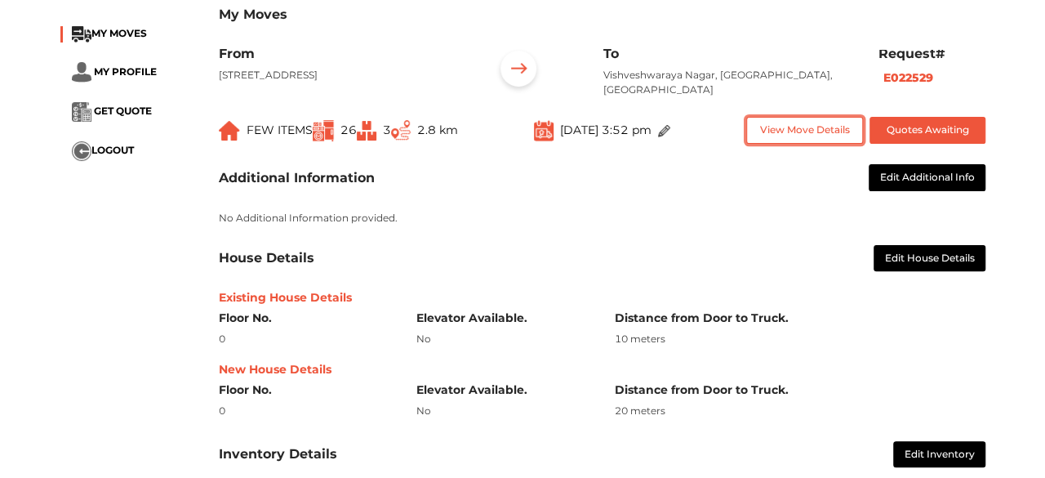
scroll to position [82, 0]
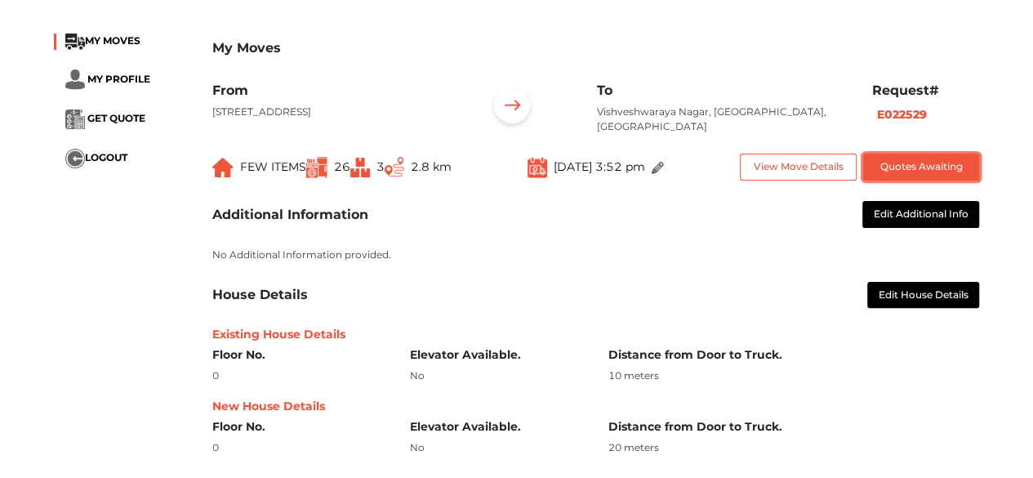
click at [934, 166] on button "Quotes Awaiting" at bounding box center [921, 167] width 117 height 27
click at [664, 172] on img at bounding box center [658, 168] width 12 height 12
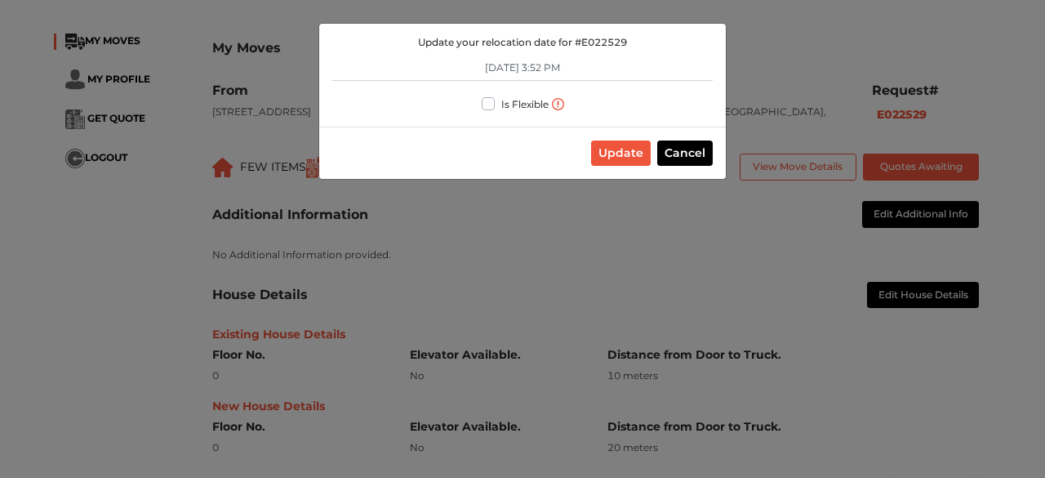
click at [502, 99] on label "Is Flexible" at bounding box center [525, 102] width 47 height 17
click at [487, 99] on input "Is Flexible" at bounding box center [488, 102] width 13 height 16
checkbox input "true"
click at [632, 146] on button "Update" at bounding box center [621, 152] width 60 height 25
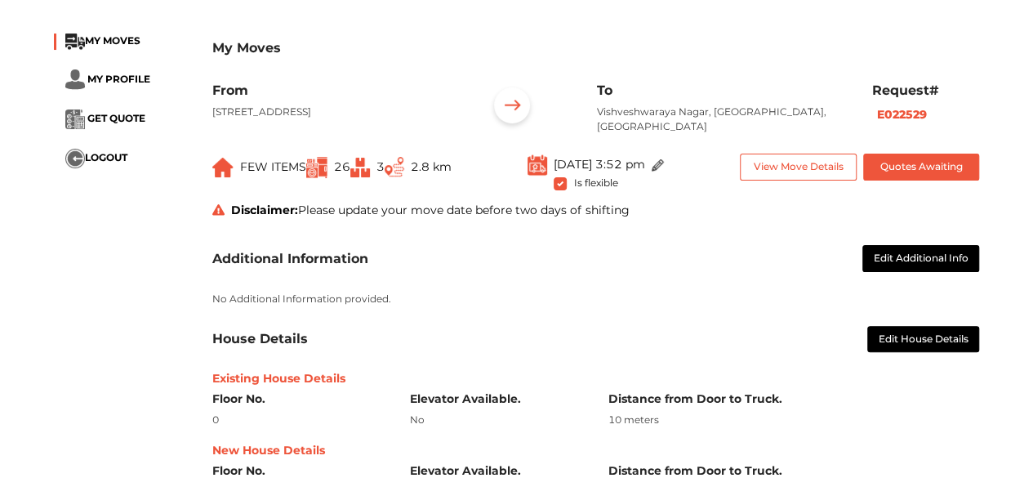
click at [664, 162] on img at bounding box center [658, 165] width 12 height 12
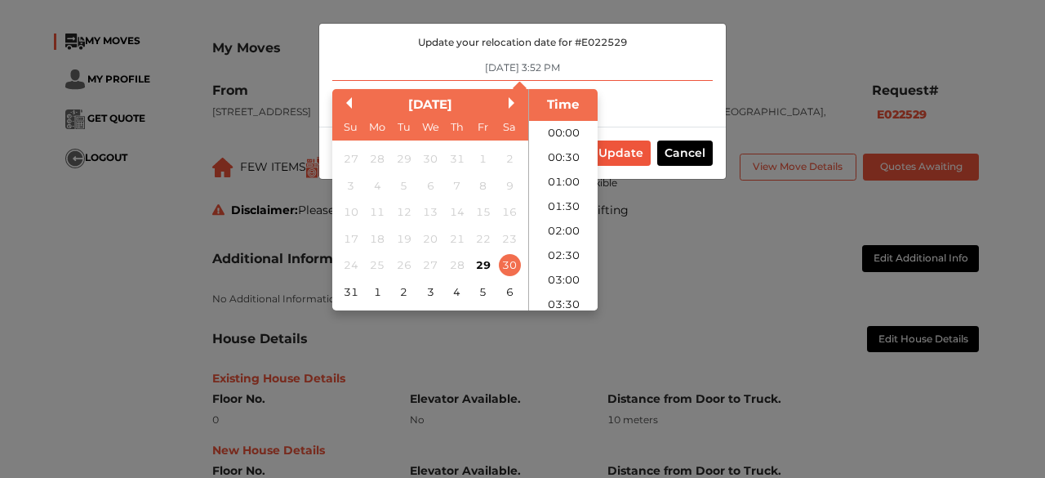
click at [564, 66] on input "[DATE] 3:52 PM" at bounding box center [522, 68] width 381 height 26
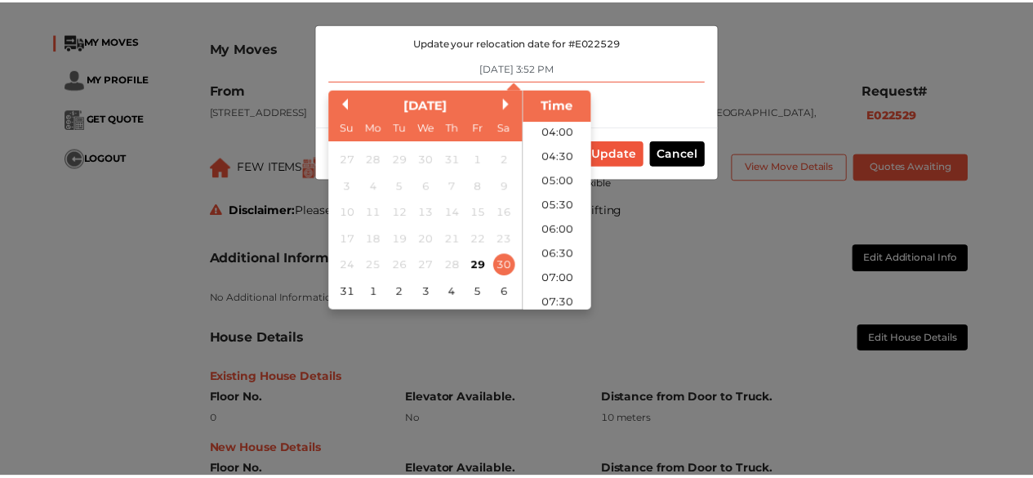
scroll to position [408, 0]
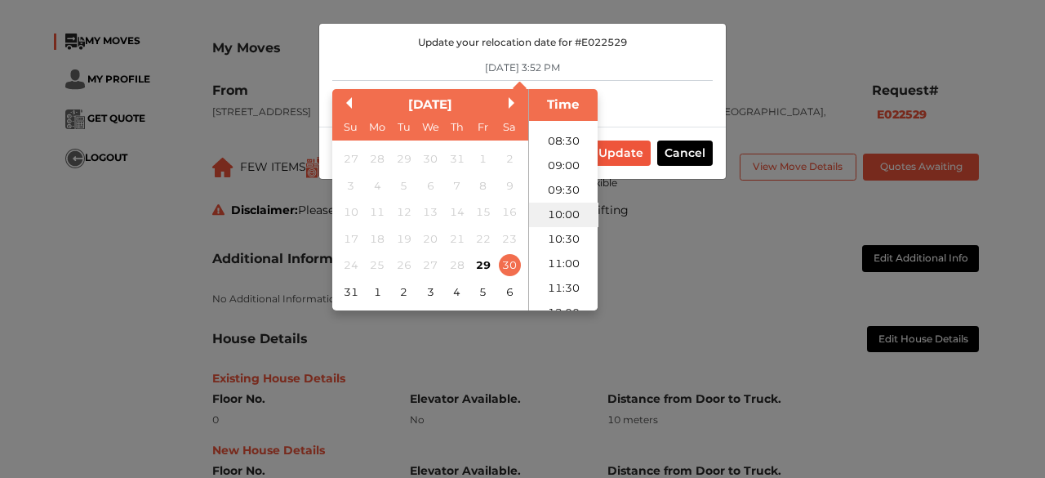
click at [566, 214] on li "10:00" at bounding box center [563, 215] width 69 height 25
type input "[DATE] 10:00 AM"
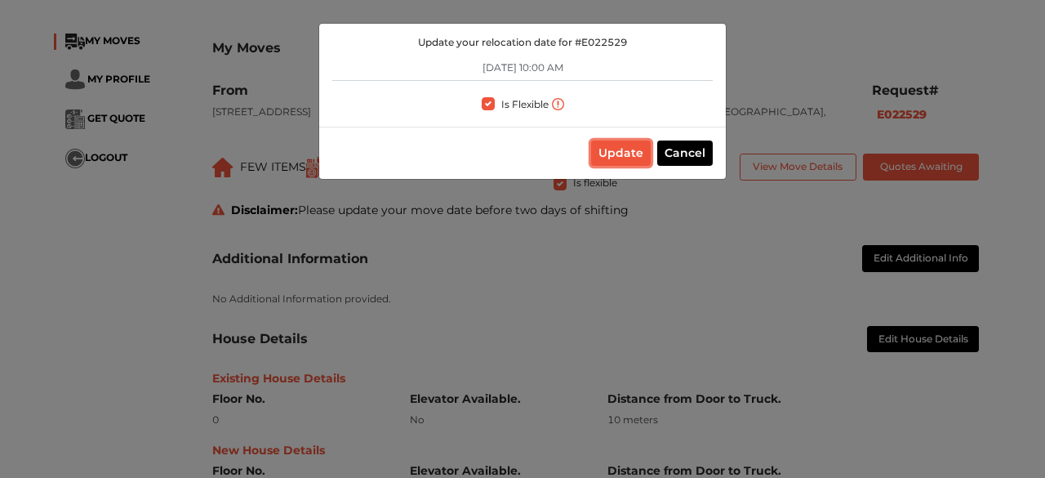
click at [636, 159] on button "Update" at bounding box center [621, 152] width 60 height 25
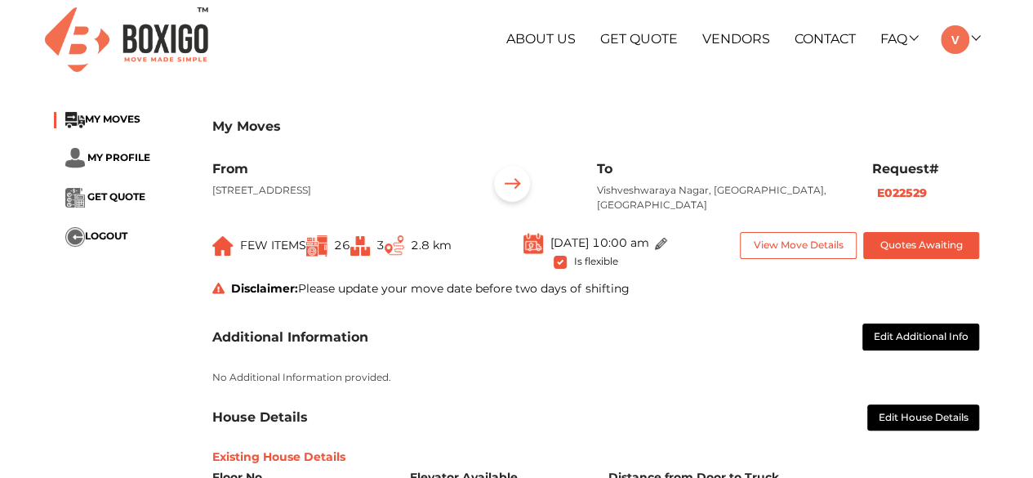
scroll to position [0, 0]
